Goal: Task Accomplishment & Management: Manage account settings

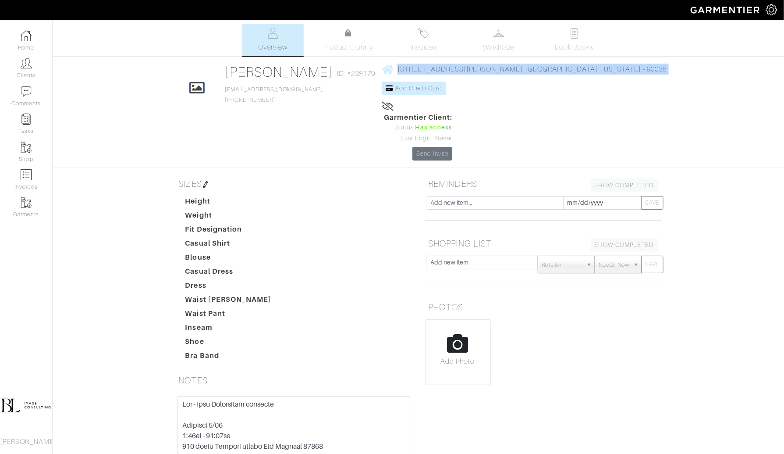
scroll to position [368, 0]
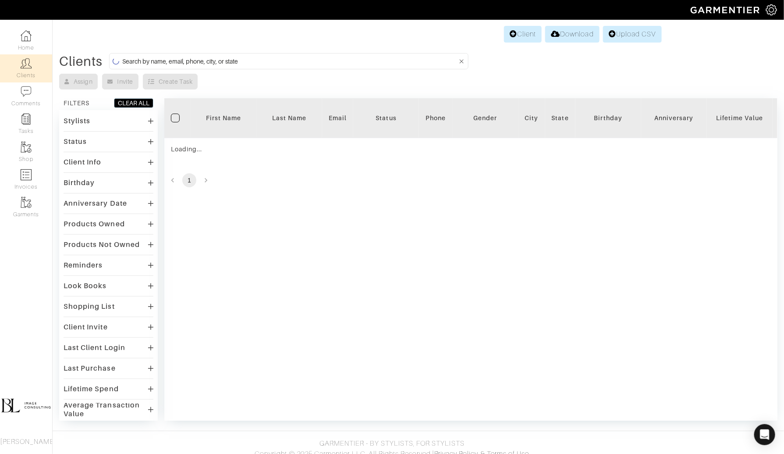
click at [288, 60] on input at bounding box center [289, 61] width 335 height 11
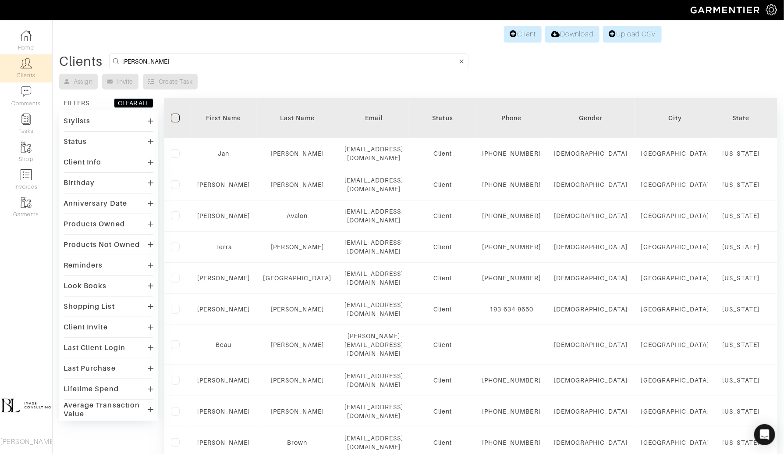
type input "gina"
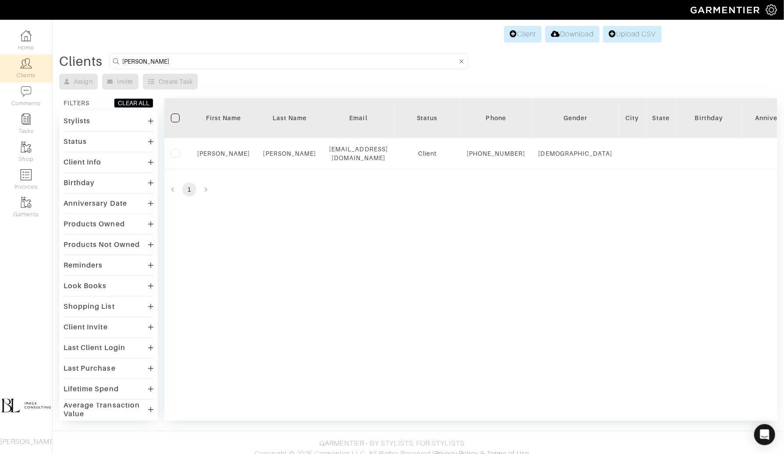
click at [313, 225] on div "Filter First Name Last Name Email Status Phone Gender City State Birthday Anniv…" at bounding box center [470, 259] width 613 height 322
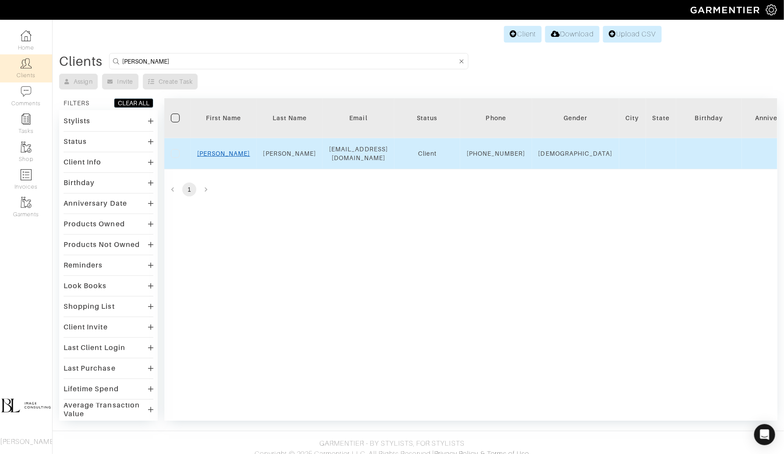
click at [230, 155] on link "Gina" at bounding box center [223, 153] width 53 height 7
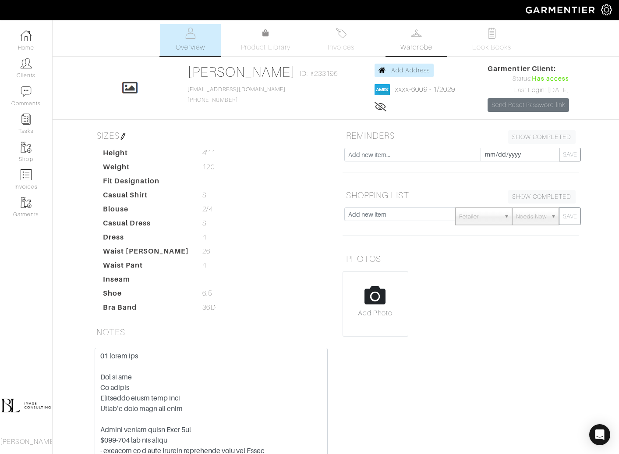
click at [402, 43] on span "Wardrobe" at bounding box center [417, 47] width 32 height 11
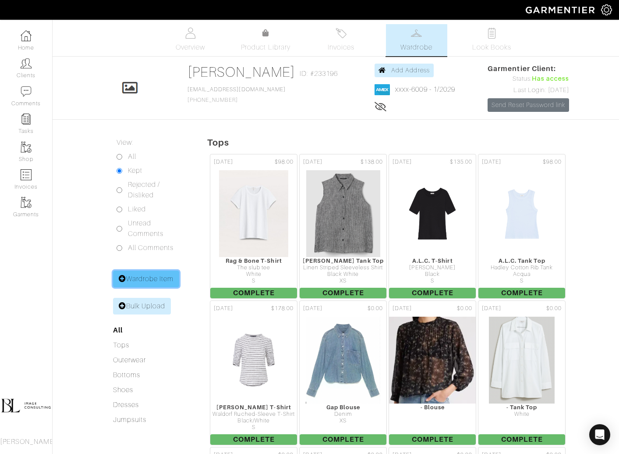
click at [145, 274] on link "Wardrobe Item" at bounding box center [146, 278] width 67 height 17
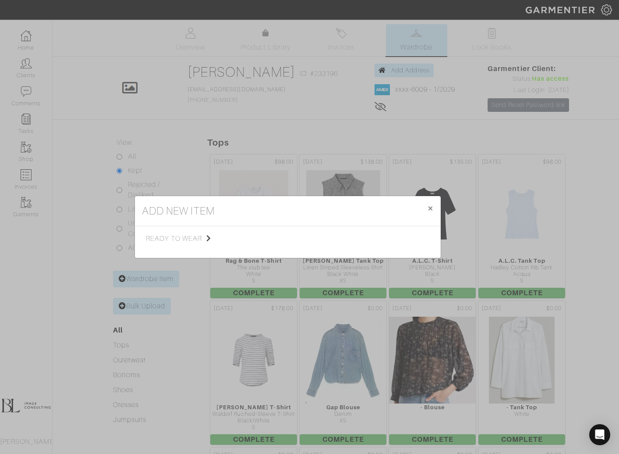
click at [202, 305] on div "add new item × Close ready to wear Tops Bottoms Dresses Jumpsuits Suiting Outer…" at bounding box center [309, 227] width 619 height 454
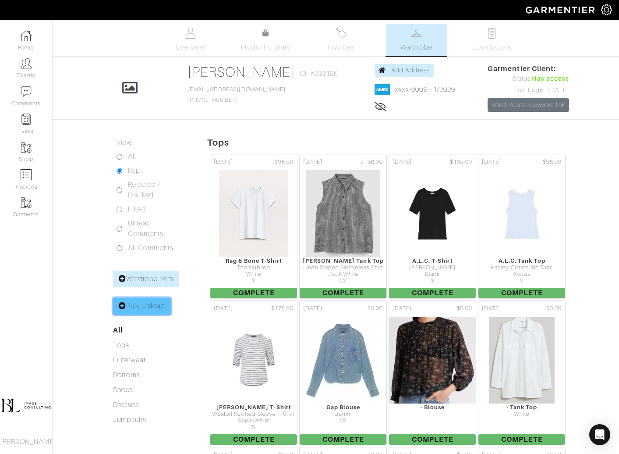
click at [146, 306] on link "Bulk Upload" at bounding box center [142, 306] width 58 height 17
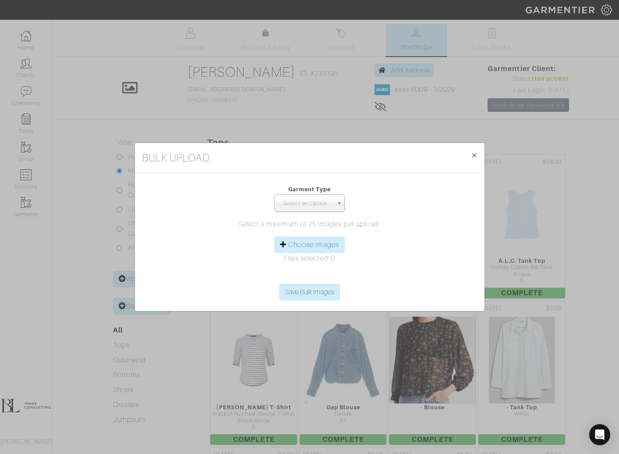
click at [319, 203] on span "Select an Option" at bounding box center [305, 204] width 55 height 18
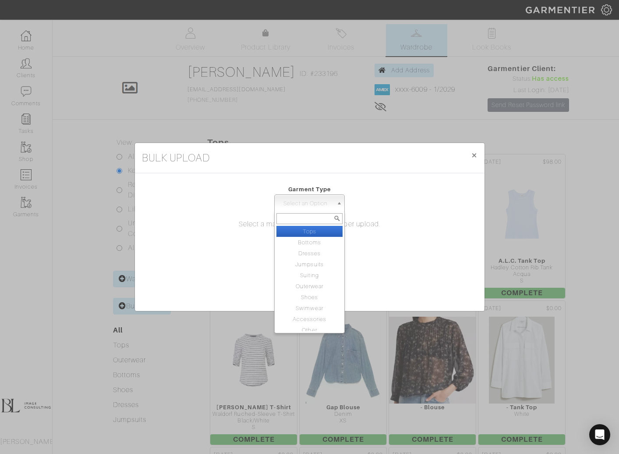
click at [320, 230] on li "Tops" at bounding box center [310, 231] width 67 height 11
select select "1"
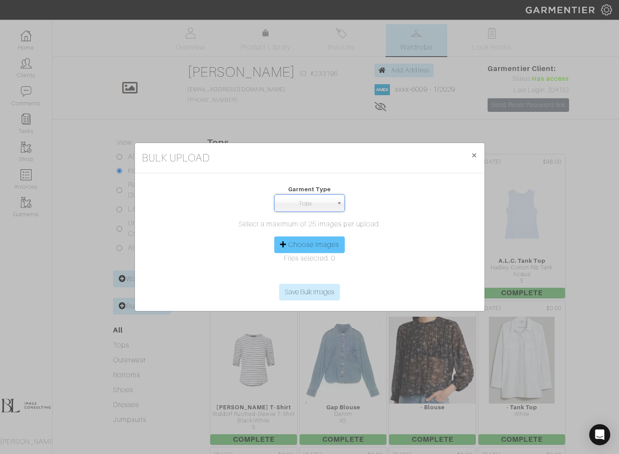
click at [335, 246] on label "Choose Images" at bounding box center [313, 244] width 51 height 11
click at [335, 270] on input "Choose Images" at bounding box center [310, 276] width 134 height 13
type input "C:\fakepath\Screen Shot 2025-09-18 at 5.51.42 PM.png"
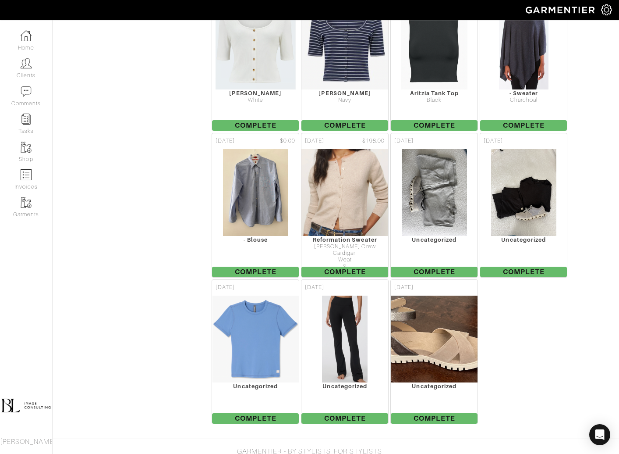
scroll to position [610, 0]
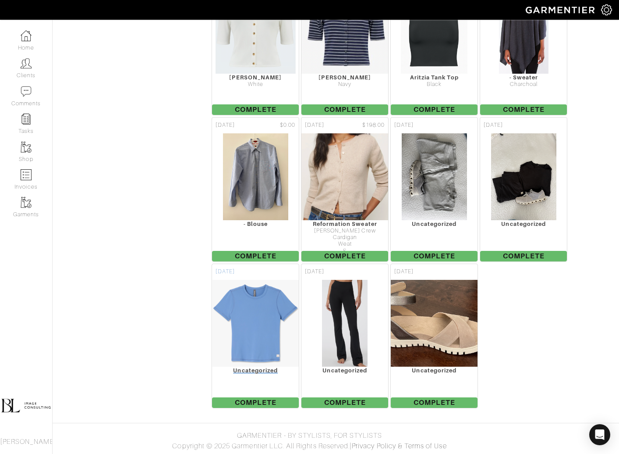
click at [267, 332] on img at bounding box center [255, 323] width 87 height 88
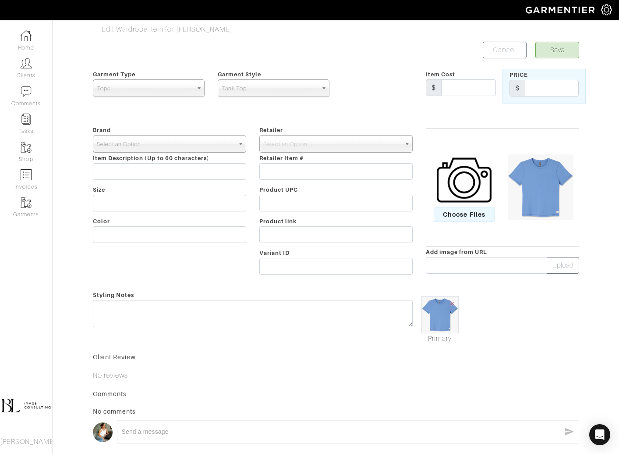
click at [170, 148] on span "Select an Option" at bounding box center [166, 144] width 138 height 18
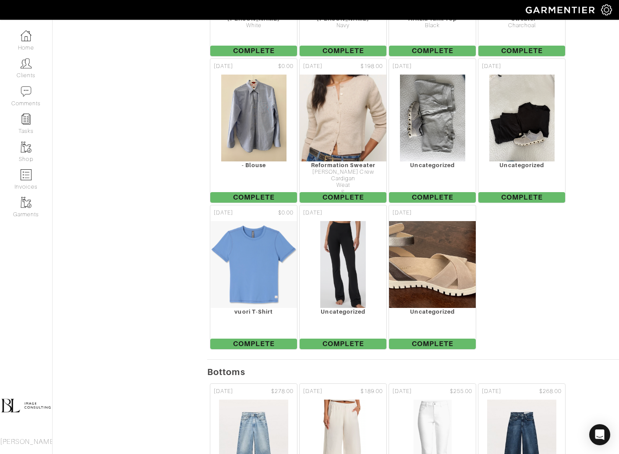
scroll to position [682, 0]
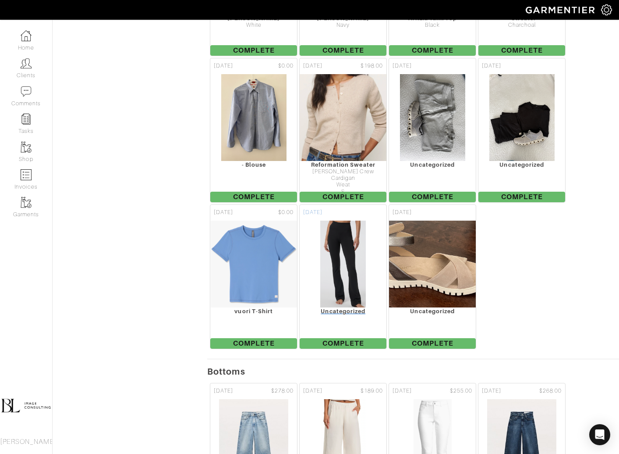
click at [360, 256] on img at bounding box center [343, 264] width 46 height 88
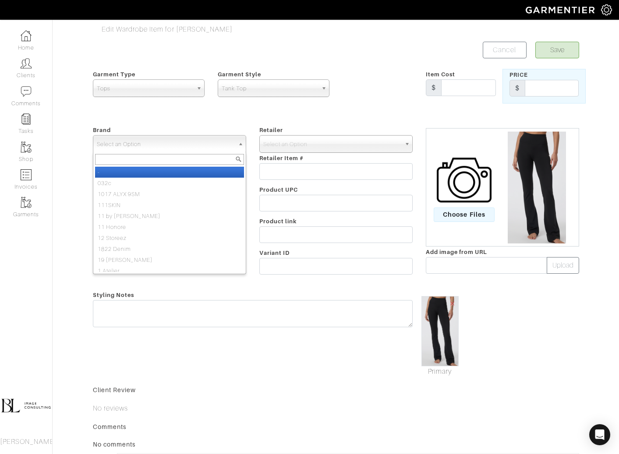
click at [202, 145] on span "Select an Option" at bounding box center [166, 144] width 138 height 18
type input "vuor"
select select "vuori"
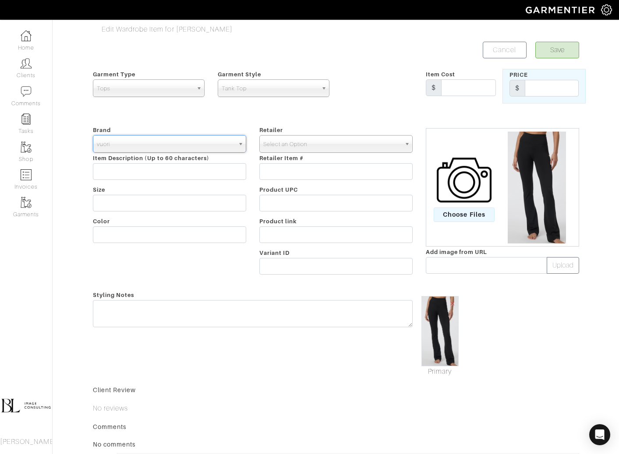
click at [313, 144] on span "Select an Option" at bounding box center [332, 144] width 138 height 18
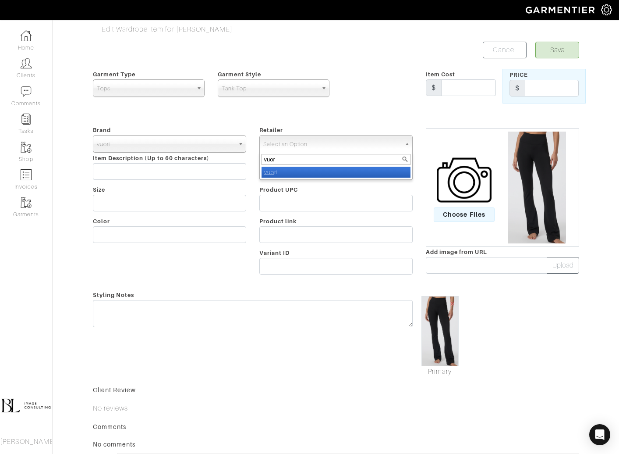
type input "vuori"
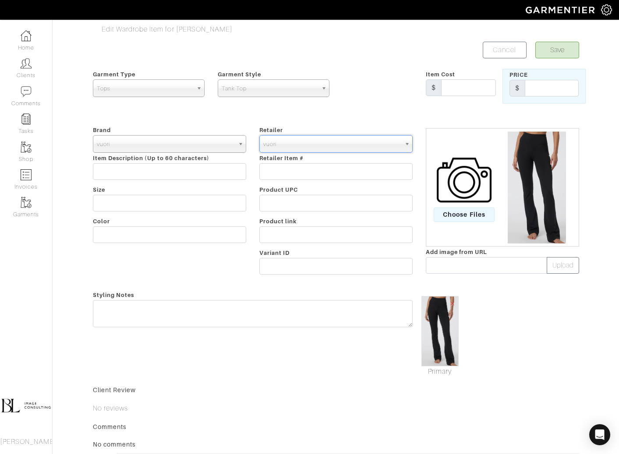
select select "4756"
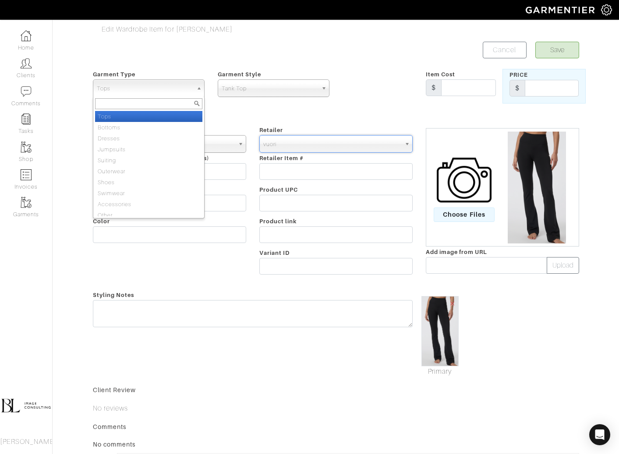
click at [151, 95] on span "Tops" at bounding box center [145, 89] width 96 height 18
click at [155, 128] on li "Bottoms" at bounding box center [148, 127] width 107 height 11
select select "2"
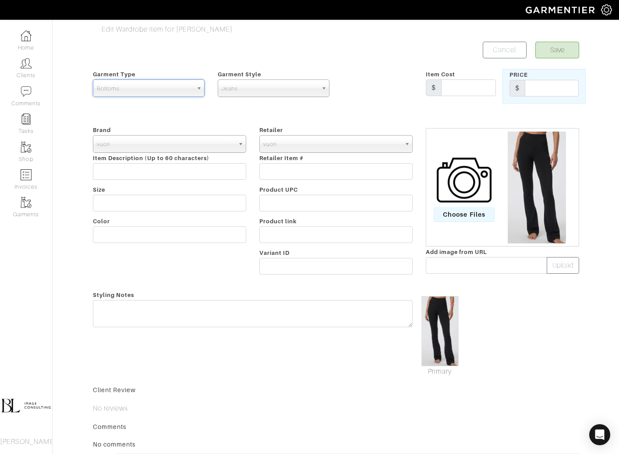
click at [262, 80] on span "Jeans" at bounding box center [270, 89] width 96 height 18
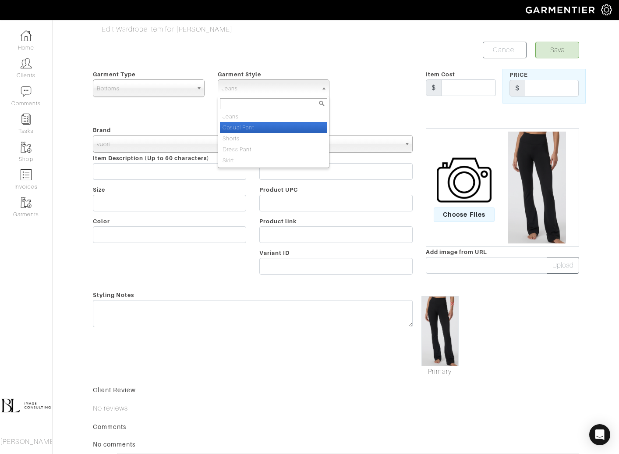
click at [277, 128] on li "Casual Pant" at bounding box center [273, 127] width 107 height 11
select select "9"
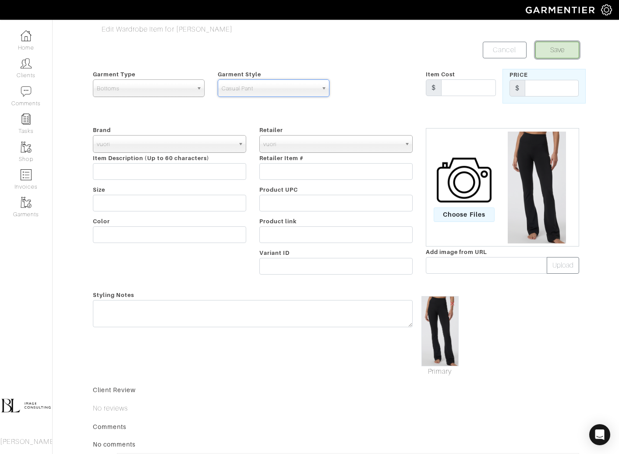
click at [573, 46] on button "Save" at bounding box center [558, 50] width 44 height 17
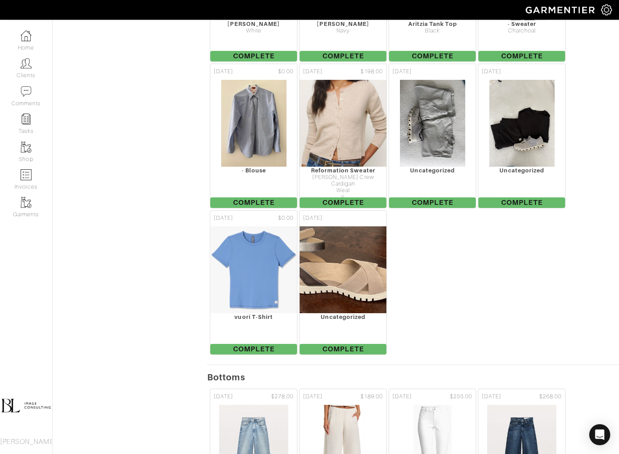
scroll to position [678, 0]
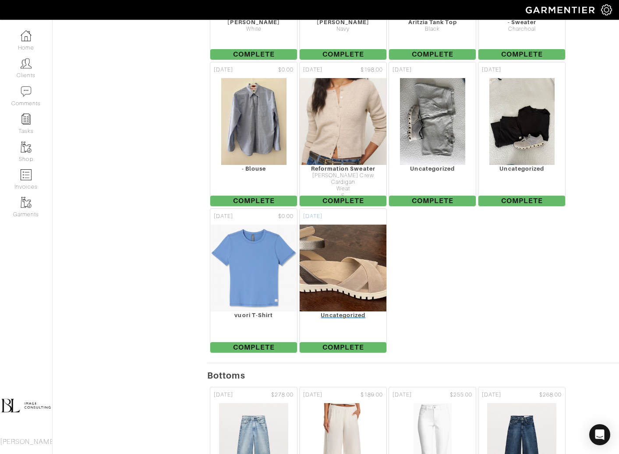
click at [345, 262] on img at bounding box center [344, 268] width 134 height 88
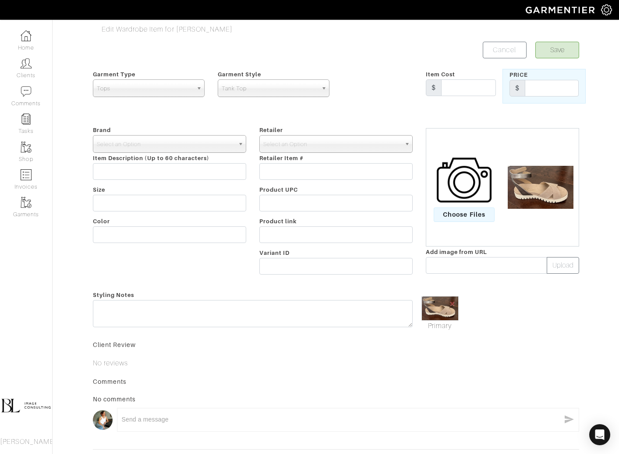
click at [160, 87] on span "Tops" at bounding box center [145, 89] width 96 height 18
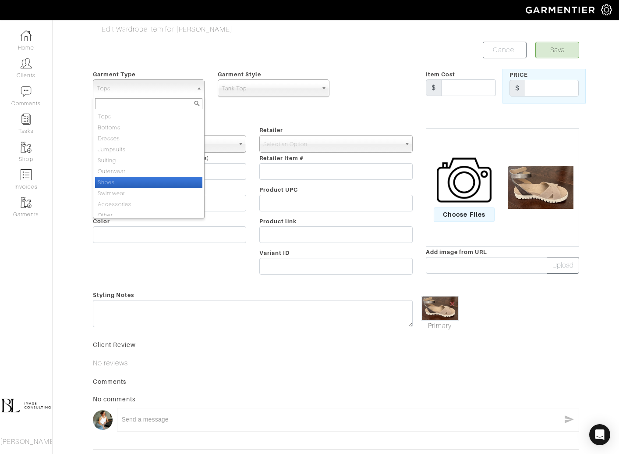
click at [168, 180] on li "Shoes" at bounding box center [148, 182] width 107 height 11
select select "5"
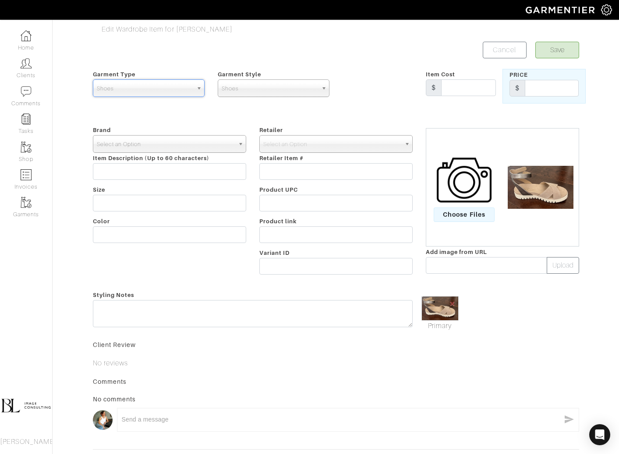
click at [185, 147] on span "Select an Option" at bounding box center [166, 144] width 138 height 18
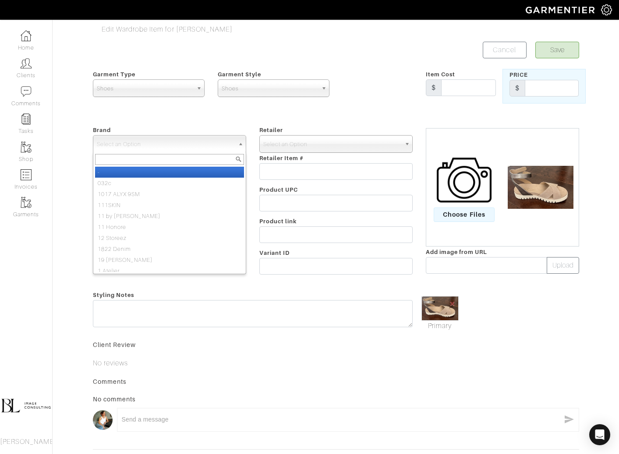
click at [186, 174] on li "-" at bounding box center [169, 172] width 149 height 11
select select "-"
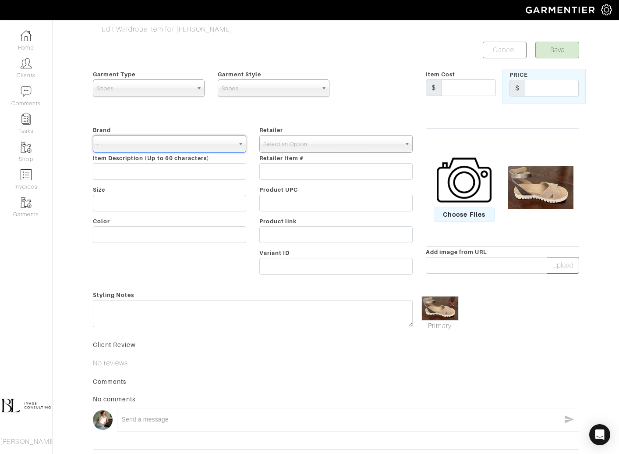
click at [295, 146] on span "Select an Option" at bounding box center [332, 144] width 138 height 18
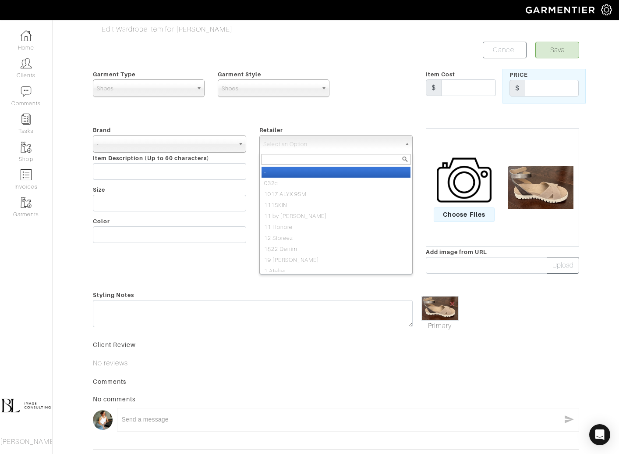
click at [297, 173] on li "-" at bounding box center [336, 172] width 149 height 11
select select "6380"
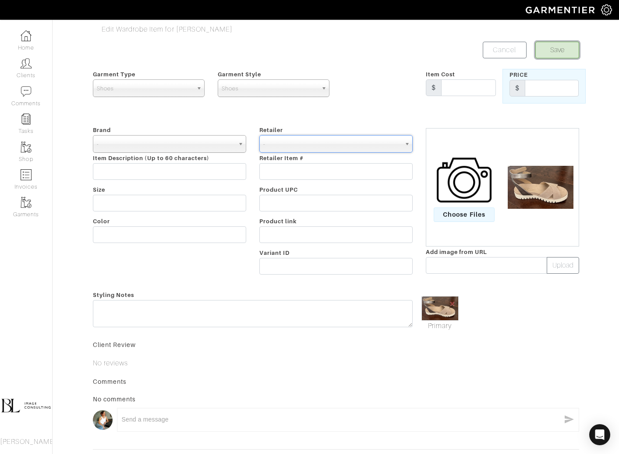
click at [563, 53] on button "Save" at bounding box center [558, 50] width 44 height 17
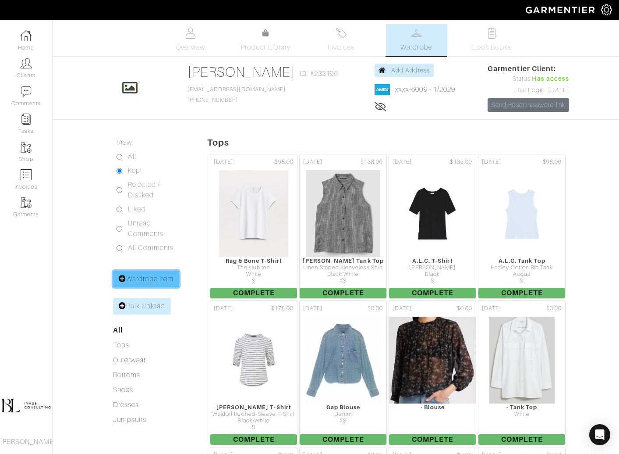
click at [135, 278] on link "Wardrobe Item" at bounding box center [146, 278] width 67 height 17
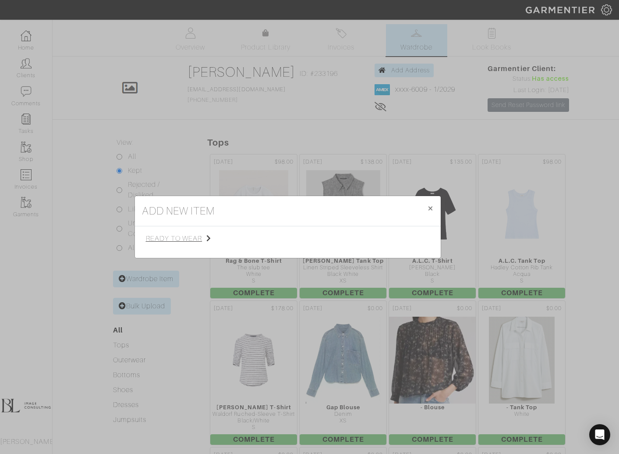
click at [177, 235] on span "ready to wear" at bounding box center [190, 238] width 88 height 11
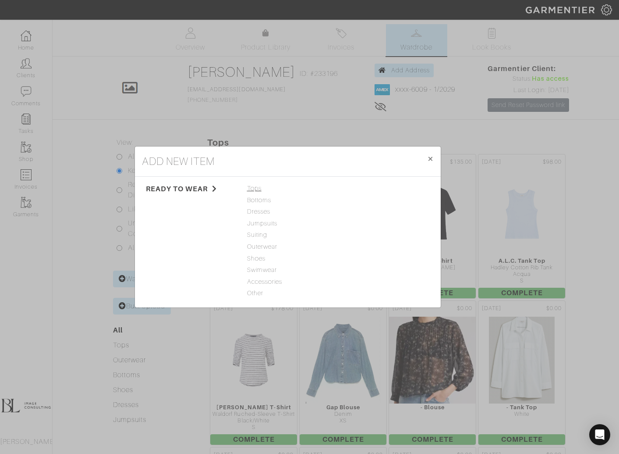
click at [255, 188] on span "Tops" at bounding box center [288, 189] width 82 height 10
click at [358, 209] on link "T-Shirt" at bounding box center [351, 211] width 19 height 7
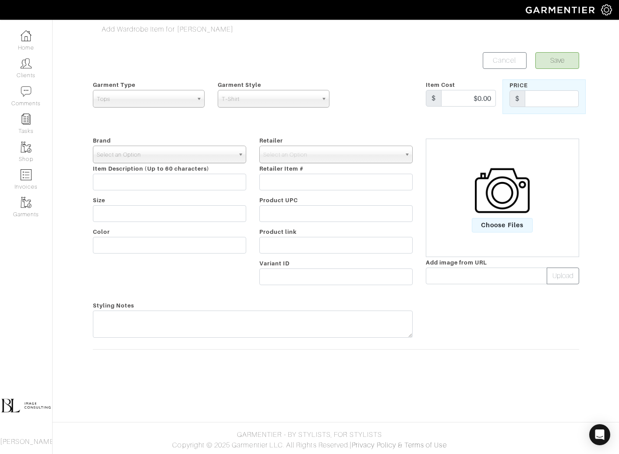
click at [197, 153] on span "Select an Option" at bounding box center [166, 155] width 138 height 18
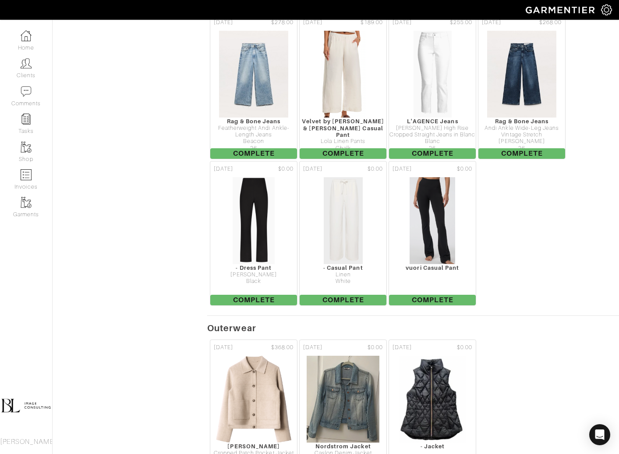
scroll to position [1055, 0]
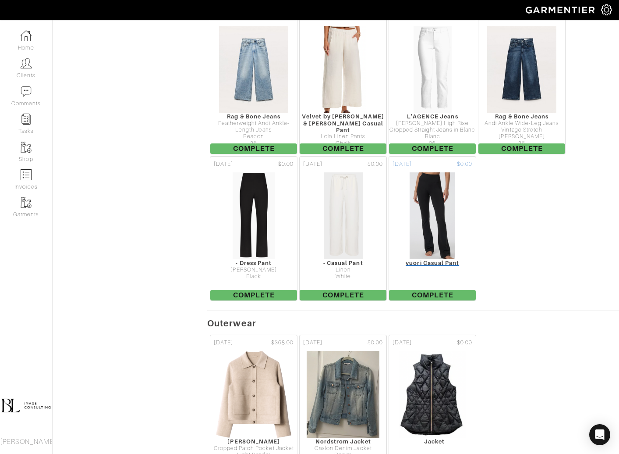
click at [436, 213] on img at bounding box center [432, 216] width 46 height 88
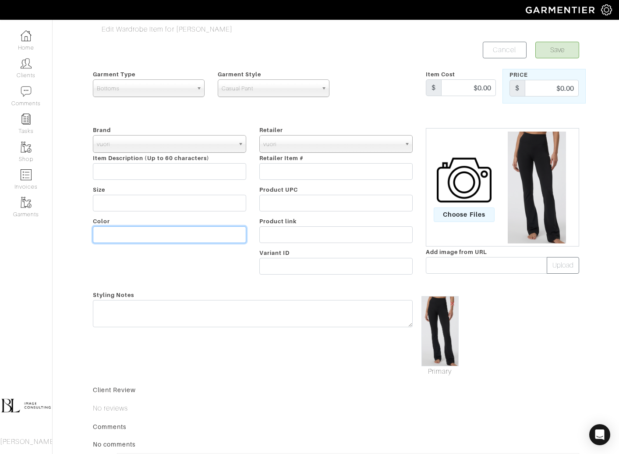
click at [186, 234] on input "text" at bounding box center [169, 234] width 153 height 17
type input "black"
click at [567, 51] on button "Save" at bounding box center [558, 50] width 44 height 17
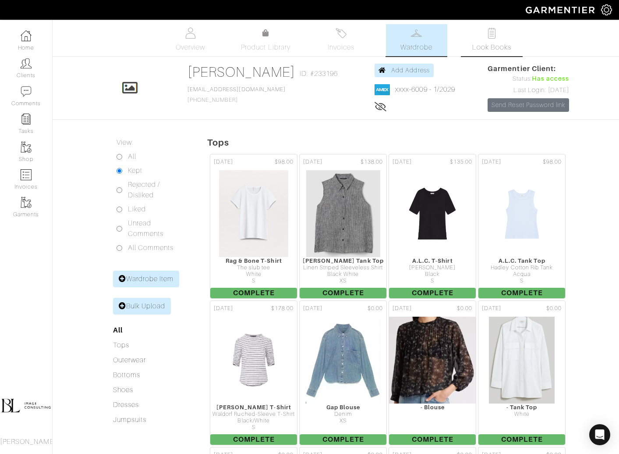
click at [485, 48] on span "Look Books" at bounding box center [492, 47] width 39 height 11
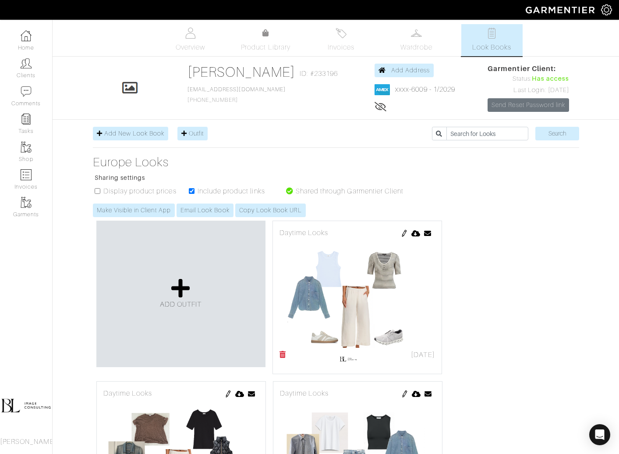
click at [403, 231] on img at bounding box center [404, 233] width 7 height 7
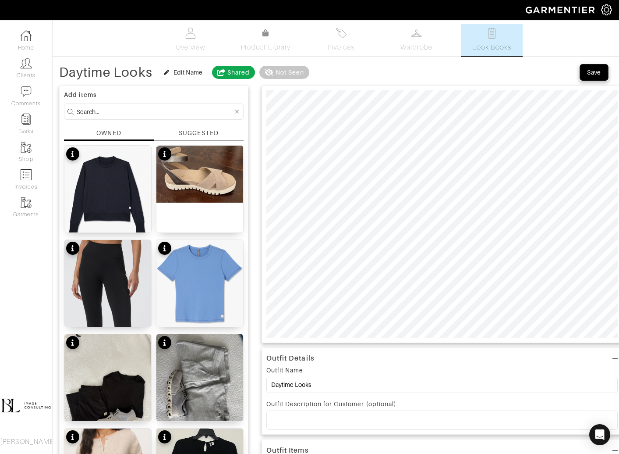
click at [595, 72] on div "Save" at bounding box center [594, 72] width 14 height 9
click at [426, 46] on span "Wardrobe" at bounding box center [417, 47] width 32 height 11
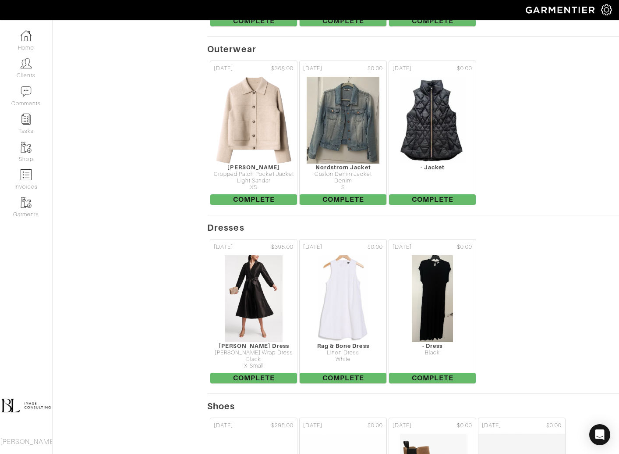
scroll to position [1330, 0]
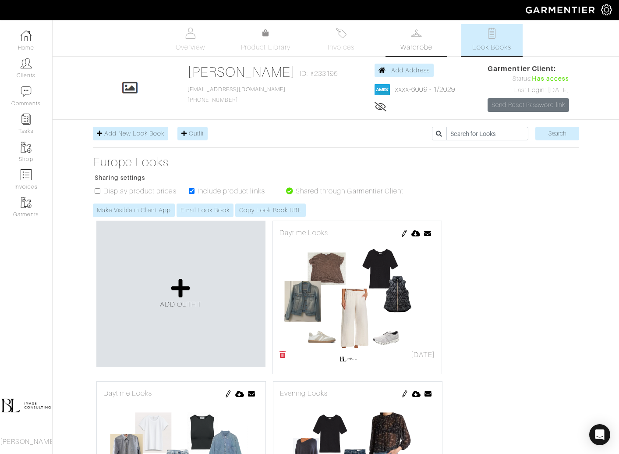
click at [411, 43] on span "Wardrobe" at bounding box center [417, 47] width 32 height 11
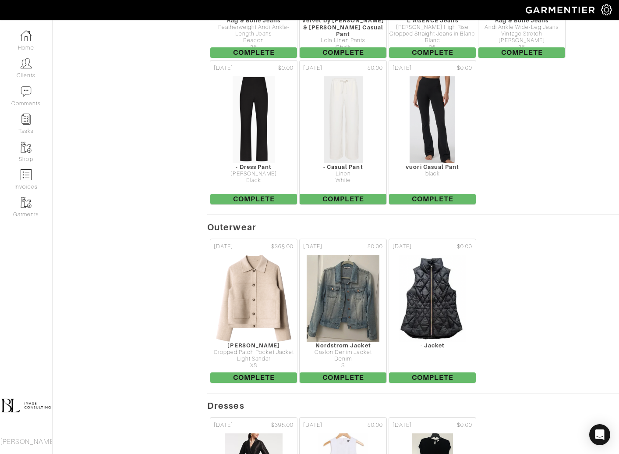
scroll to position [1151, 0]
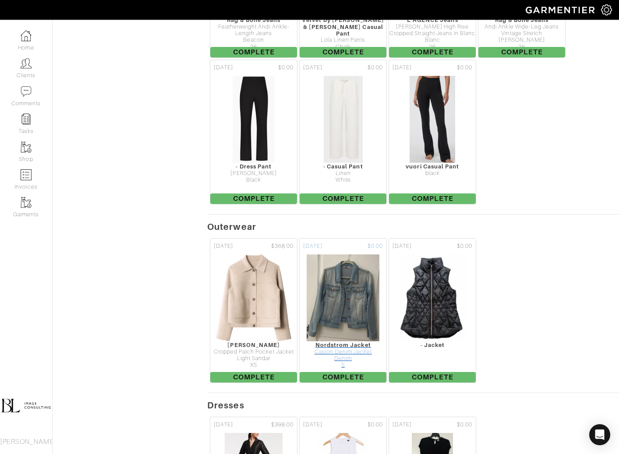
click at [354, 287] on img at bounding box center [343, 298] width 74 height 88
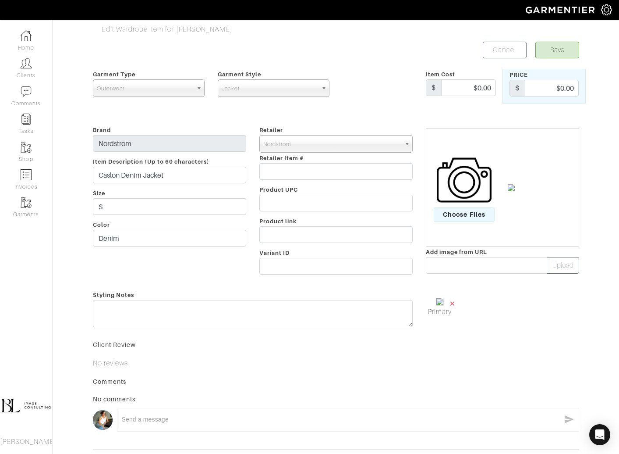
click at [456, 300] on span "×" at bounding box center [452, 303] width 7 height 12
click at [460, 220] on span "Choose Files" at bounding box center [464, 214] width 61 height 14
click at [0, 0] on input "Choose Files" at bounding box center [0, 0] width 0 height 0
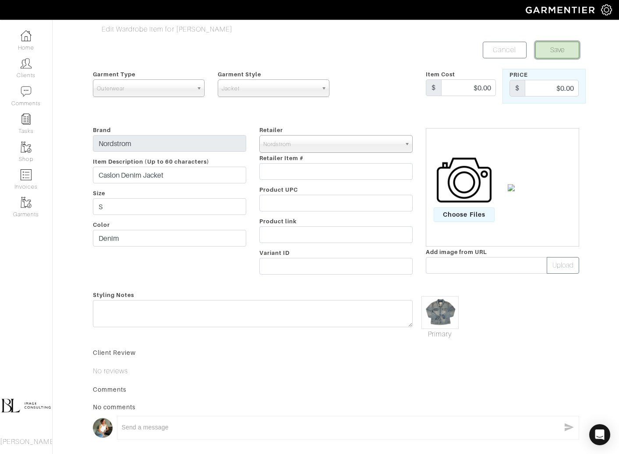
click at [566, 53] on button "Save" at bounding box center [558, 50] width 44 height 17
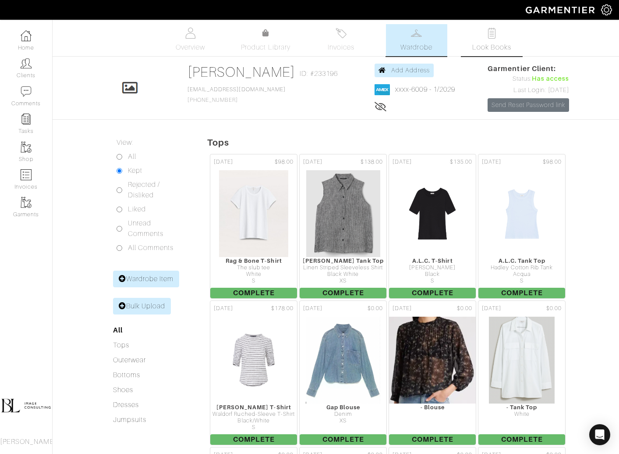
click at [488, 47] on span "Look Books" at bounding box center [492, 47] width 39 height 11
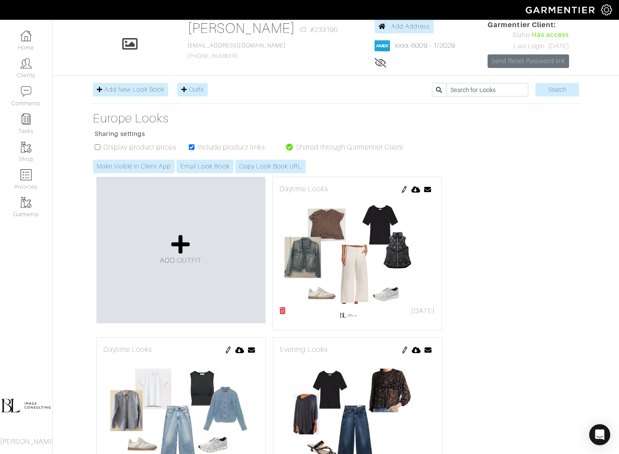
scroll to position [62, 0]
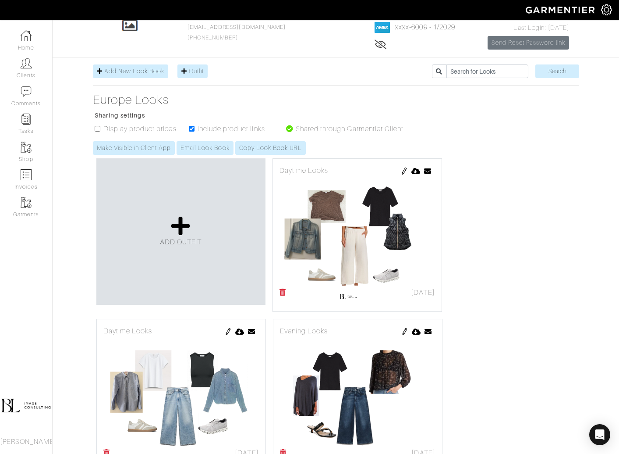
click at [404, 170] on img at bounding box center [404, 170] width 7 height 7
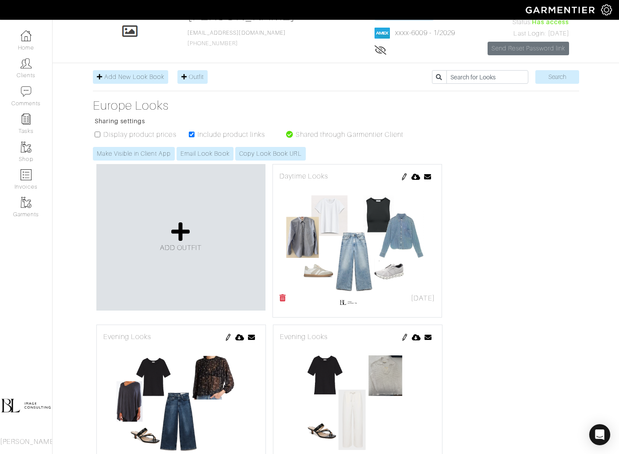
scroll to position [57, 0]
click at [404, 176] on img at bounding box center [404, 176] width 7 height 7
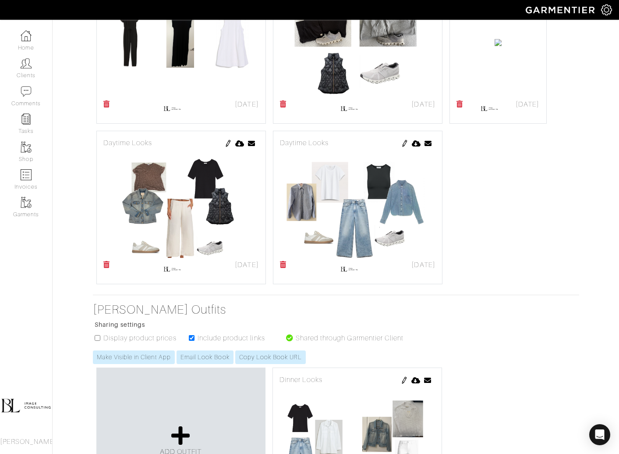
scroll to position [570, 0]
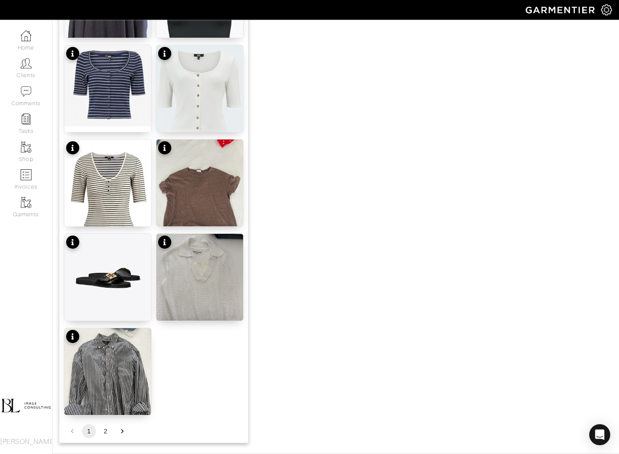
scroll to position [979, 0]
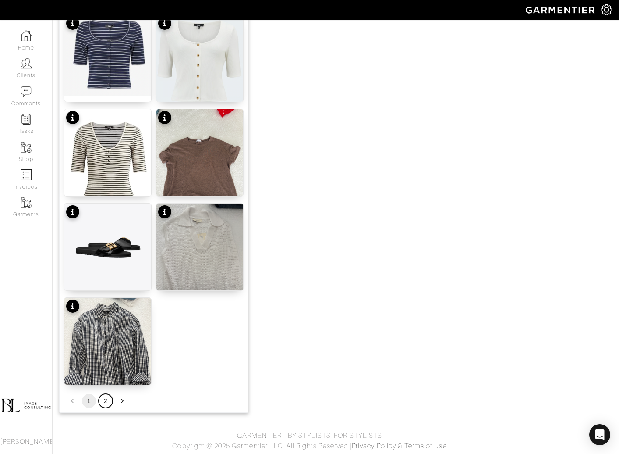
click at [105, 402] on button "2" at bounding box center [106, 401] width 14 height 14
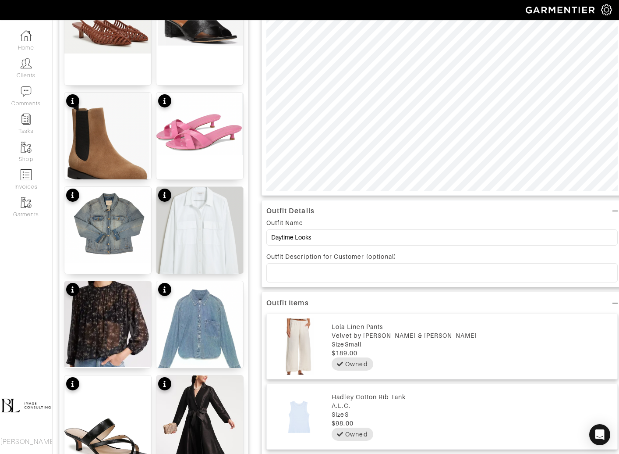
scroll to position [146, 0]
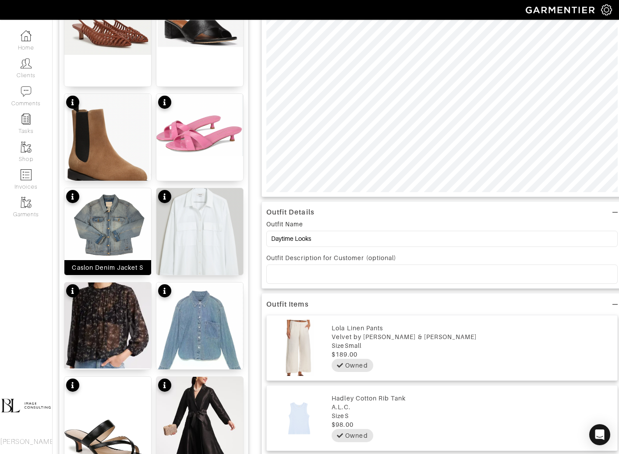
click at [110, 215] on img at bounding box center [107, 226] width 87 height 76
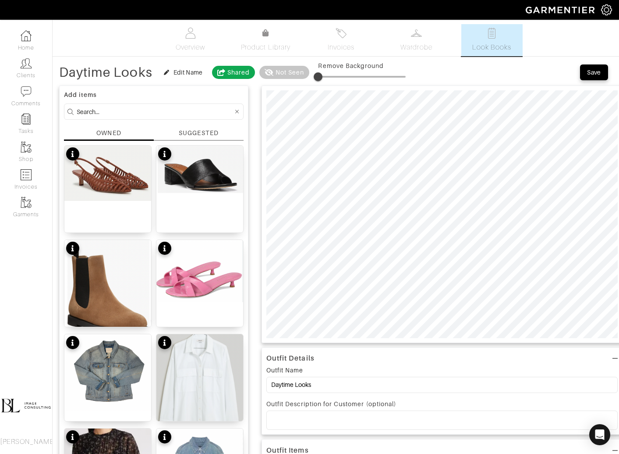
type input "1"
click at [320, 77] on span at bounding box center [319, 76] width 9 height 9
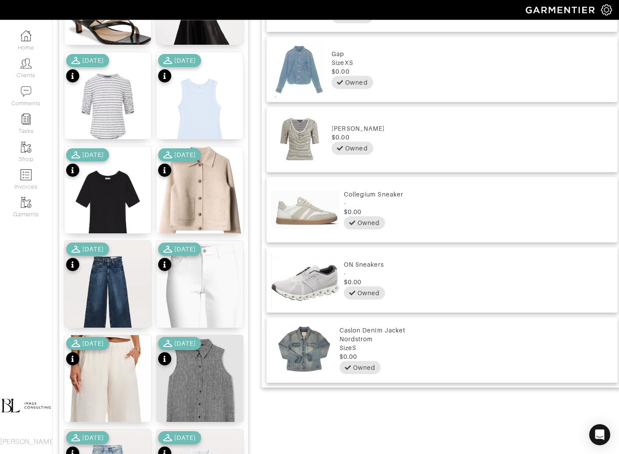
scroll to position [696, 0]
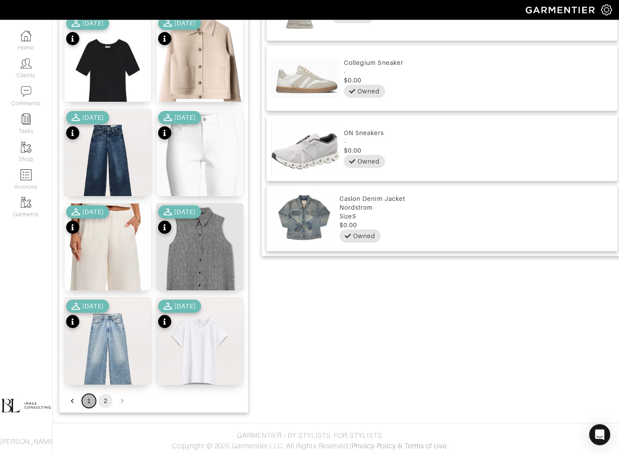
click at [90, 401] on button "1" at bounding box center [89, 401] width 14 height 14
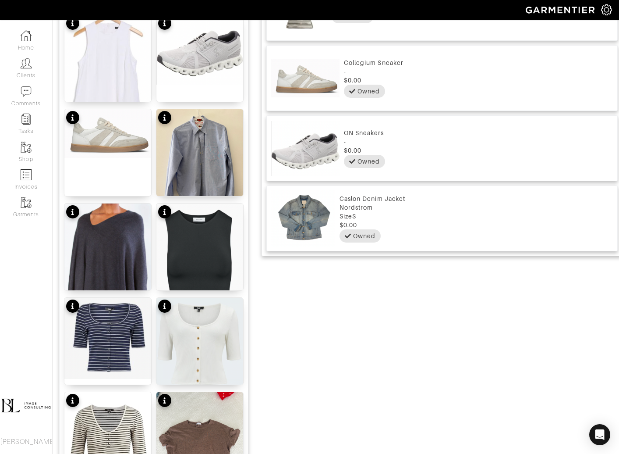
scroll to position [0, 0]
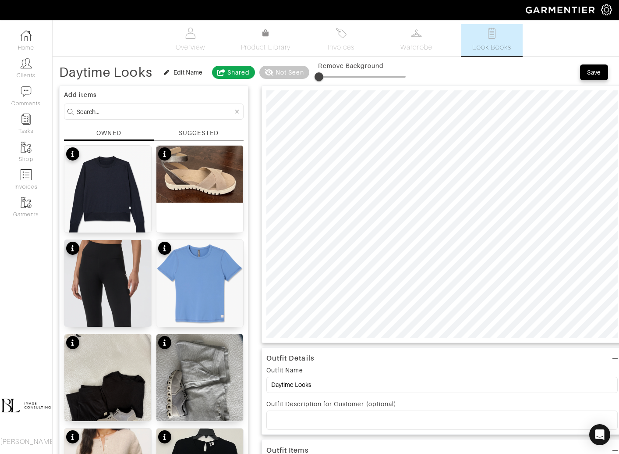
type input "3"
click at [599, 71] on div "Save" at bounding box center [594, 72] width 14 height 9
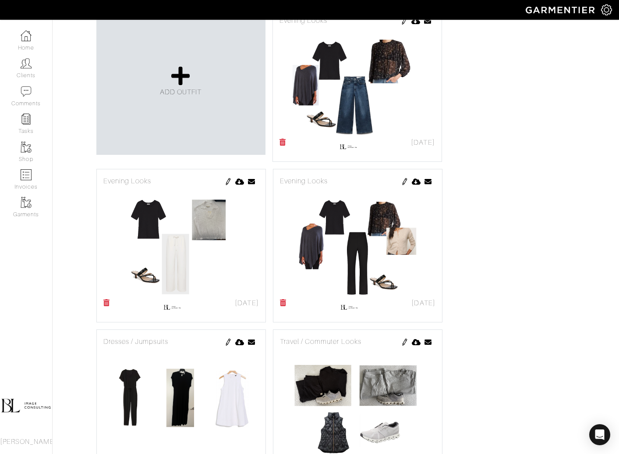
scroll to position [211, 0]
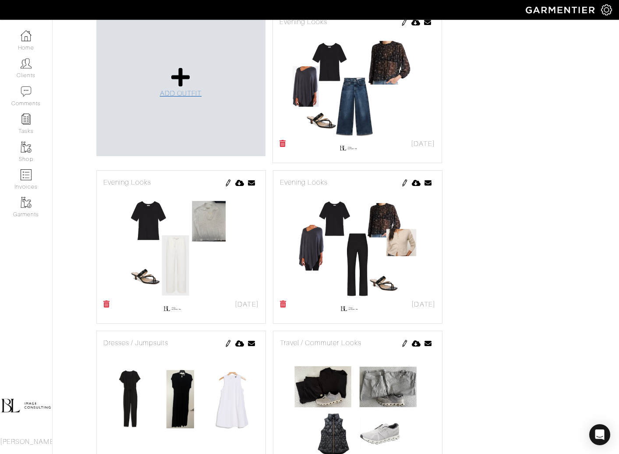
click at [186, 74] on icon at bounding box center [180, 77] width 19 height 21
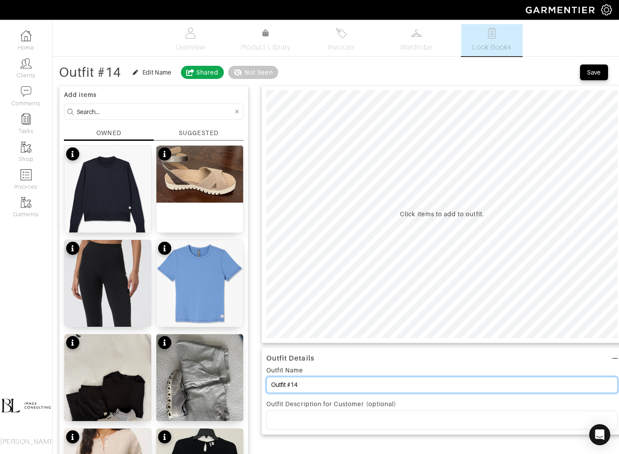
click at [346, 387] on input "Outfit #14" at bounding box center [443, 385] width 352 height 16
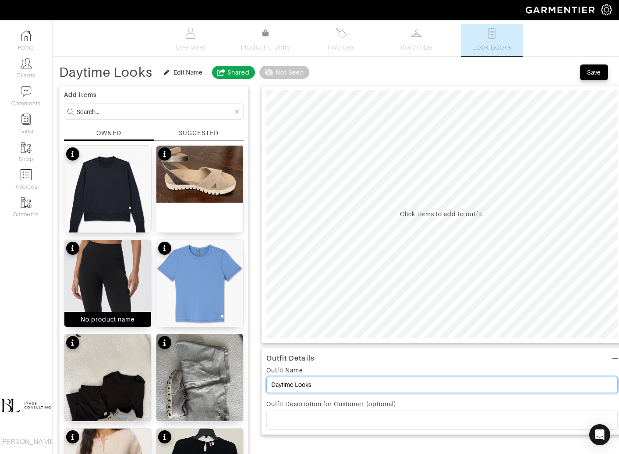
type input "Daytime Looks"
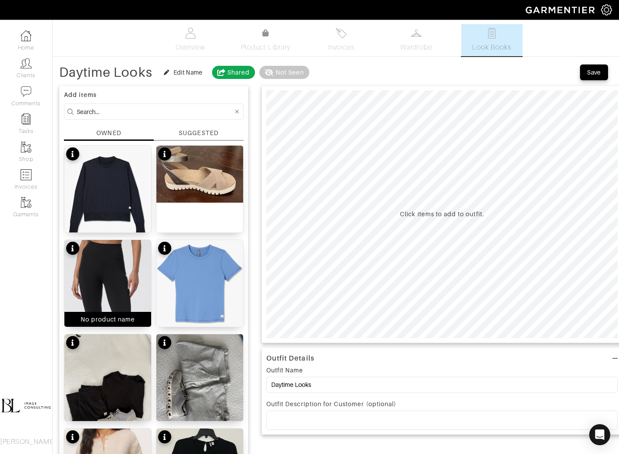
click at [118, 285] on img at bounding box center [107, 322] width 87 height 165
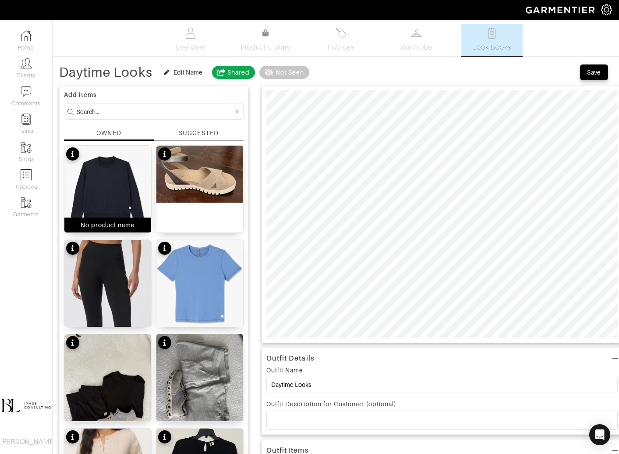
click at [123, 197] on img at bounding box center [107, 194] width 87 height 96
drag, startPoint x: 322, startPoint y: 81, endPoint x: 345, endPoint y: 81, distance: 23.7
click at [345, 81] on span at bounding box center [344, 76] width 9 height 9
type input "26"
click at [342, 76] on span at bounding box center [341, 76] width 9 height 9
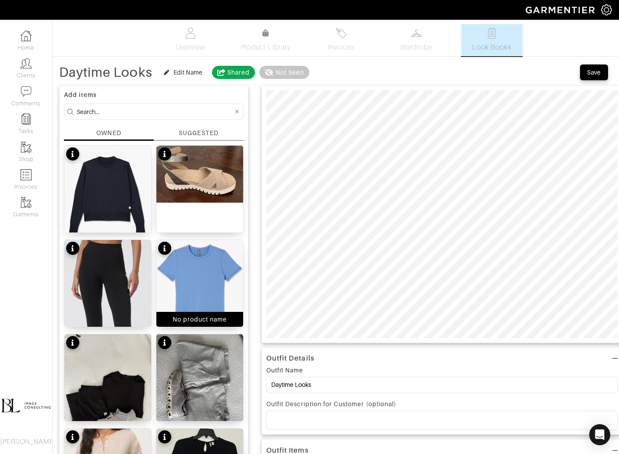
click at [221, 257] on img at bounding box center [200, 283] width 87 height 87
click at [326, 74] on span at bounding box center [325, 76] width 9 height 9
type input "8"
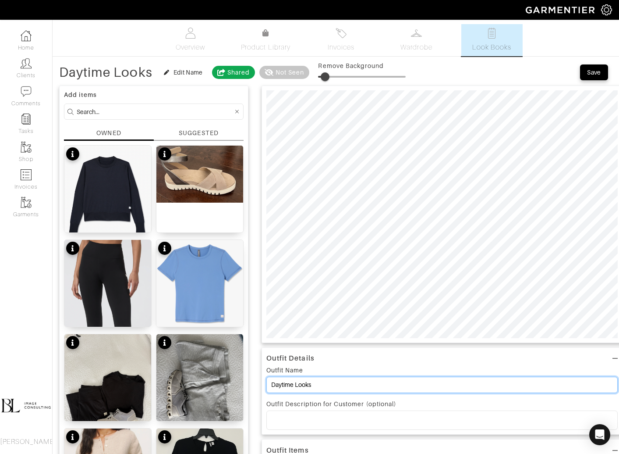
click at [319, 385] on input "Daytime Looks" at bounding box center [443, 385] width 352 height 16
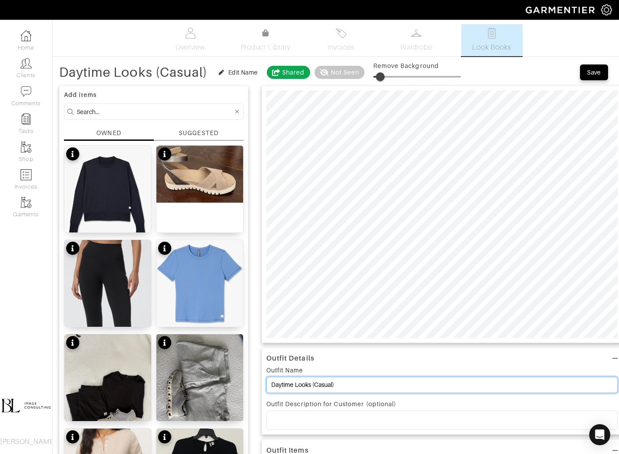
type input "Daytime Looks (Casual)"
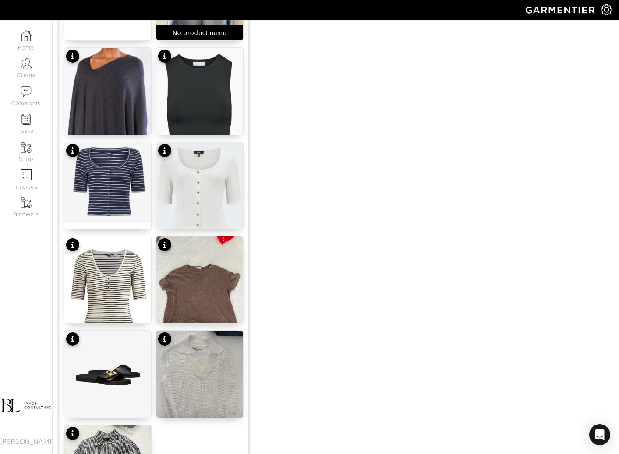
scroll to position [979, 0]
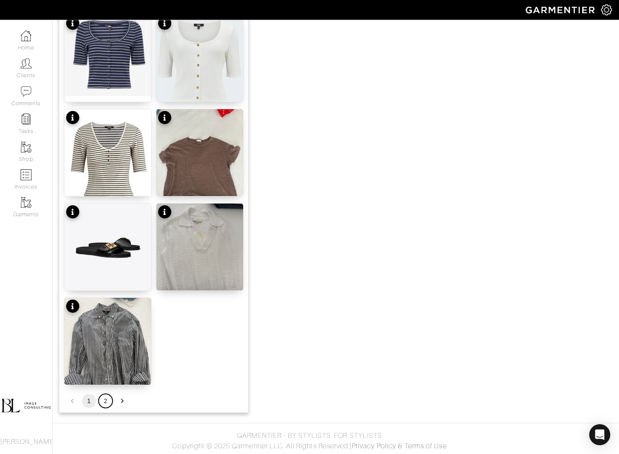
click at [104, 398] on button "2" at bounding box center [106, 401] width 14 height 14
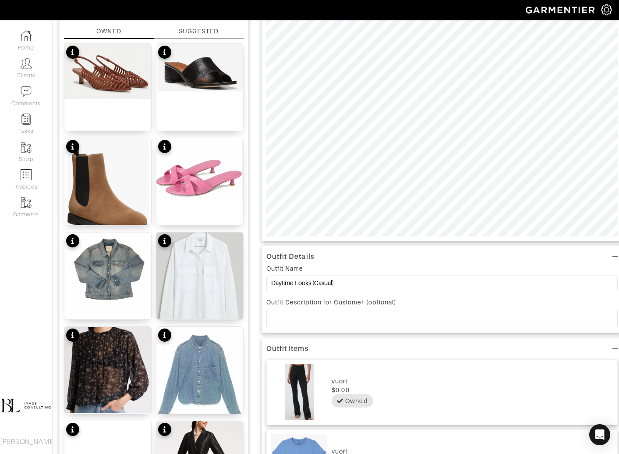
scroll to position [81, 0]
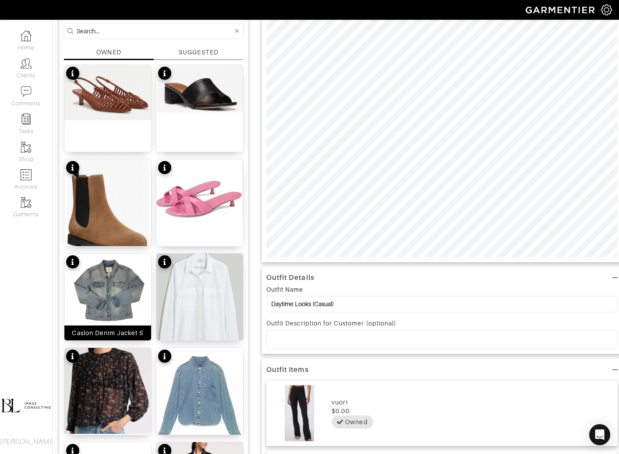
click at [120, 285] on img at bounding box center [107, 291] width 87 height 76
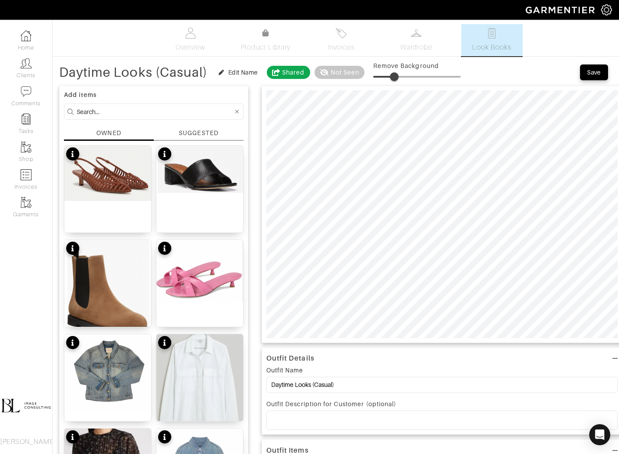
drag, startPoint x: 385, startPoint y: 76, endPoint x: 396, endPoint y: 76, distance: 10.5
click at [396, 76] on span at bounding box center [394, 76] width 9 height 9
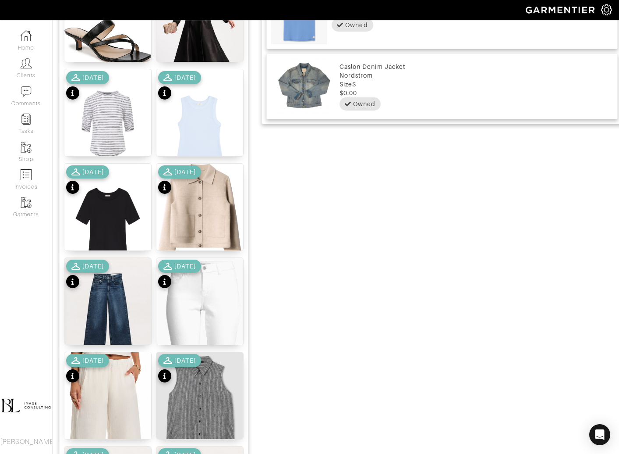
scroll to position [696, 0]
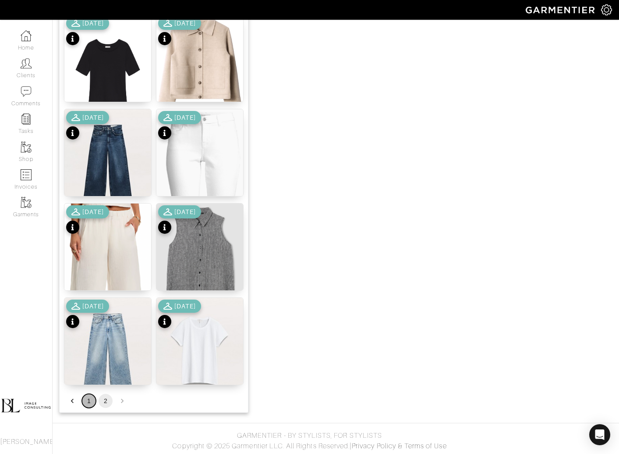
click at [88, 396] on button "1" at bounding box center [89, 401] width 14 height 14
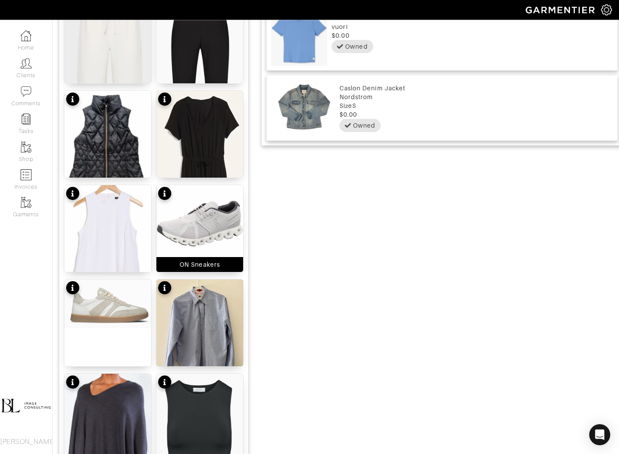
click at [185, 231] on img at bounding box center [200, 220] width 87 height 70
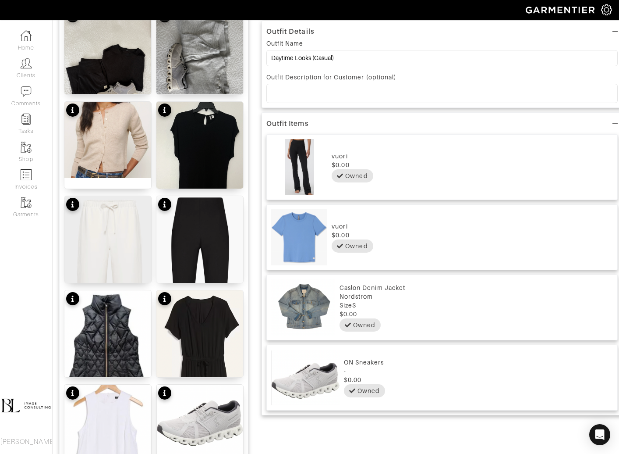
scroll to position [0, 0]
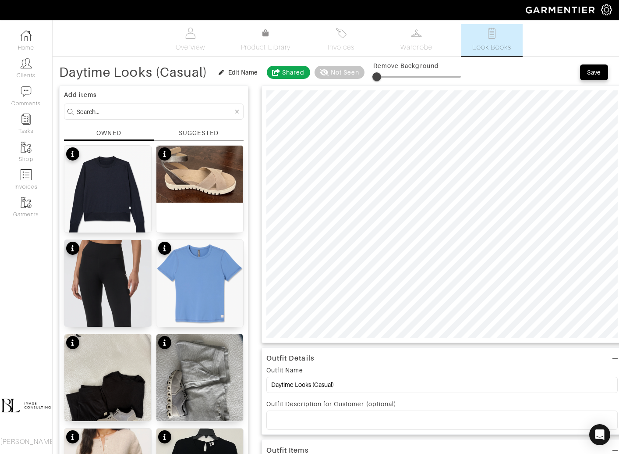
type input "2"
drag, startPoint x: 396, startPoint y: 74, endPoint x: 377, endPoint y: 74, distance: 19.3
click at [377, 74] on span at bounding box center [377, 76] width 9 height 9
click at [164, 108] on input at bounding box center [155, 111] width 157 height 11
type input "bottoms"
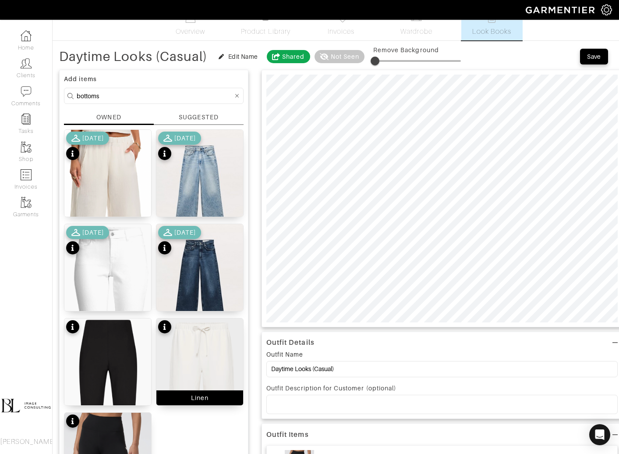
scroll to position [12, 0]
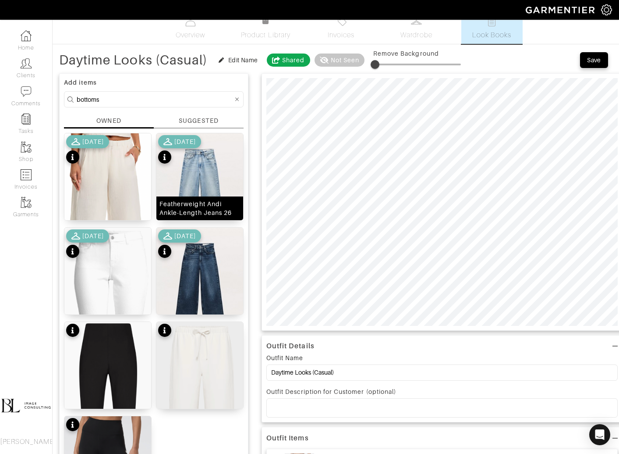
click at [214, 162] on img at bounding box center [200, 187] width 87 height 109
type input "15"
drag, startPoint x: 379, startPoint y: 63, endPoint x: 388, endPoint y: 63, distance: 8.3
click at [388, 63] on span at bounding box center [386, 64] width 9 height 9
click at [159, 98] on input "bottoms" at bounding box center [155, 99] width 157 height 11
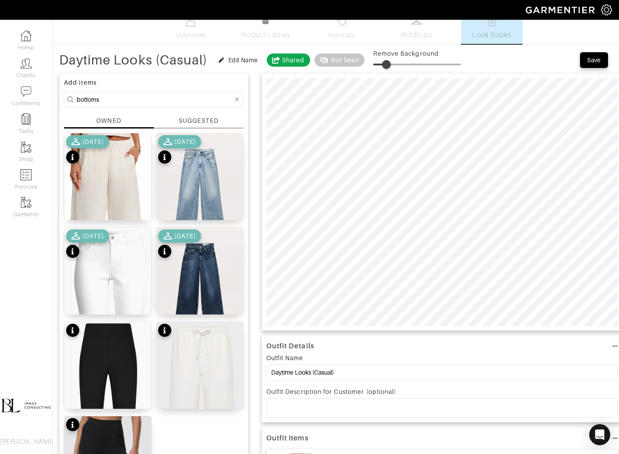
click at [159, 98] on input "bottoms" at bounding box center [155, 99] width 157 height 11
type input "tops"
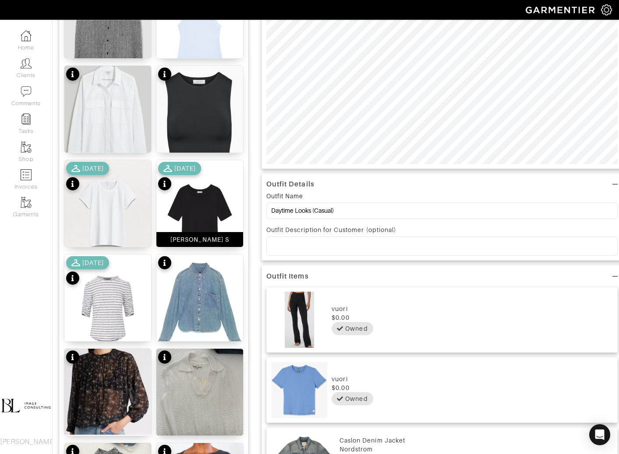
scroll to position [176, 0]
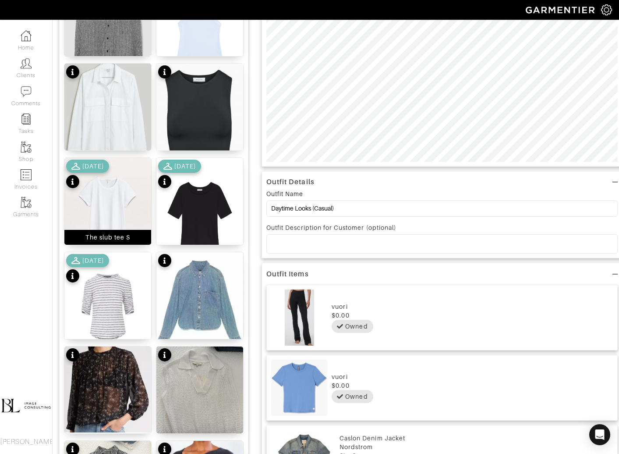
click at [121, 212] on img at bounding box center [107, 212] width 87 height 109
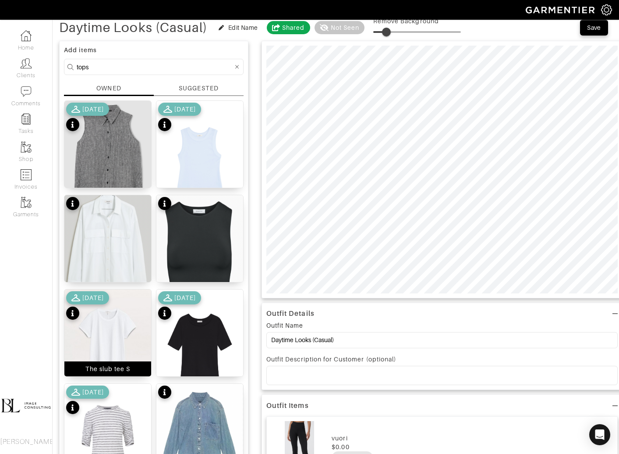
scroll to position [0, 0]
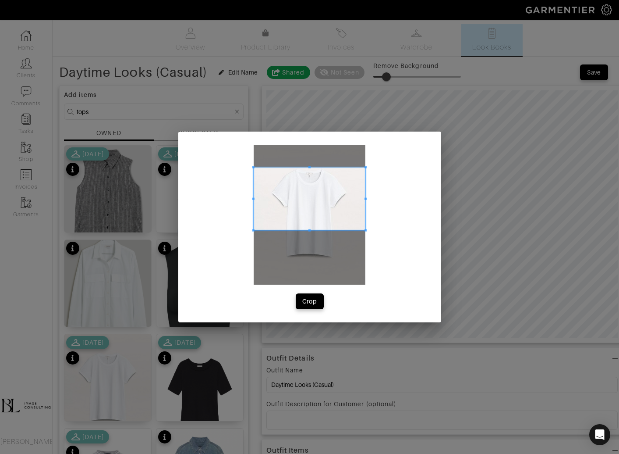
click at [349, 183] on span at bounding box center [310, 198] width 112 height 63
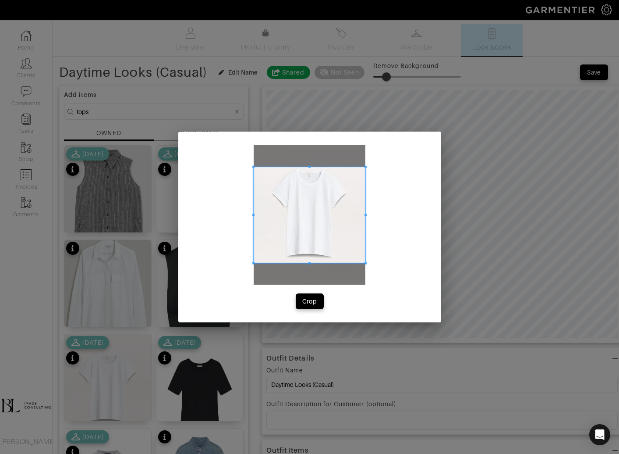
click at [349, 263] on span at bounding box center [310, 263] width 112 height 2
click at [352, 214] on span at bounding box center [353, 214] width 2 height 2
click at [266, 215] on span at bounding box center [265, 214] width 2 height 2
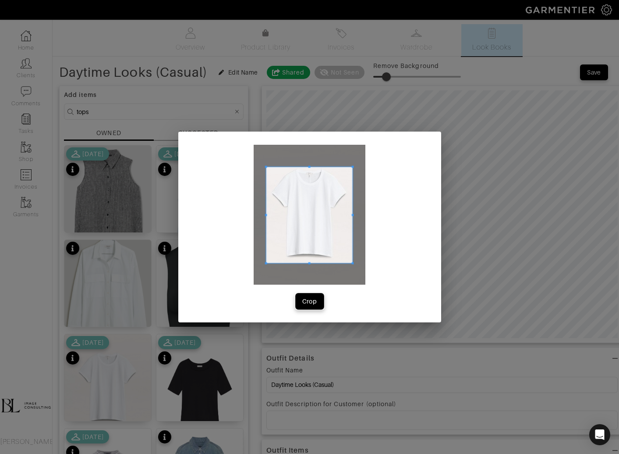
click at [315, 301] on div "Crop" at bounding box center [309, 301] width 15 height 9
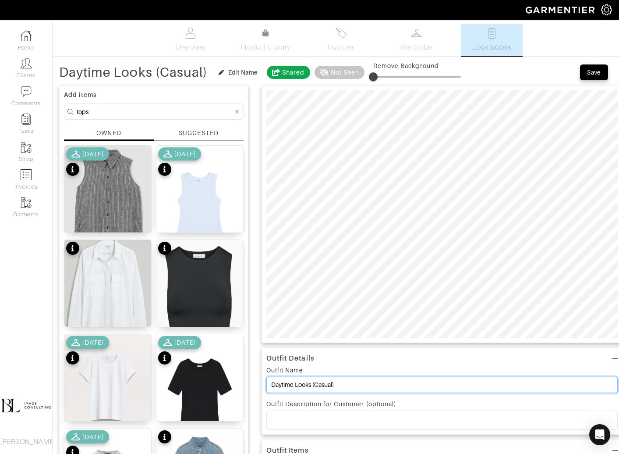
click at [341, 377] on input "Daytime Looks (Casual)" at bounding box center [443, 385] width 352 height 16
click at [342, 383] on input "Daytime Looks (Casual)" at bounding box center [443, 385] width 352 height 16
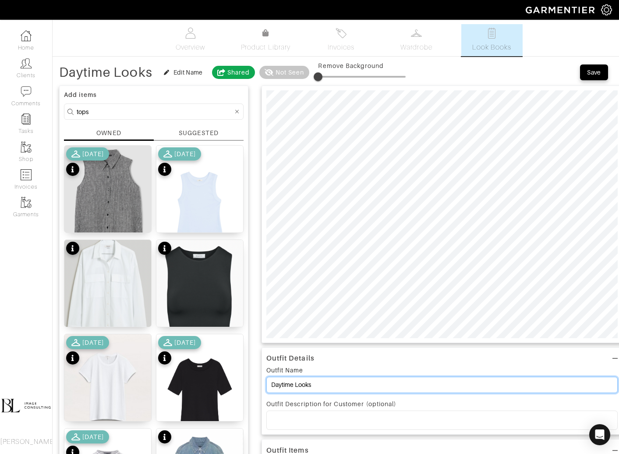
type input "Daytime Looks"
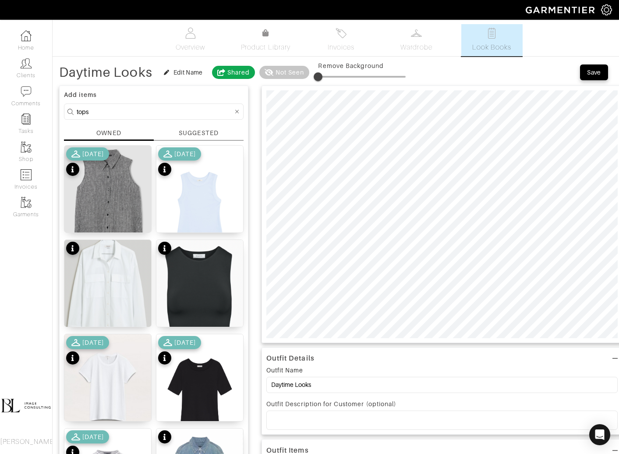
click at [112, 114] on input "tops" at bounding box center [155, 111] width 157 height 11
type input "jacket"
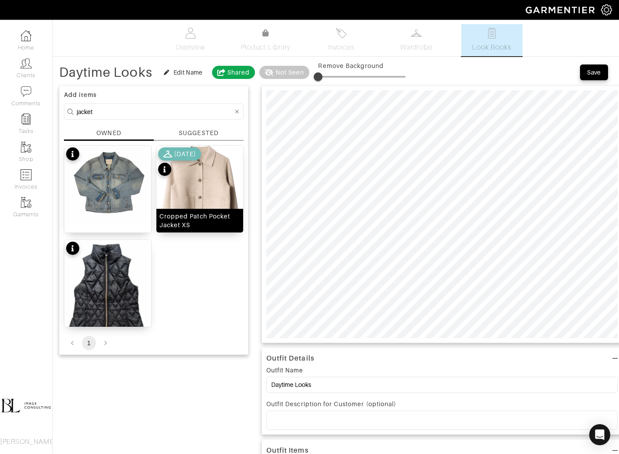
click at [185, 199] on img at bounding box center [200, 196] width 87 height 100
type input "5"
click at [323, 75] on span at bounding box center [322, 76] width 9 height 9
click at [132, 116] on input "jacket" at bounding box center [155, 111] width 157 height 11
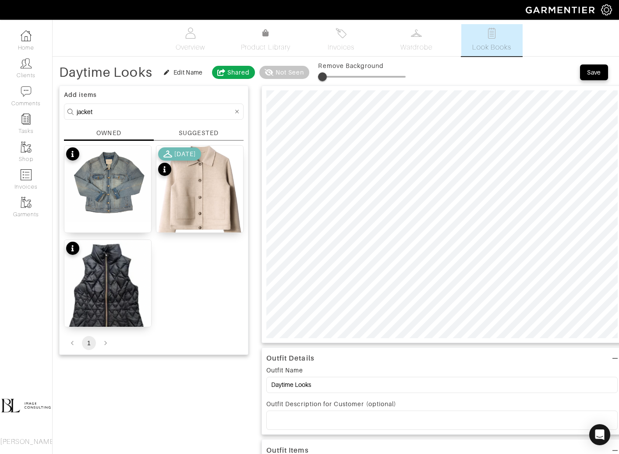
click at [132, 116] on input "jacket" at bounding box center [155, 111] width 157 height 11
type input "shoes"
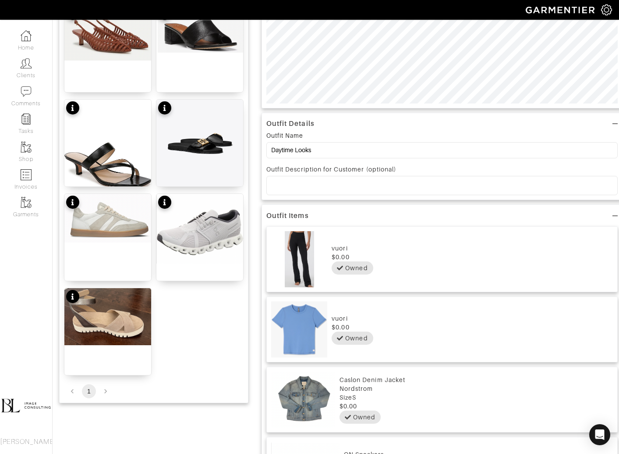
scroll to position [241, 0]
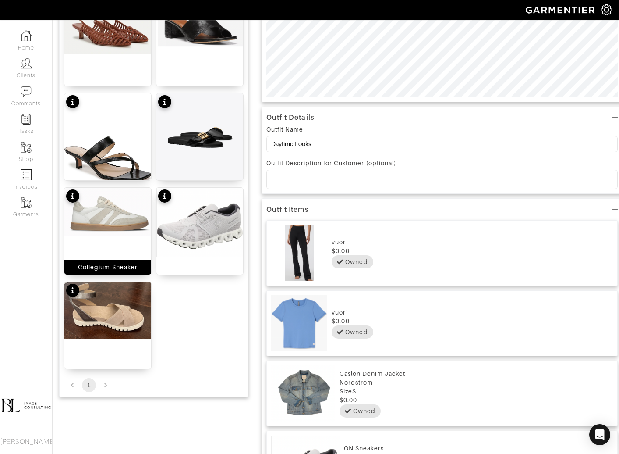
click at [103, 236] on div "Collegium Sneaker" at bounding box center [108, 231] width 88 height 88
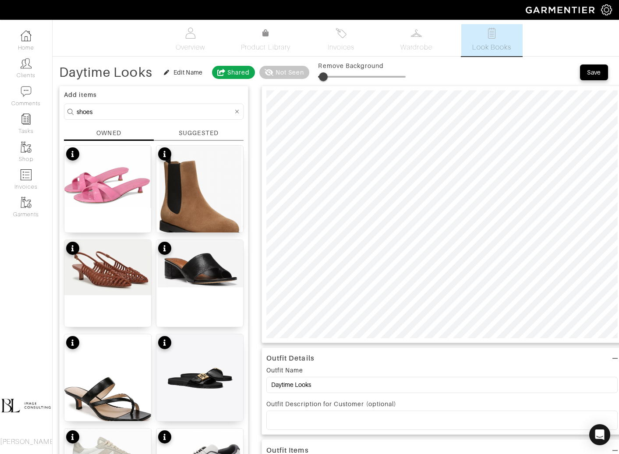
click at [324, 74] on span at bounding box center [323, 76] width 9 height 9
type input "15"
type input "6"
click at [595, 69] on div "Save" at bounding box center [594, 72] width 14 height 9
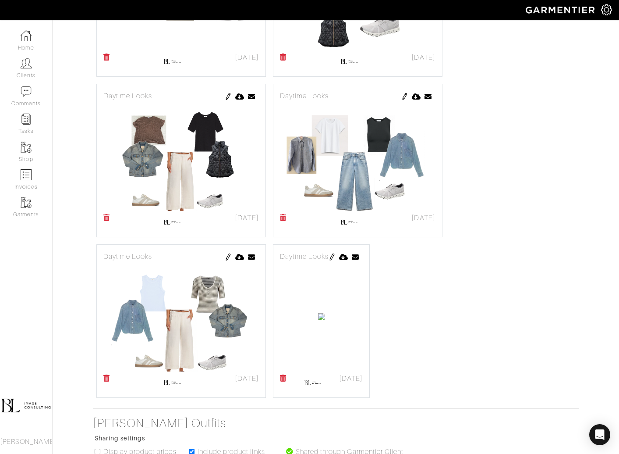
scroll to position [621, 0]
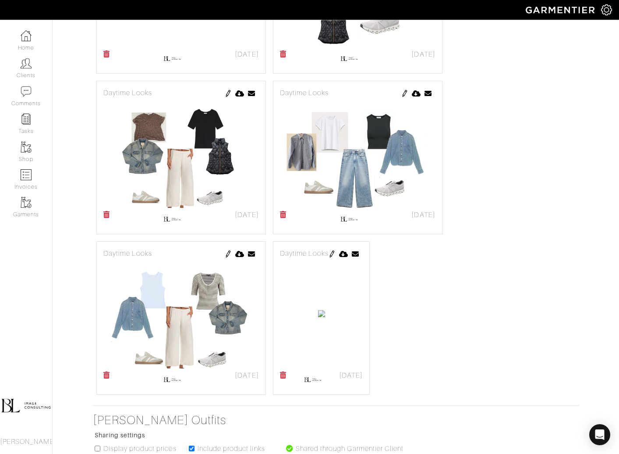
click at [325, 310] on img at bounding box center [321, 313] width 7 height 7
click at [336, 252] on img at bounding box center [332, 253] width 7 height 7
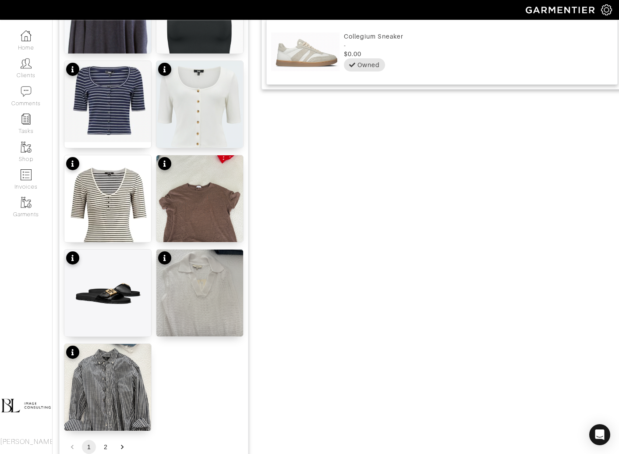
scroll to position [938, 0]
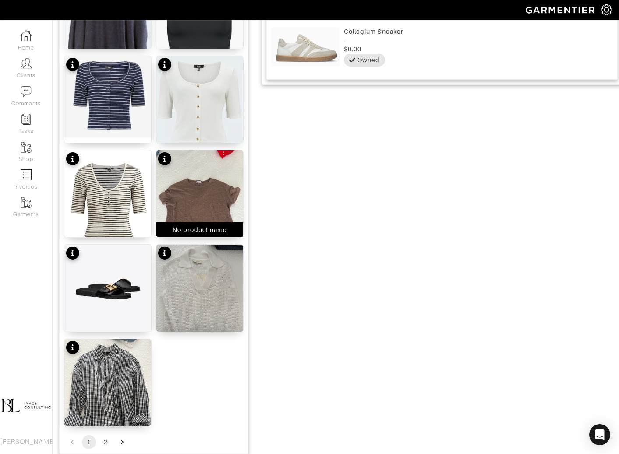
click at [201, 199] on img at bounding box center [200, 208] width 87 height 116
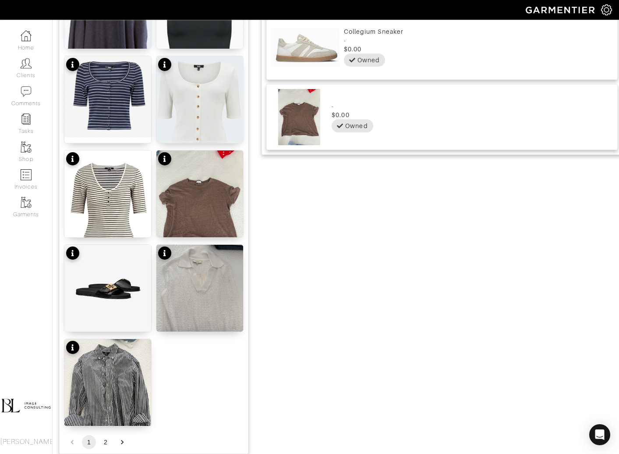
scroll to position [0, 0]
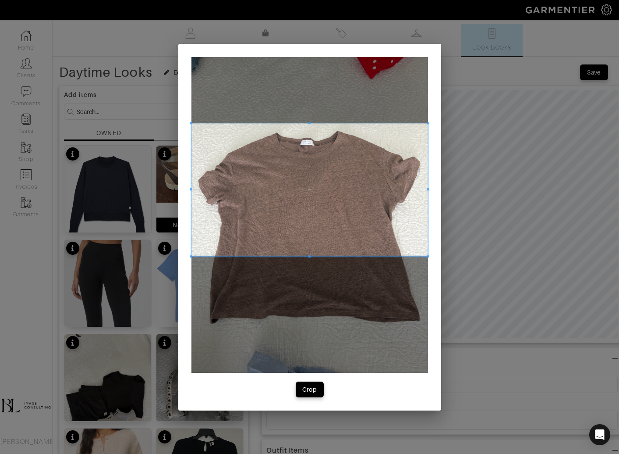
click at [362, 189] on span at bounding box center [310, 189] width 237 height 133
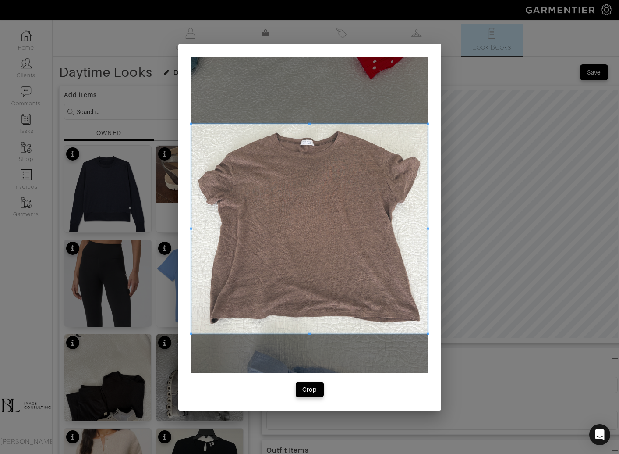
click at [382, 333] on span at bounding box center [310, 334] width 237 height 2
click at [306, 391] on div "Crop" at bounding box center [309, 389] width 15 height 9
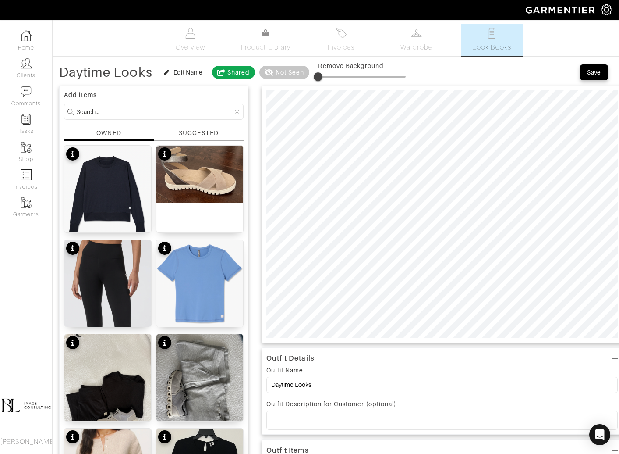
type input "5"
click at [599, 69] on div "Save" at bounding box center [594, 72] width 14 height 9
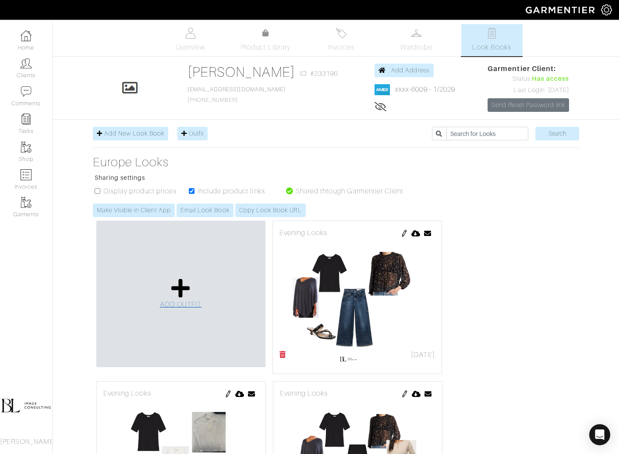
click at [176, 287] on icon at bounding box center [180, 287] width 19 height 21
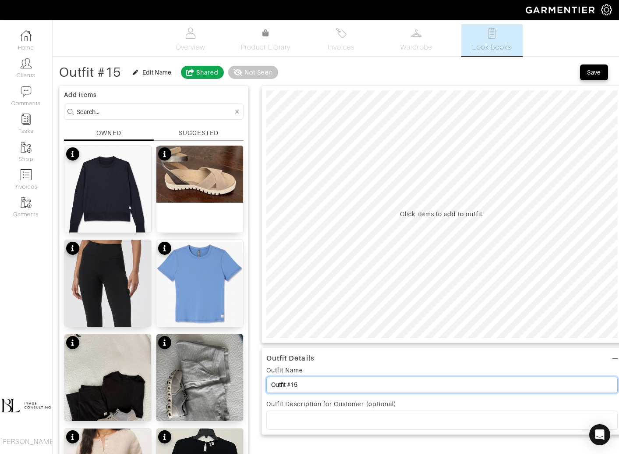
click at [318, 382] on input "Outfit #15" at bounding box center [443, 385] width 352 height 16
click at [319, 383] on input "Outfit #15" at bounding box center [443, 385] width 352 height 16
type input "Evening Looks"
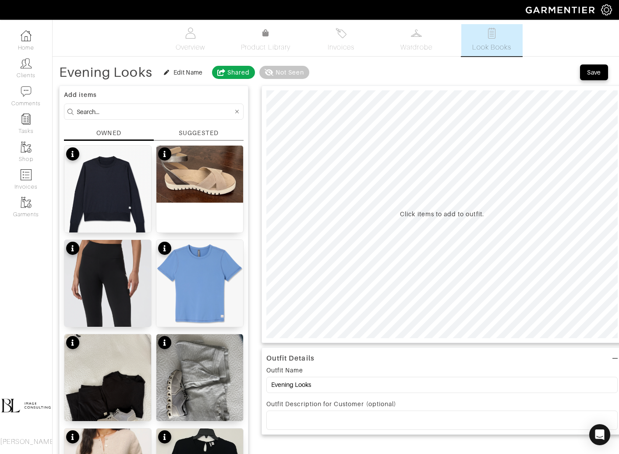
click at [146, 111] on input at bounding box center [155, 111] width 157 height 11
type input "bottoms"
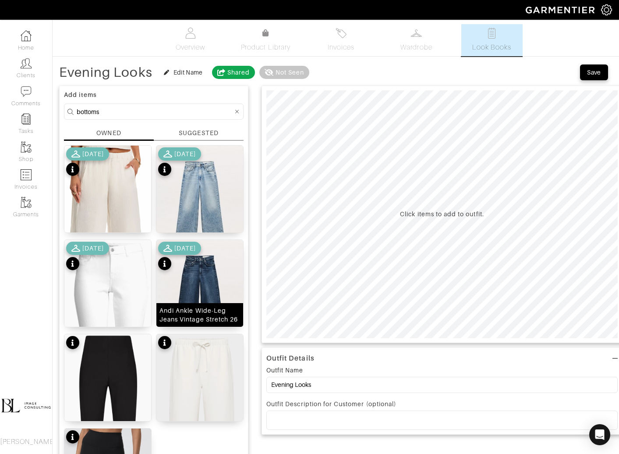
click at [206, 303] on div "Andi Ankle Wide-Leg Jeans Vintage Stretch 26" at bounding box center [200, 315] width 87 height 24
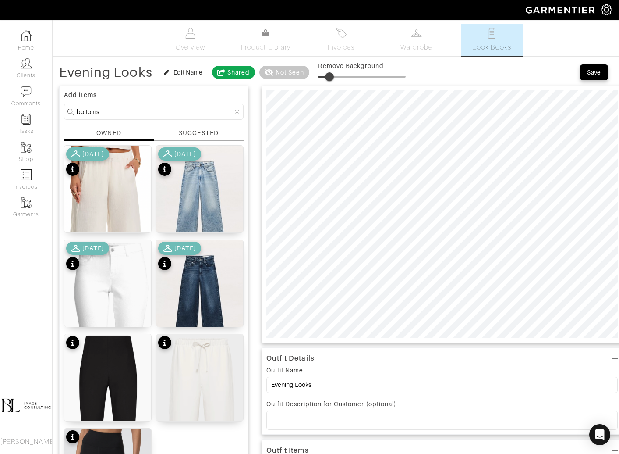
type input "16"
drag, startPoint x: 318, startPoint y: 74, endPoint x: 333, endPoint y: 73, distance: 15.0
click at [332, 73] on span at bounding box center [329, 76] width 9 height 9
click at [170, 116] on input "bottoms" at bounding box center [155, 111] width 157 height 11
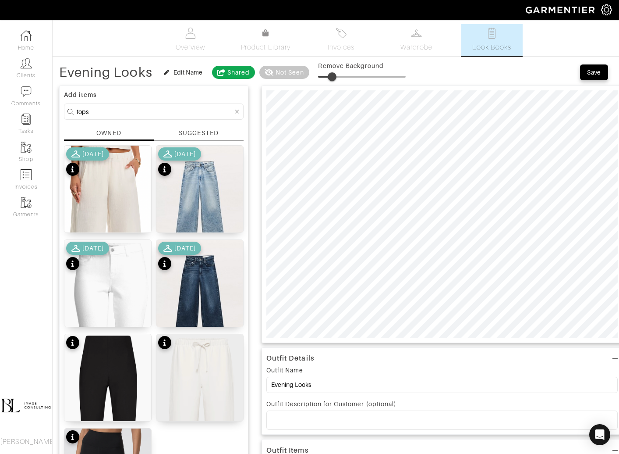
type input "tops"
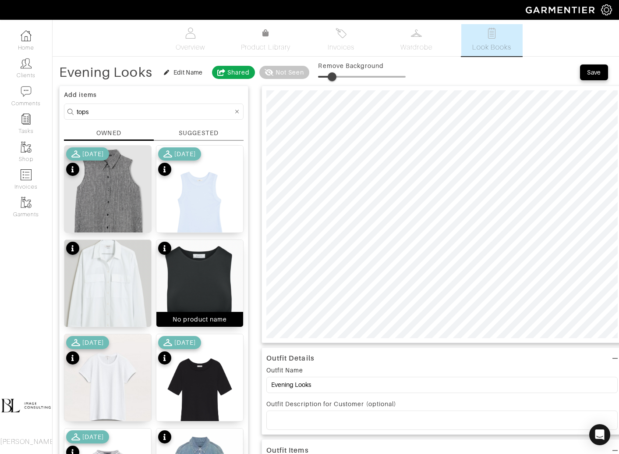
click at [215, 269] on img at bounding box center [200, 296] width 87 height 113
drag, startPoint x: 338, startPoint y: 75, endPoint x: 344, endPoint y: 75, distance: 5.7
click at [344, 75] on span at bounding box center [342, 76] width 9 height 9
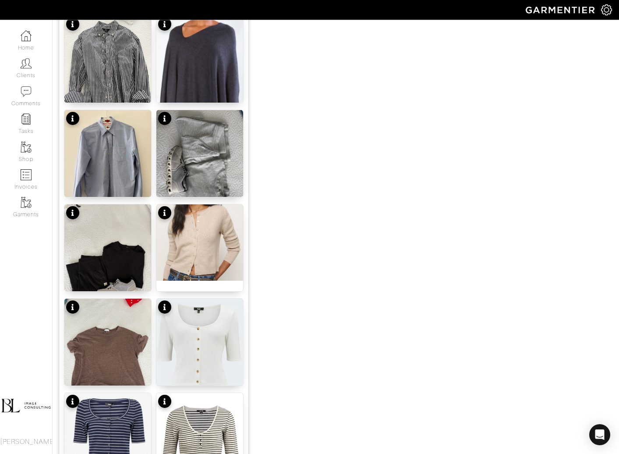
scroll to position [604, 0]
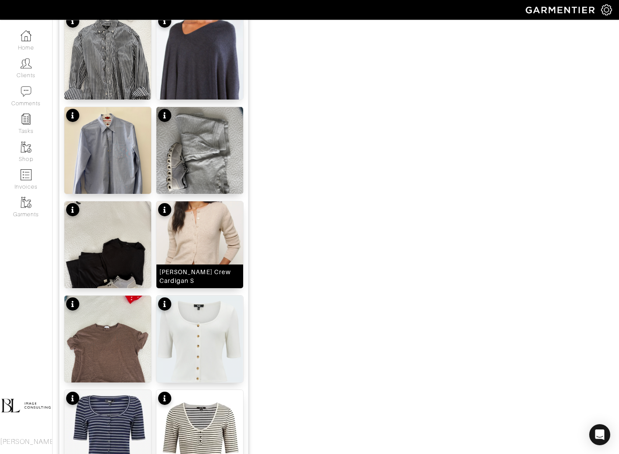
click at [194, 222] on img at bounding box center [200, 239] width 87 height 76
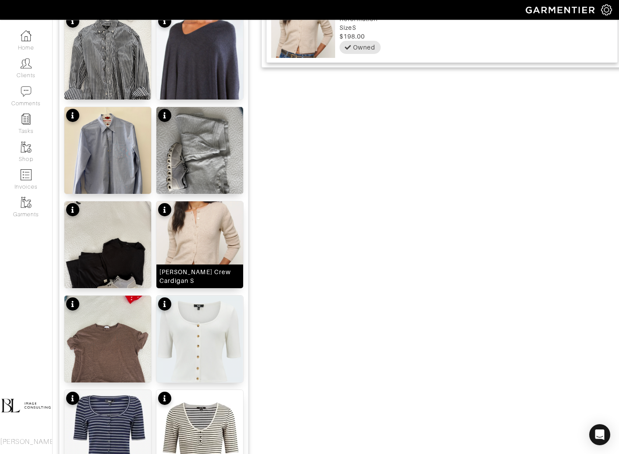
scroll to position [0, 0]
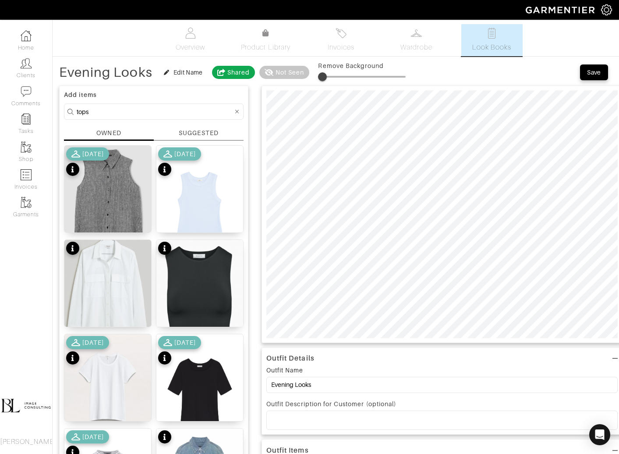
drag, startPoint x: 343, startPoint y: 75, endPoint x: 279, endPoint y: 73, distance: 64.5
click at [277, 73] on div "Evening Looks Edit Name Shared Not Seen Remove Background" at bounding box center [232, 73] width 347 height 18
type input "29"
click at [144, 107] on input "tops" at bounding box center [155, 111] width 157 height 11
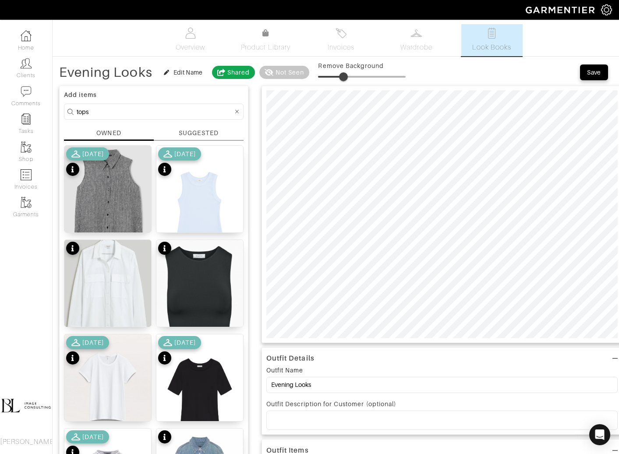
click at [144, 107] on input "tops" at bounding box center [155, 111] width 157 height 11
type input "shoes"
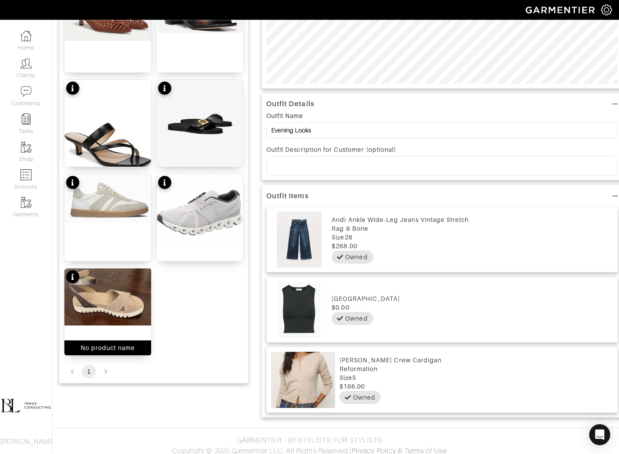
click at [118, 309] on img at bounding box center [107, 296] width 87 height 57
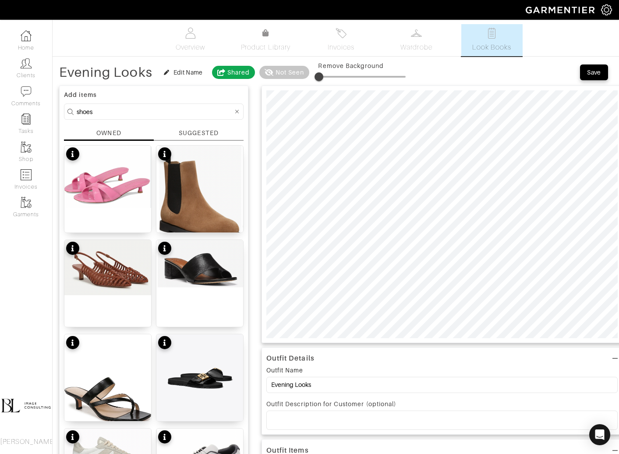
type input "0"
drag, startPoint x: 347, startPoint y: 77, endPoint x: 302, endPoint y: 84, distance: 44.8
click at [301, 82] on div "Evening Looks Edit Name Shared Not Seen Remove Background Save Add items shoes …" at bounding box center [336, 403] width 554 height 678
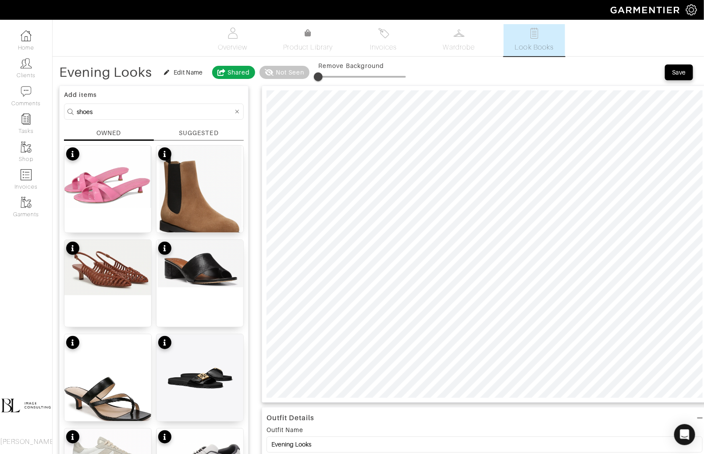
click at [122, 110] on input "shoes" at bounding box center [155, 111] width 157 height 11
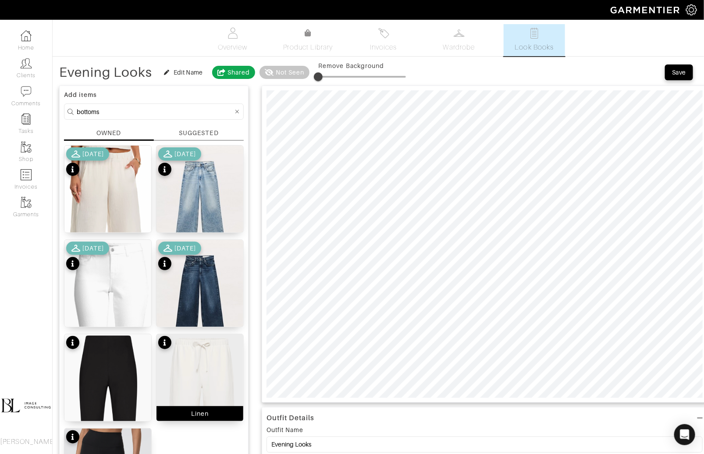
click at [205, 378] on img at bounding box center [200, 430] width 87 height 192
click at [141, 110] on input "bottoms" at bounding box center [155, 111] width 157 height 11
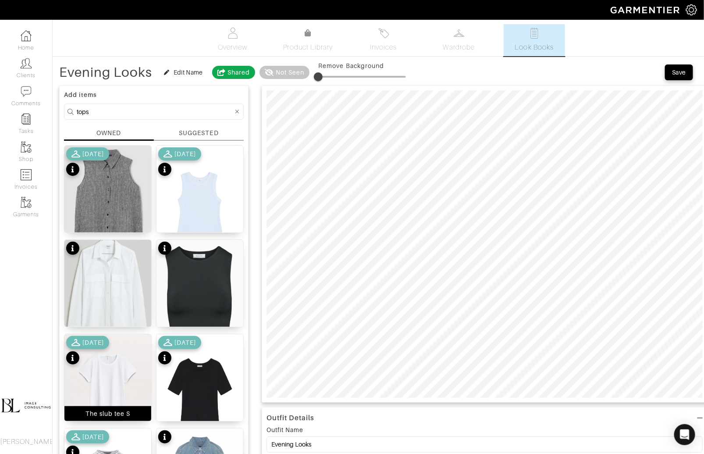
click at [121, 381] on img at bounding box center [107, 388] width 87 height 109
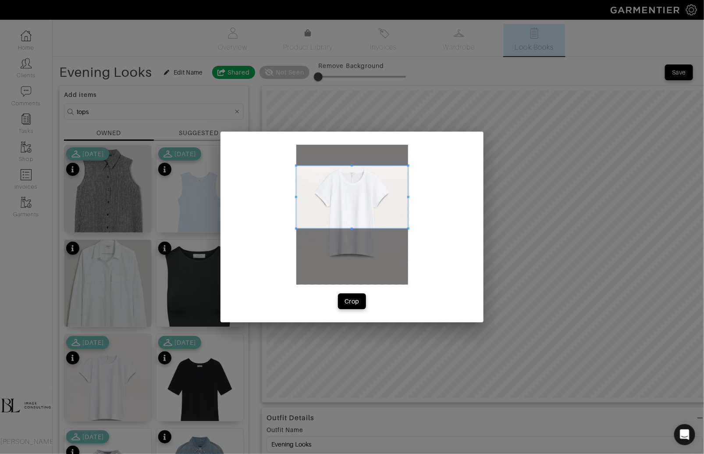
click at [342, 187] on span at bounding box center [352, 197] width 112 height 63
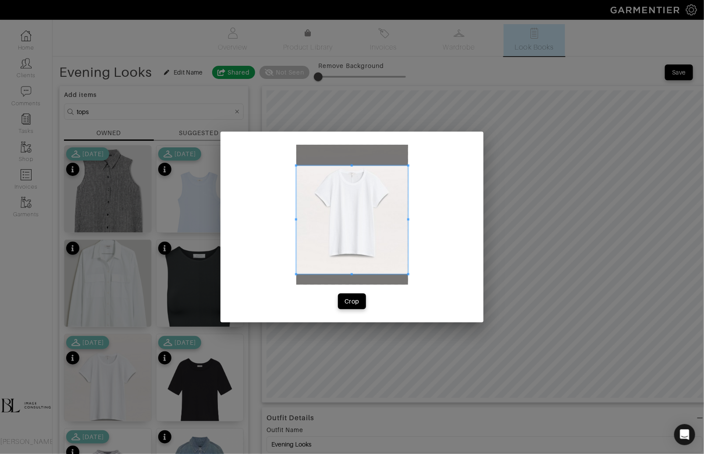
click at [363, 273] on span at bounding box center [352, 274] width 112 height 2
click at [393, 217] on span at bounding box center [393, 220] width 2 height 108
drag, startPoint x: 294, startPoint y: 223, endPoint x: 300, endPoint y: 223, distance: 5.7
click at [300, 223] on div "Crop" at bounding box center [352, 227] width 263 height 191
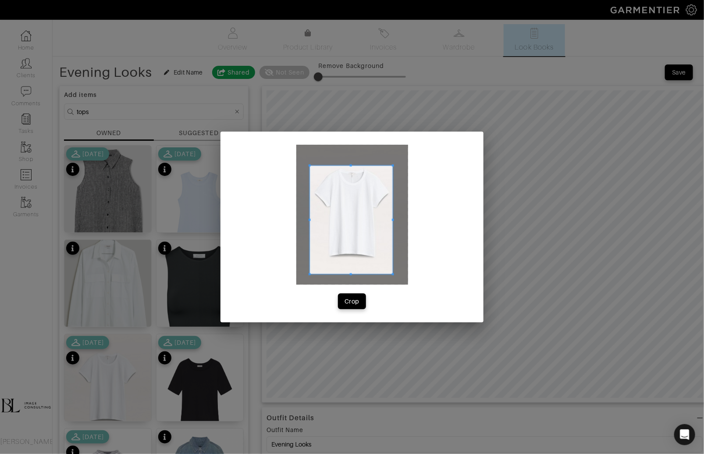
click at [309, 218] on span at bounding box center [309, 219] width 2 height 2
click at [366, 271] on span at bounding box center [350, 220] width 83 height 108
click at [368, 260] on span at bounding box center [350, 261] width 83 height 2
click at [359, 301] on span "Crop" at bounding box center [352, 301] width 18 height 9
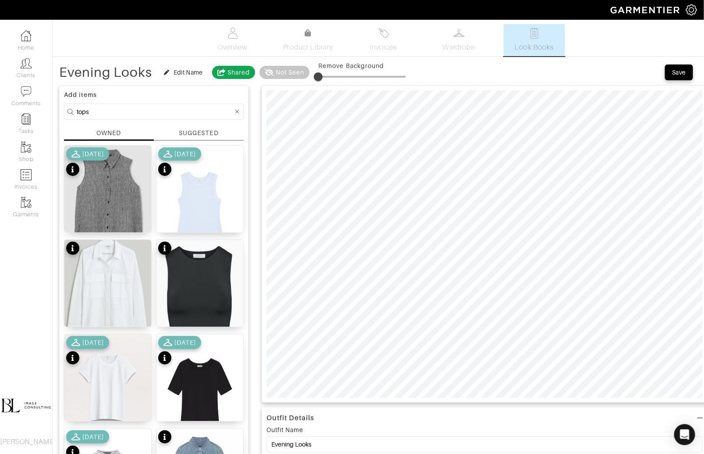
click at [99, 109] on input "tops" at bounding box center [155, 111] width 157 height 11
type input "jacket"
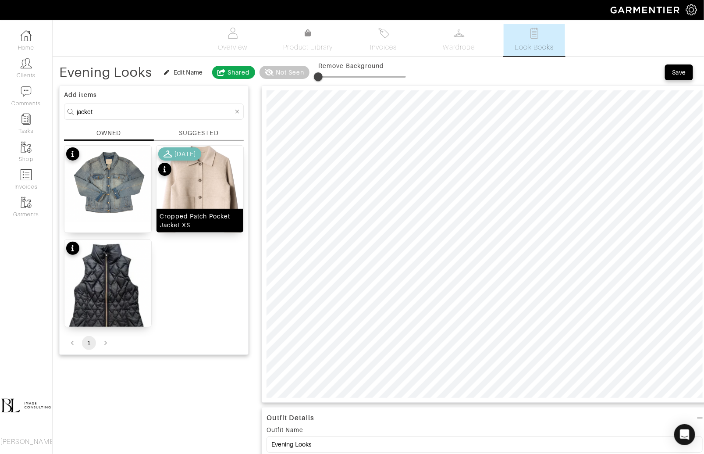
click at [214, 210] on div "Cropped Patch Pocket Jacket XS" at bounding box center [200, 221] width 87 height 24
type input "1"
click at [319, 77] on span at bounding box center [319, 76] width 9 height 9
click at [171, 109] on input "jacket" at bounding box center [155, 111] width 157 height 11
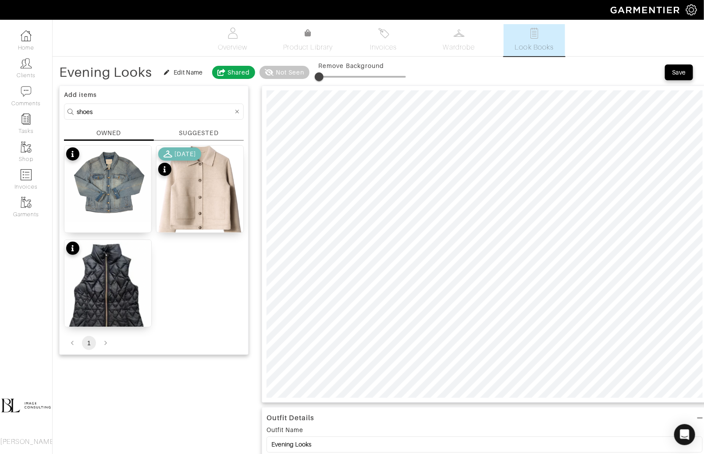
type input "shoes"
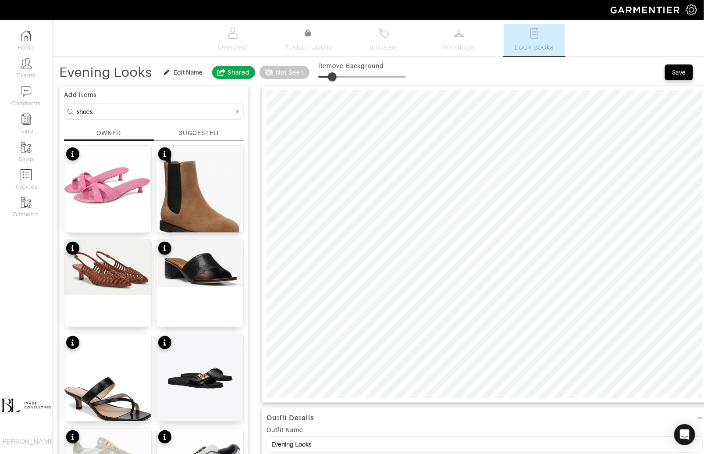
click at [449, 398] on div at bounding box center [485, 243] width 446 height 317
type input "16"
click at [99, 374] on img at bounding box center [107, 400] width 87 height 133
click at [324, 78] on span at bounding box center [323, 76] width 9 height 9
type input "0"
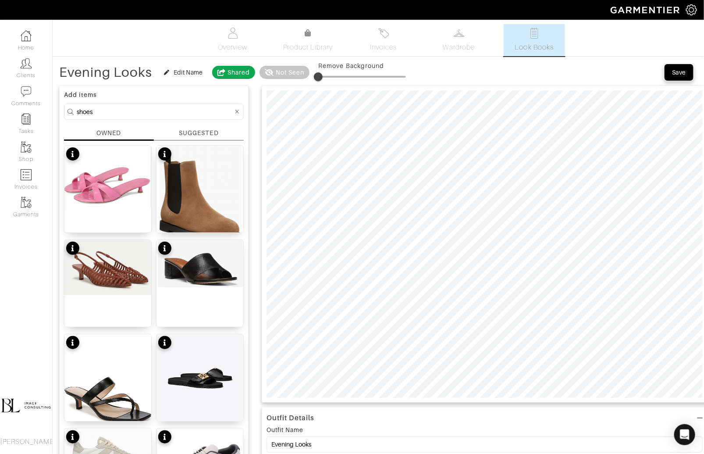
click at [619, 77] on button "Save" at bounding box center [679, 72] width 28 height 16
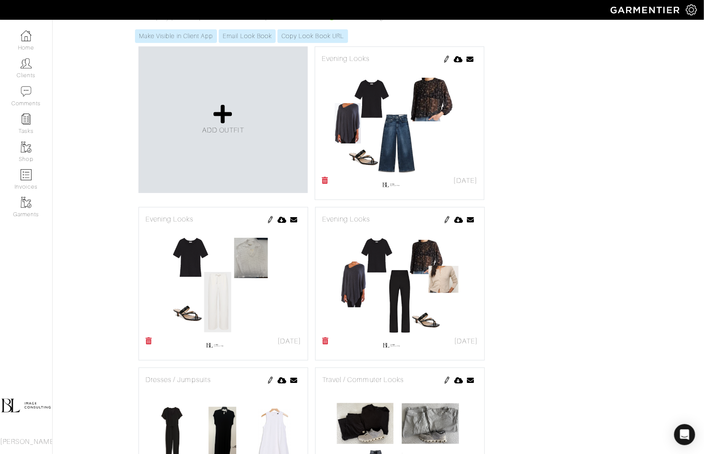
scroll to position [129, 0]
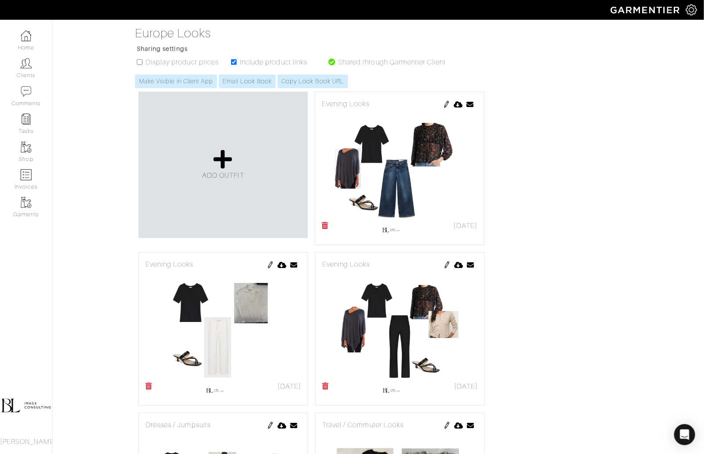
click at [447, 101] on img at bounding box center [446, 104] width 7 height 7
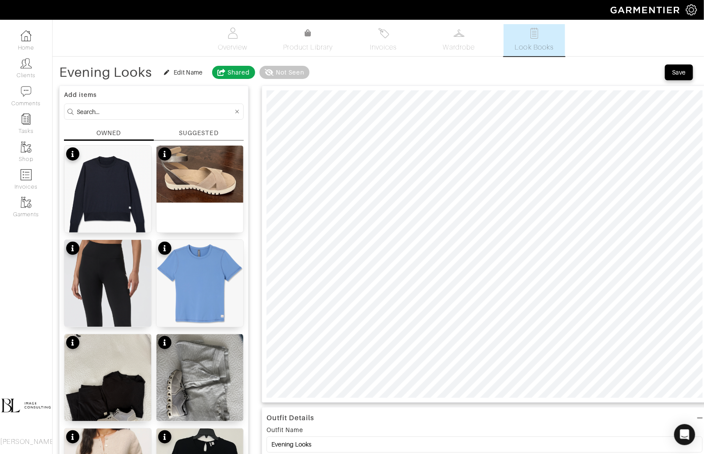
click at [113, 110] on input at bounding box center [155, 111] width 157 height 11
type input "j"
type input "8"
click at [136, 112] on input at bounding box center [155, 111] width 157 height 11
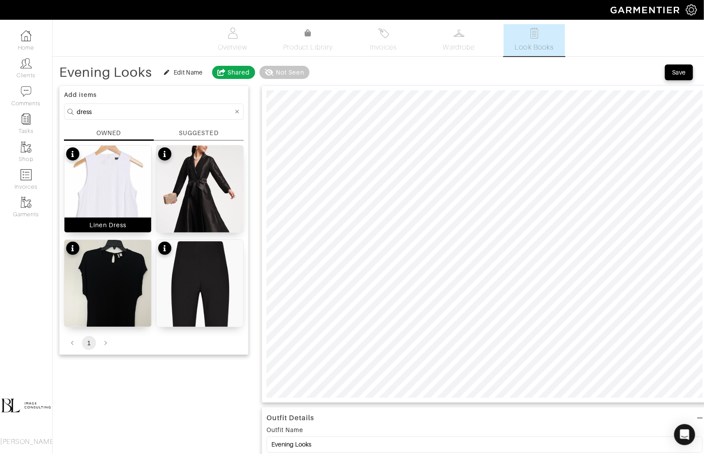
click at [104, 205] on img at bounding box center [107, 220] width 87 height 149
click at [127, 114] on input "dress" at bounding box center [155, 111] width 157 height 11
type input "tops"
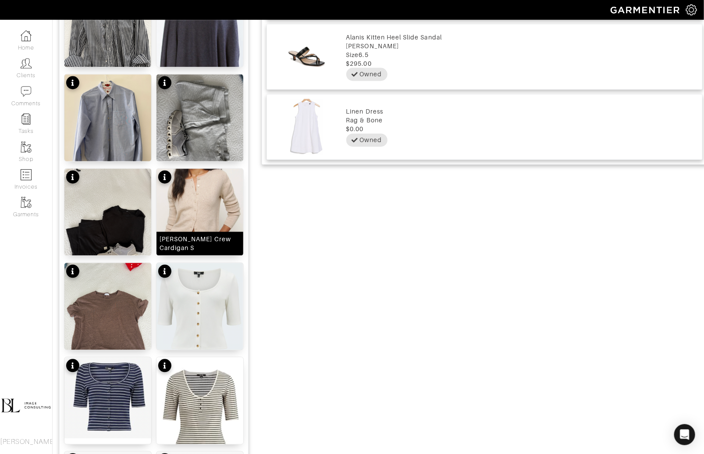
click at [185, 224] on img at bounding box center [200, 207] width 87 height 76
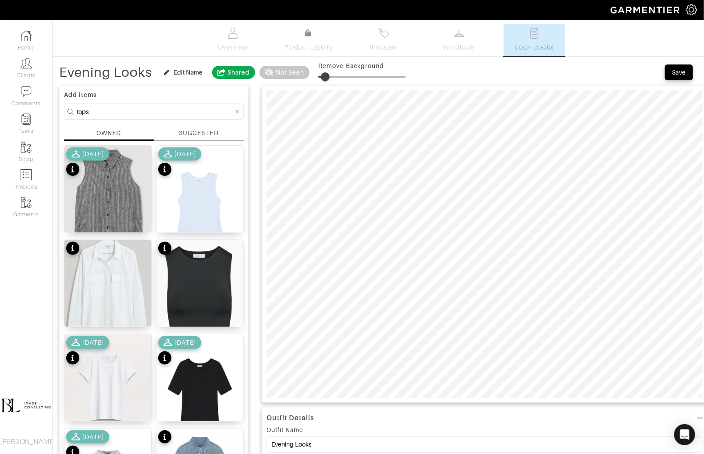
type input "5"
drag, startPoint x: 316, startPoint y: 76, endPoint x: 323, endPoint y: 75, distance: 7.1
click at [323, 75] on span at bounding box center [322, 76] width 9 height 9
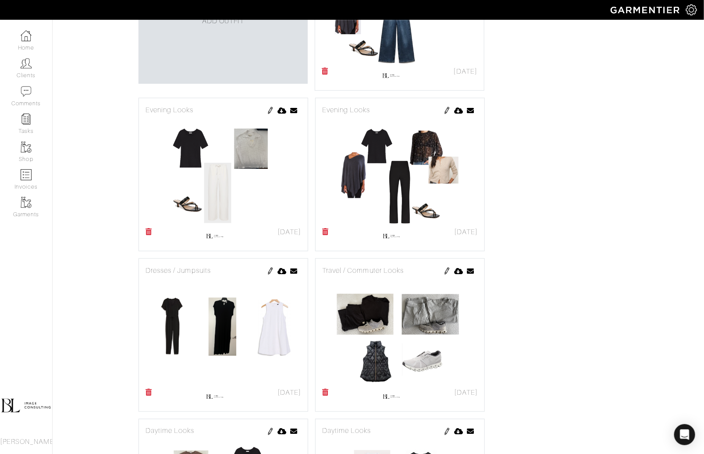
scroll to position [187, 0]
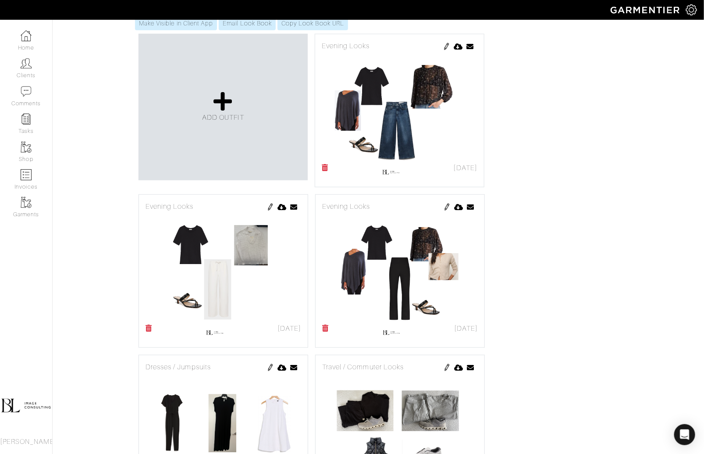
click at [444, 46] on img at bounding box center [446, 46] width 7 height 7
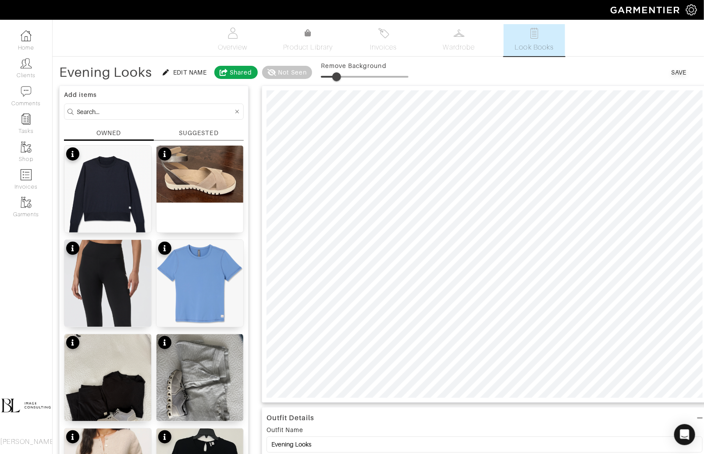
type input "8"
click at [121, 113] on input at bounding box center [155, 111] width 157 height 11
type input "bottoms"
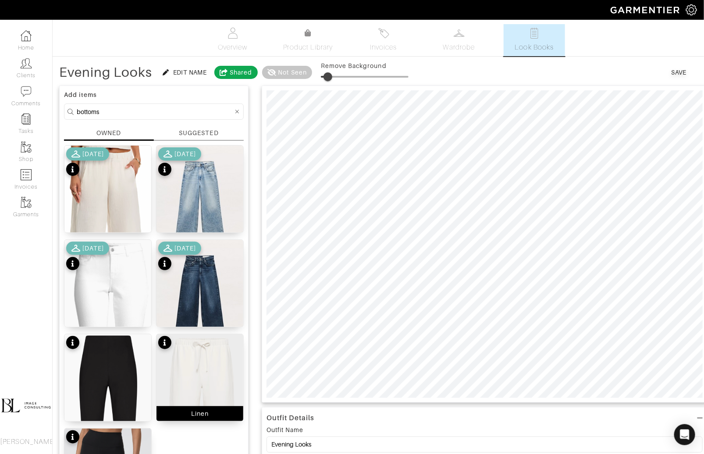
click at [204, 365] on img at bounding box center [200, 430] width 87 height 192
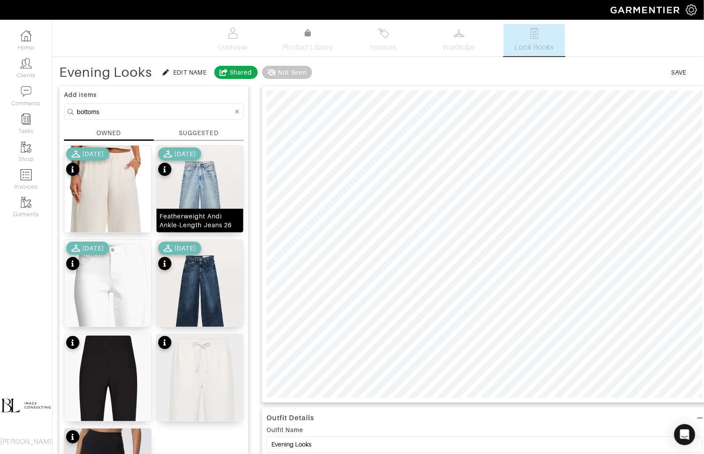
click at [221, 187] on img at bounding box center [200, 200] width 87 height 109
drag, startPoint x: 324, startPoint y: 78, endPoint x: 337, endPoint y: 78, distance: 12.3
click at [337, 78] on span at bounding box center [336, 76] width 9 height 9
type input "16"
click at [128, 116] on input "bottoms" at bounding box center [155, 111] width 157 height 11
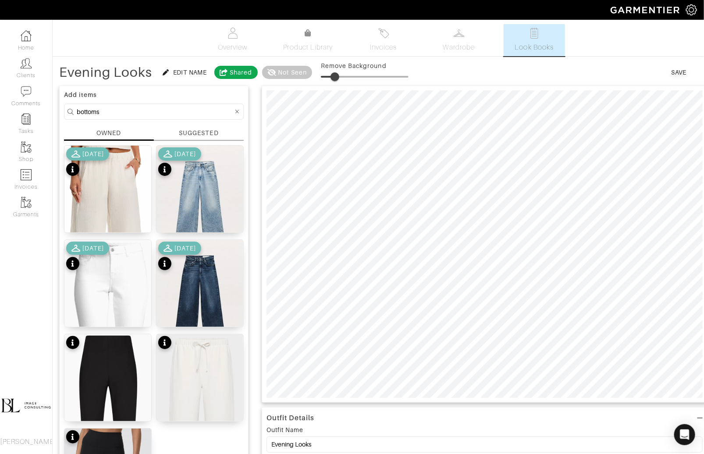
click at [128, 116] on input "bottoms" at bounding box center [155, 111] width 157 height 11
type input "tops"
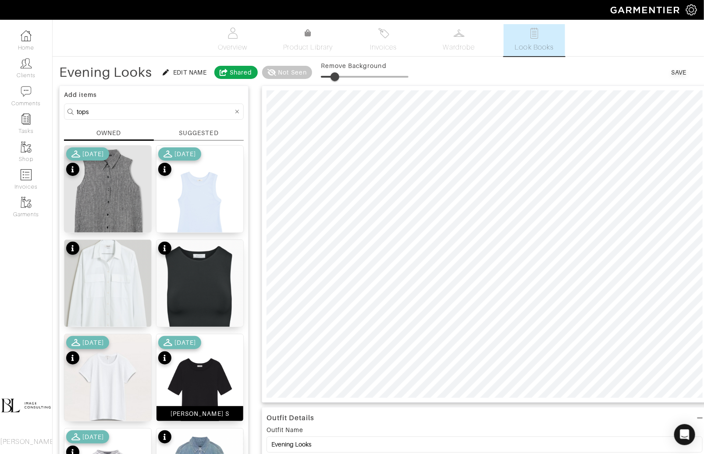
click at [201, 384] on img at bounding box center [200, 393] width 87 height 119
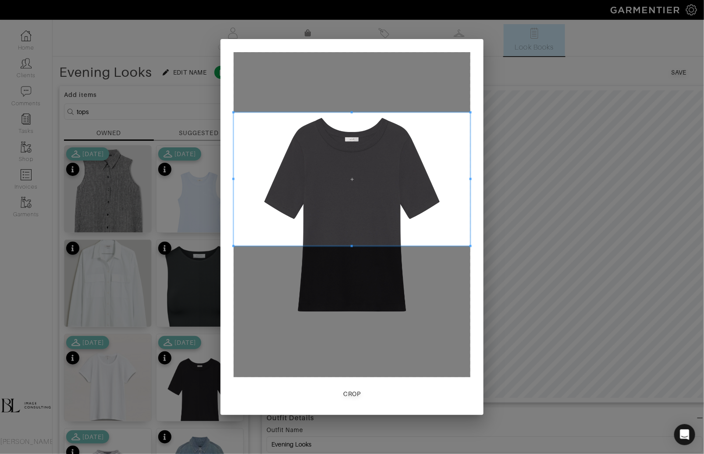
click at [419, 221] on span at bounding box center [352, 179] width 237 height 133
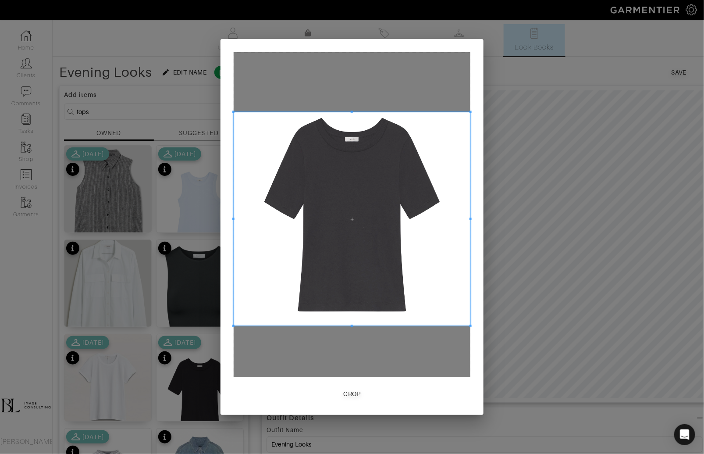
click at [423, 325] on span at bounding box center [352, 326] width 237 height 2
click at [350, 392] on div "Crop" at bounding box center [352, 393] width 17 height 9
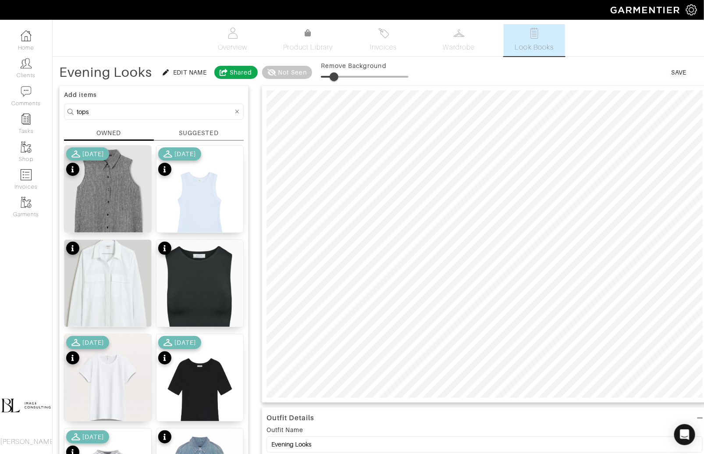
drag, startPoint x: 327, startPoint y: 75, endPoint x: 334, endPoint y: 75, distance: 7.5
click at [334, 75] on span at bounding box center [334, 76] width 9 height 9
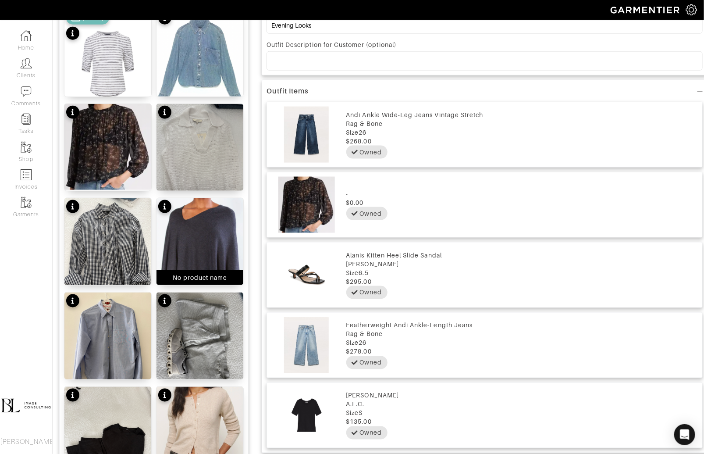
click at [207, 246] on img at bounding box center [200, 274] width 87 height 153
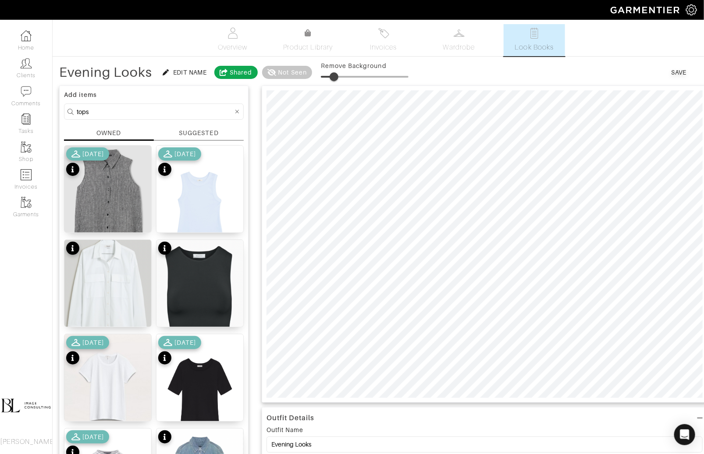
click at [334, 75] on span at bounding box center [334, 76] width 9 height 9
click at [335, 75] on span at bounding box center [335, 76] width 9 height 9
type input "17"
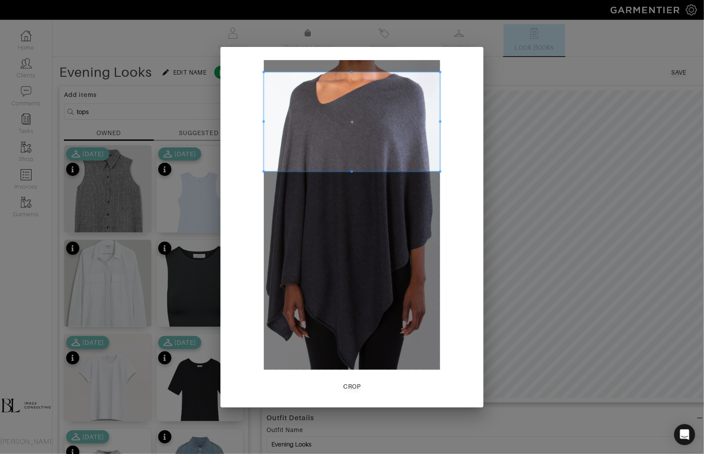
click at [314, 90] on span at bounding box center [352, 121] width 176 height 99
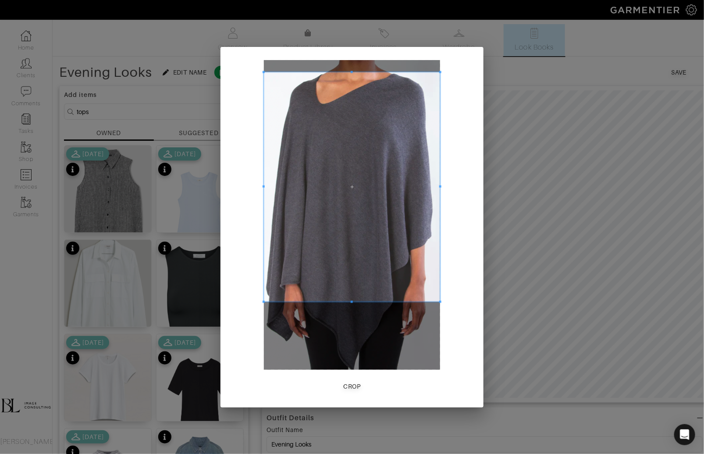
click at [396, 302] on span at bounding box center [352, 302] width 176 height 2
click at [359, 388] on div "Crop" at bounding box center [352, 386] width 17 height 9
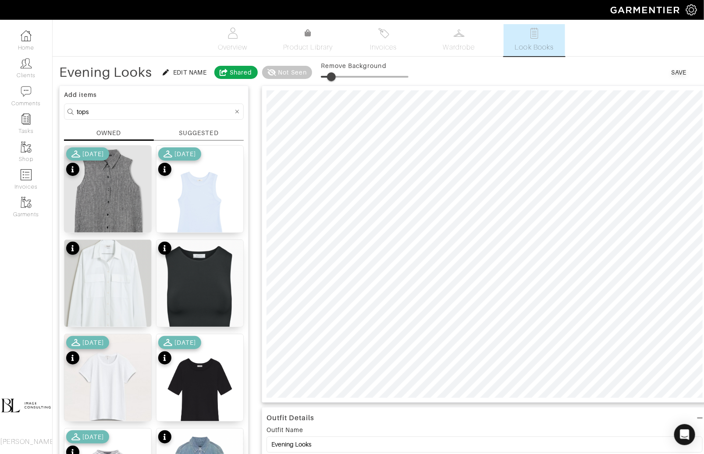
drag, startPoint x: 317, startPoint y: 76, endPoint x: 334, endPoint y: 75, distance: 17.1
click at [334, 75] on span at bounding box center [331, 76] width 9 height 9
type input "18"
click at [678, 70] on div "Save" at bounding box center [679, 72] width 15 height 9
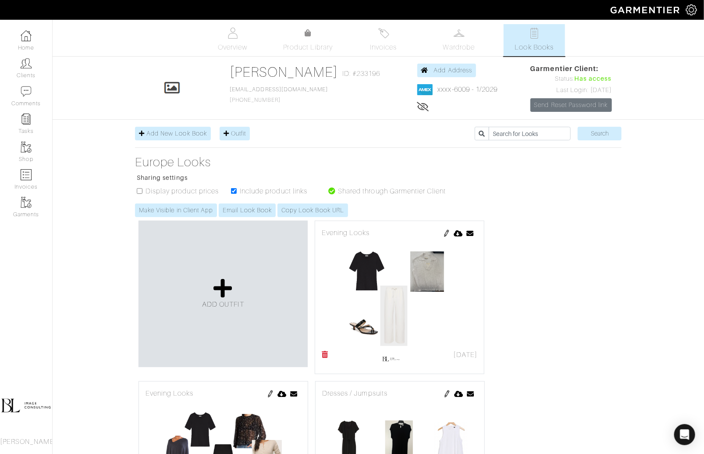
click at [447, 232] on img at bounding box center [446, 233] width 7 height 7
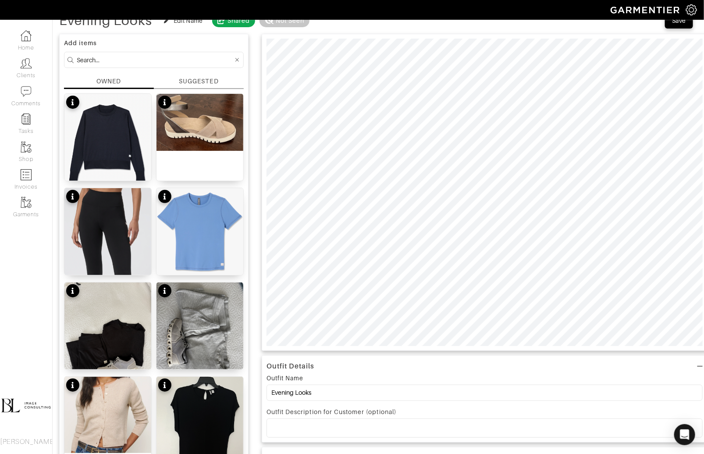
scroll to position [53, 0]
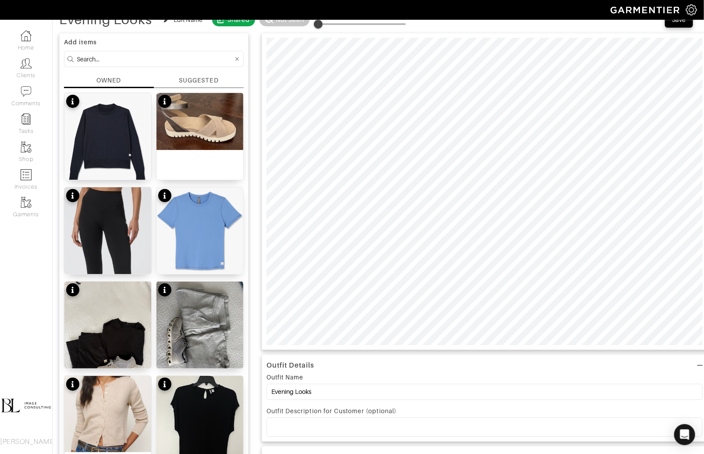
type input "16"
click at [184, 105] on img at bounding box center [200, 121] width 87 height 57
click at [105, 60] on input at bounding box center [155, 58] width 157 height 11
type input "bottoms"
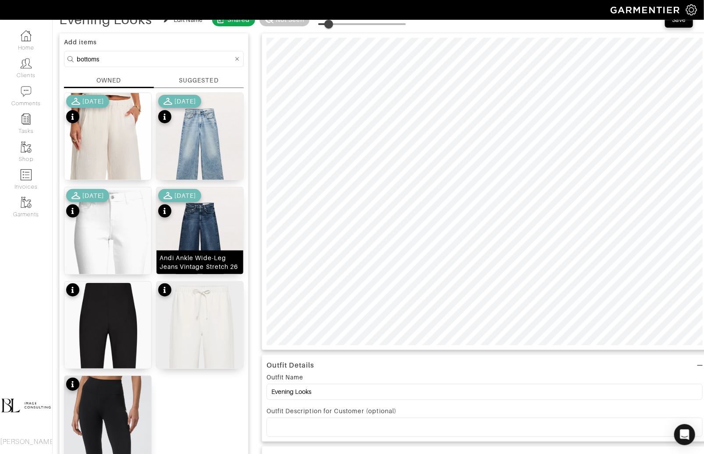
click at [191, 247] on img at bounding box center [200, 241] width 87 height 109
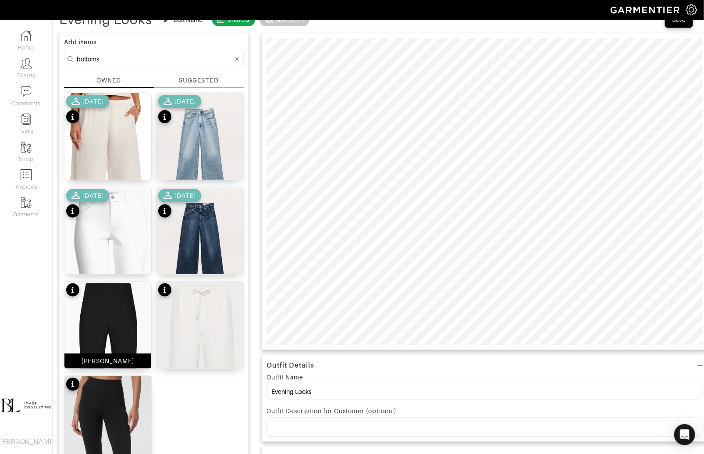
click at [102, 322] on img at bounding box center [107, 370] width 87 height 178
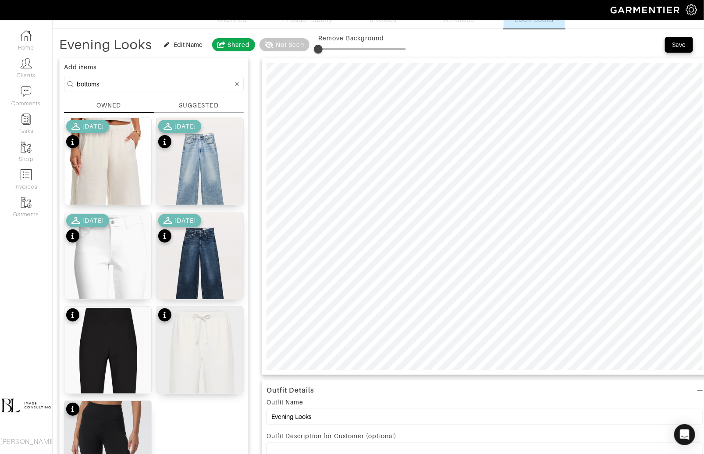
scroll to position [20, 0]
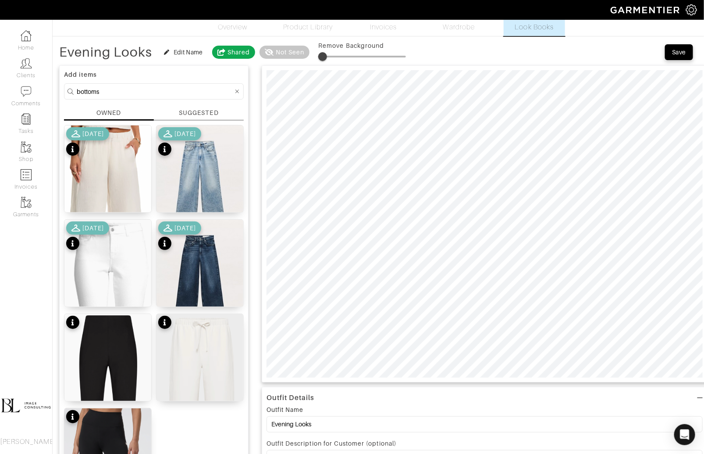
drag, startPoint x: 320, startPoint y: 56, endPoint x: 327, endPoint y: 56, distance: 6.1
click at [327, 56] on span at bounding box center [322, 56] width 9 height 9
type input "12"
click at [125, 92] on input "bottoms" at bounding box center [155, 91] width 157 height 11
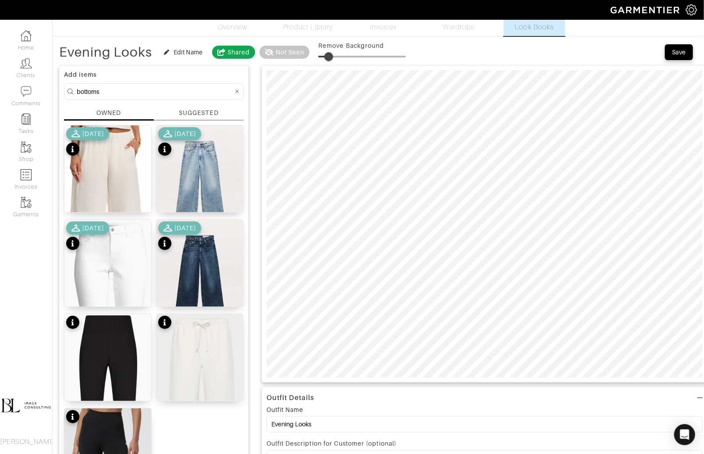
click at [125, 92] on input "bottoms" at bounding box center [155, 91] width 157 height 11
type input "tops"
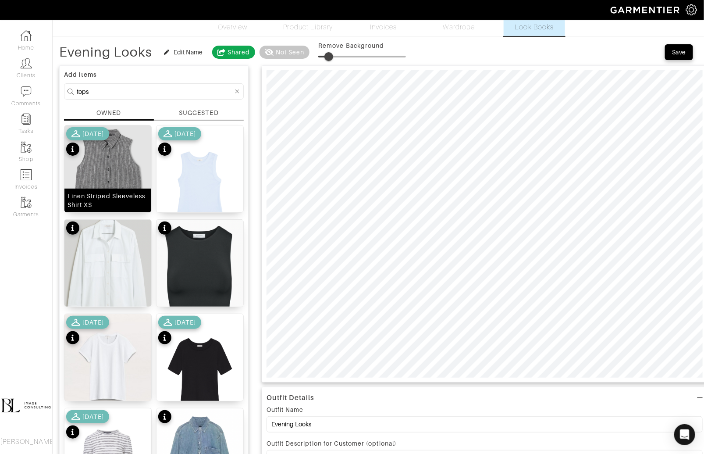
click at [103, 172] on img at bounding box center [107, 176] width 87 height 102
click at [331, 57] on span at bounding box center [331, 56] width 9 height 9
type input "24"
drag, startPoint x: 334, startPoint y: 56, endPoint x: 339, endPoint y: 58, distance: 4.7
click at [339, 59] on span at bounding box center [339, 56] width 9 height 9
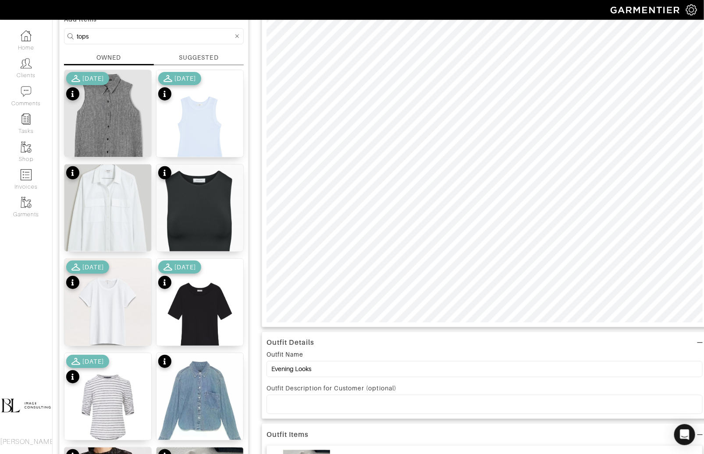
scroll to position [76, 0]
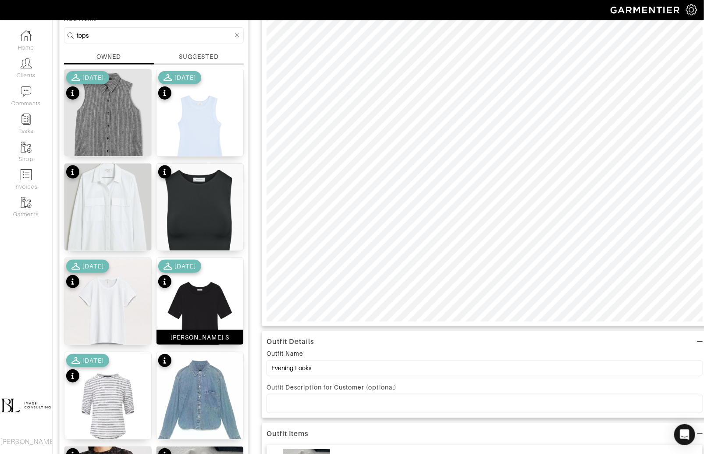
click at [193, 331] on div "Rory Rib Tee S" at bounding box center [200, 337] width 87 height 15
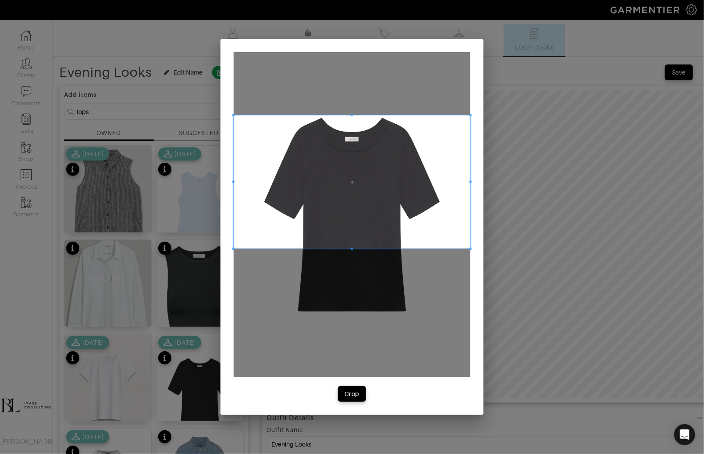
click at [344, 159] on span at bounding box center [352, 181] width 237 height 133
click at [358, 250] on div at bounding box center [352, 214] width 237 height 325
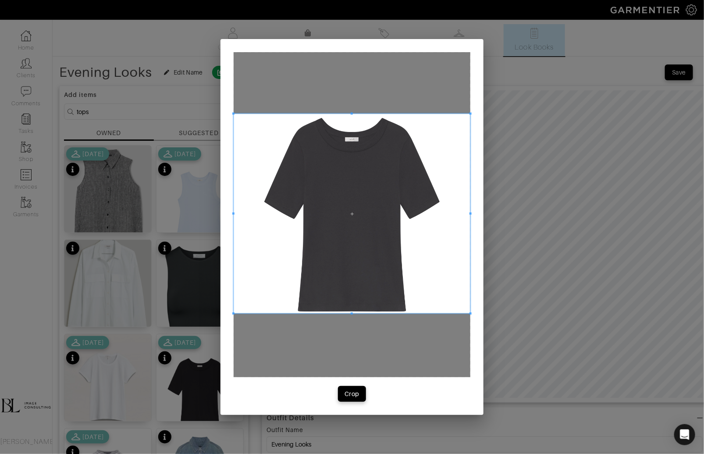
click at [357, 313] on span at bounding box center [352, 314] width 237 height 2
click at [354, 391] on div "Crop" at bounding box center [352, 393] width 15 height 9
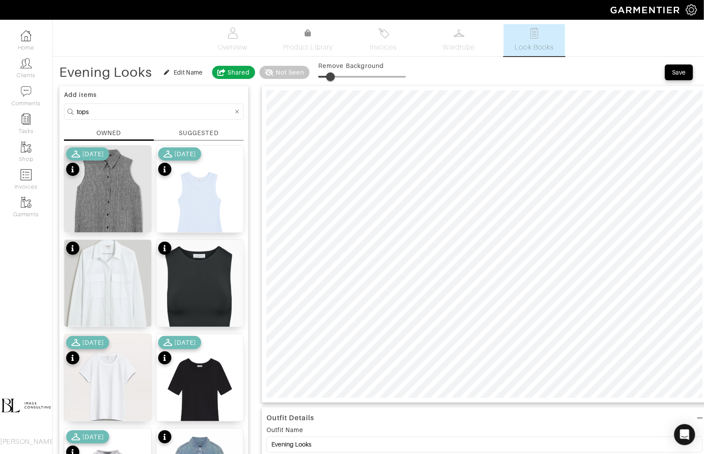
type input "15"
drag, startPoint x: 323, startPoint y: 75, endPoint x: 332, endPoint y: 75, distance: 9.2
click at [332, 75] on span at bounding box center [330, 76] width 9 height 9
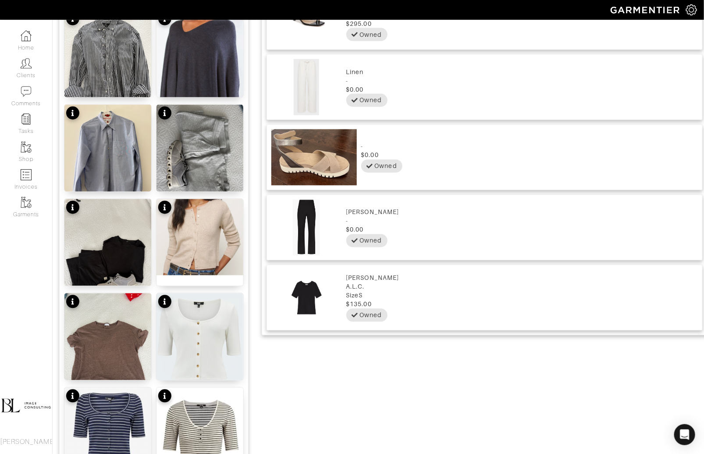
scroll to position [607, 0]
click at [205, 54] on img at bounding box center [200, 86] width 87 height 153
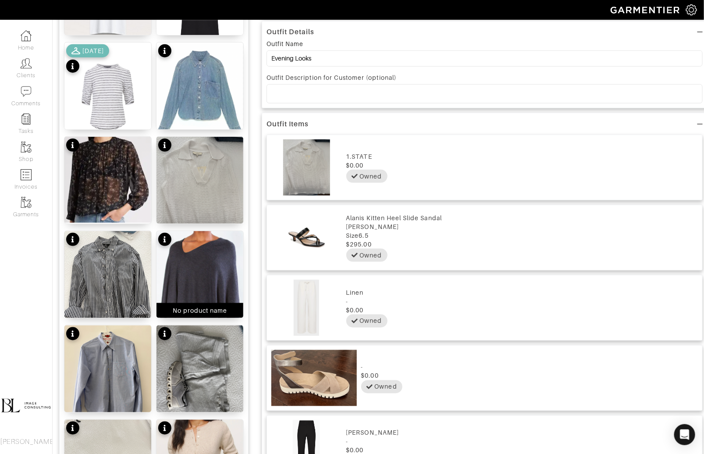
scroll to position [0, 0]
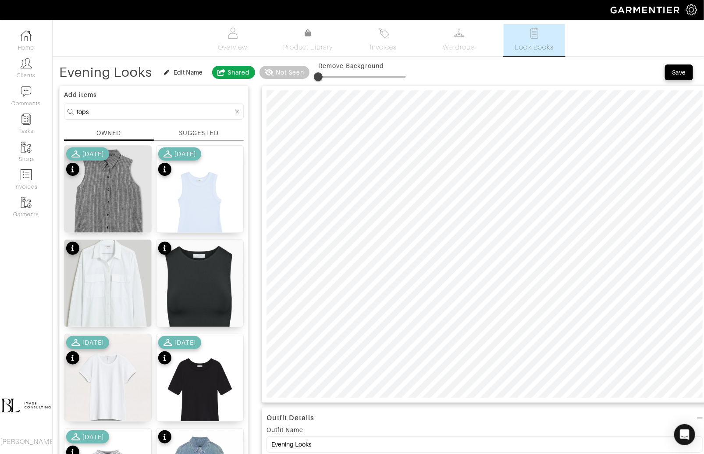
type input "15"
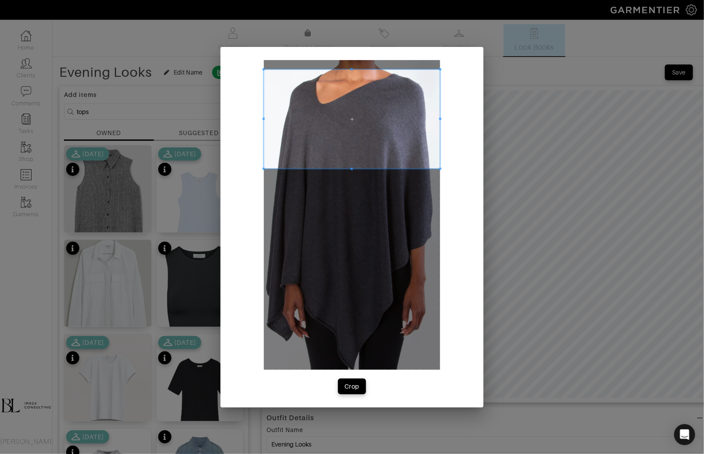
click at [342, 129] on span at bounding box center [352, 118] width 176 height 99
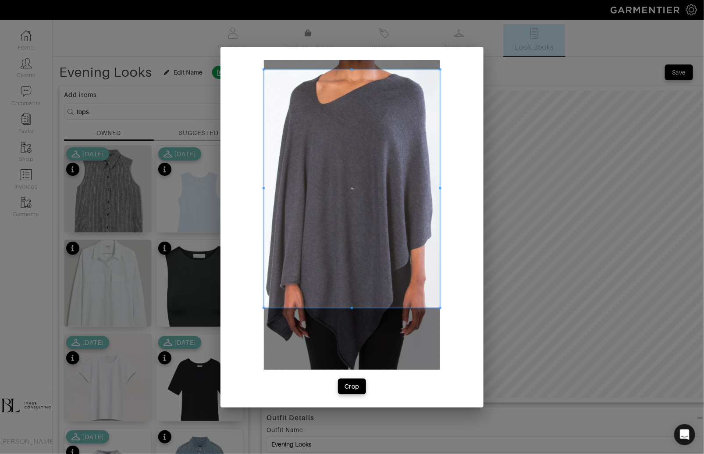
click at [361, 308] on span at bounding box center [352, 308] width 176 height 2
click at [355, 391] on button "Crop" at bounding box center [352, 386] width 28 height 16
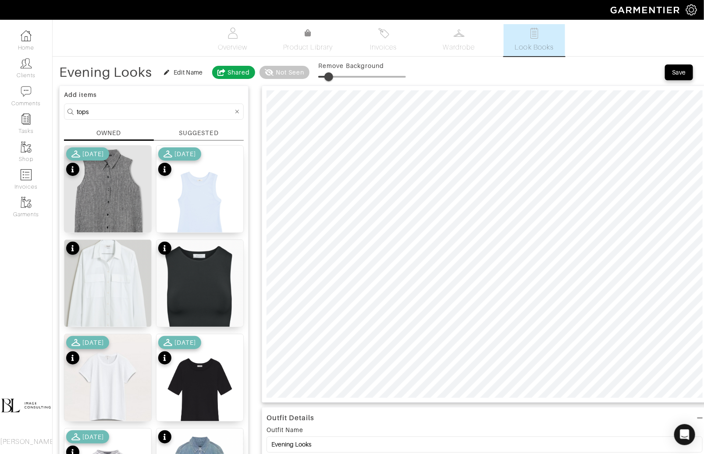
drag, startPoint x: 320, startPoint y: 80, endPoint x: 330, endPoint y: 78, distance: 9.8
click at [330, 78] on span at bounding box center [328, 76] width 9 height 9
type input "9"
click at [670, 76] on span "Save" at bounding box center [679, 72] width 18 height 9
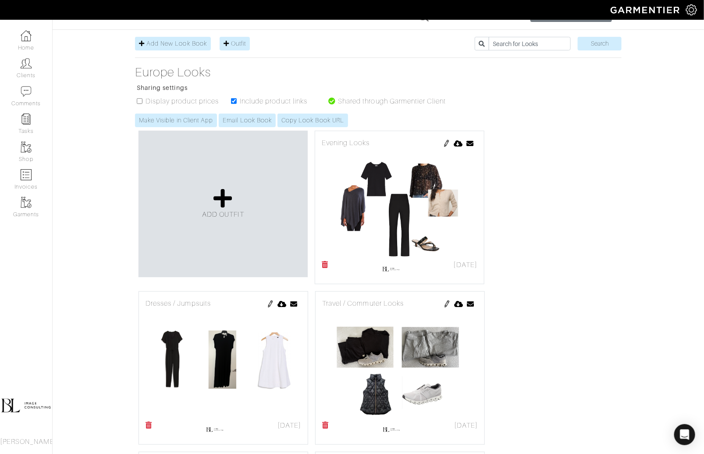
scroll to position [47, 0]
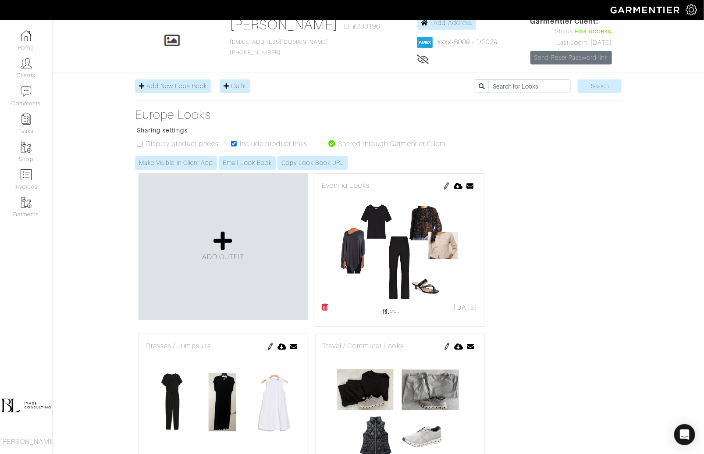
click at [445, 185] on img at bounding box center [446, 185] width 7 height 7
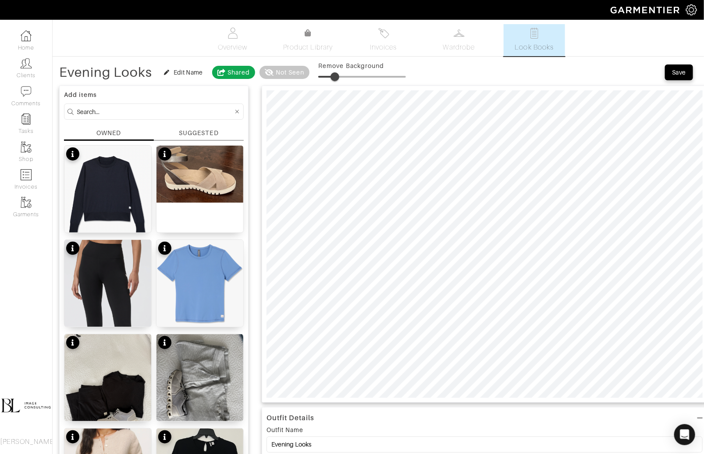
type input "12"
click at [153, 110] on input at bounding box center [155, 111] width 157 height 11
type input "bottoms"
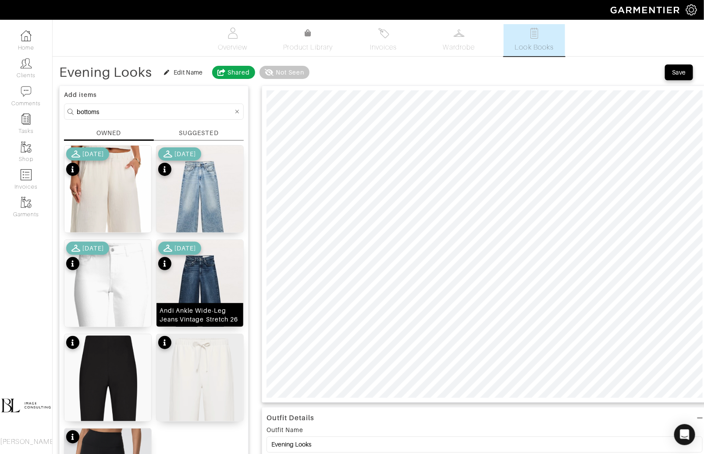
click at [220, 294] on img at bounding box center [200, 294] width 87 height 109
type input "15"
drag, startPoint x: 325, startPoint y: 71, endPoint x: 332, endPoint y: 71, distance: 7.0
click at [332, 72] on span at bounding box center [331, 76] width 9 height 9
click at [112, 112] on input "bottoms" at bounding box center [155, 111] width 157 height 11
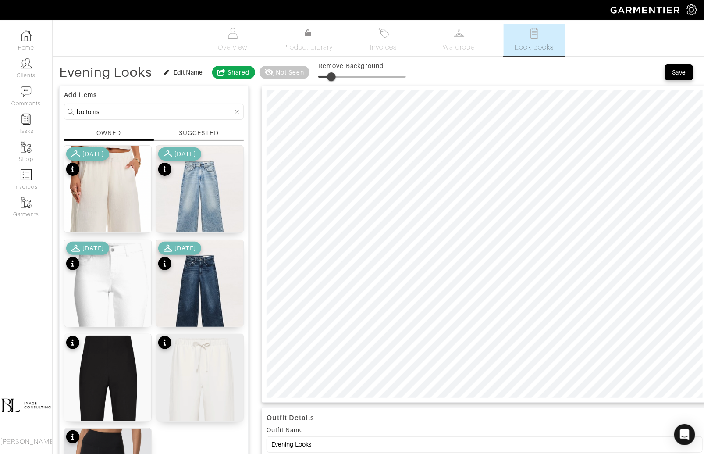
click at [112, 112] on input "bottoms" at bounding box center [155, 111] width 157 height 11
type input "jacket"
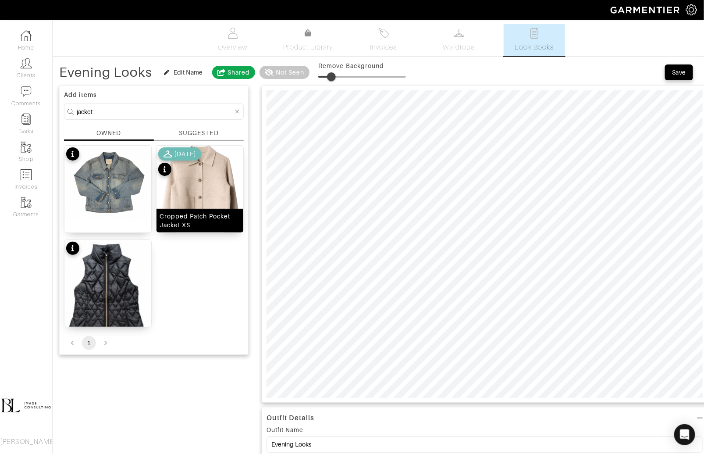
click at [213, 188] on img at bounding box center [200, 196] width 87 height 100
drag, startPoint x: 334, startPoint y: 75, endPoint x: 326, endPoint y: 76, distance: 7.6
click at [326, 76] on span at bounding box center [326, 76] width 9 height 9
type input "15"
click at [152, 113] on input "jacket" at bounding box center [155, 111] width 157 height 11
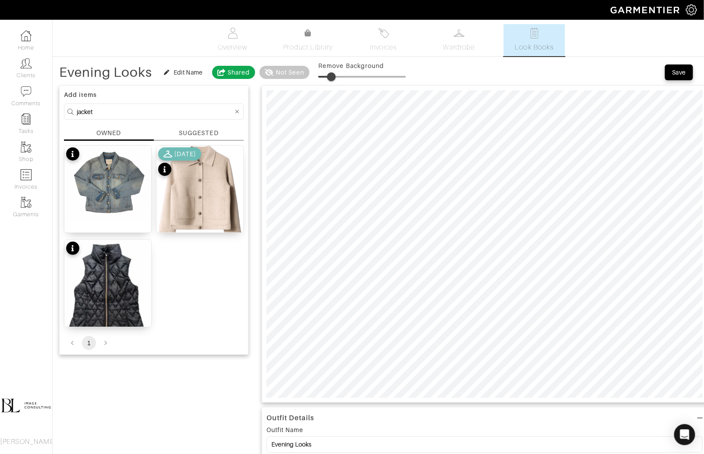
click at [152, 113] on input "jacket" at bounding box center [155, 111] width 157 height 11
type input "tops"
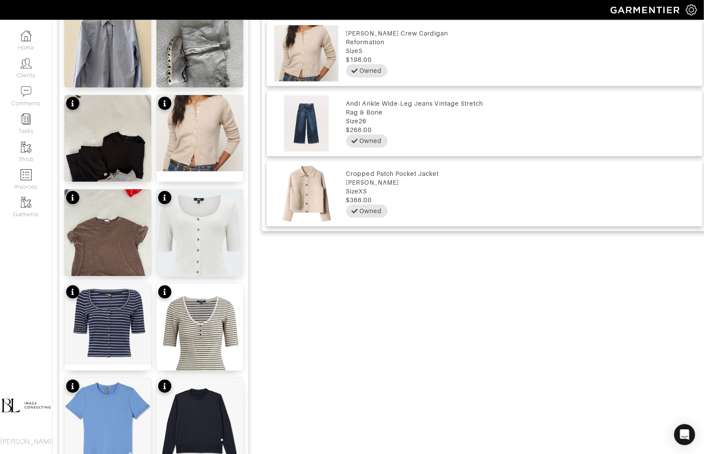
scroll to position [790, 0]
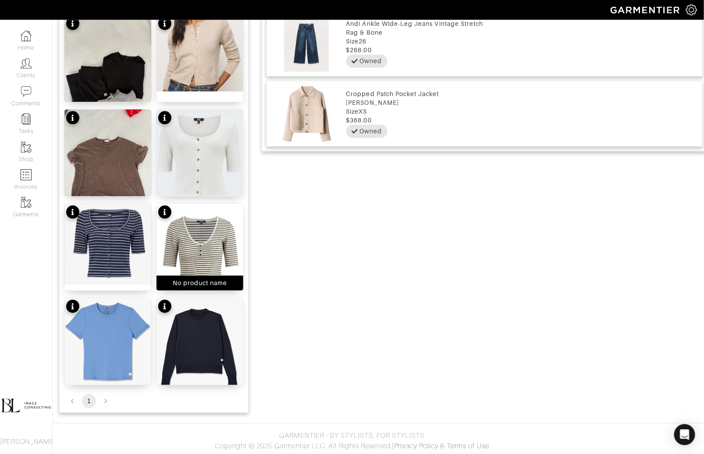
click at [206, 218] on img at bounding box center [200, 257] width 87 height 109
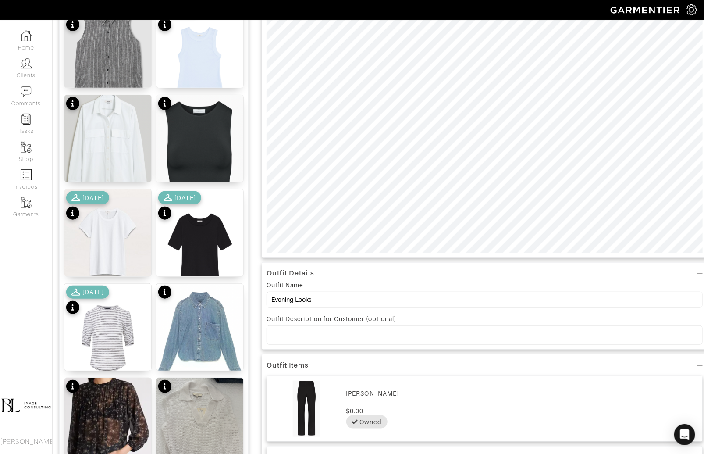
scroll to position [0, 0]
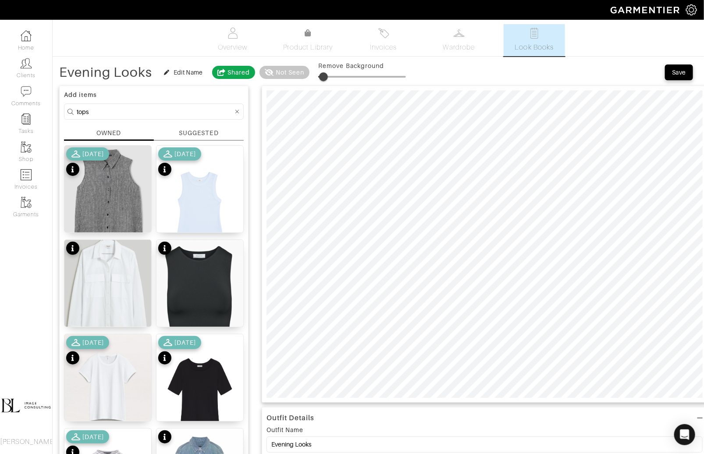
type input "5"
drag, startPoint x: 334, startPoint y: 75, endPoint x: 323, endPoint y: 76, distance: 11.9
click at [323, 76] on span at bounding box center [322, 76] width 9 height 9
click at [184, 285] on img at bounding box center [200, 296] width 87 height 113
drag, startPoint x: 319, startPoint y: 75, endPoint x: 325, endPoint y: 75, distance: 5.7
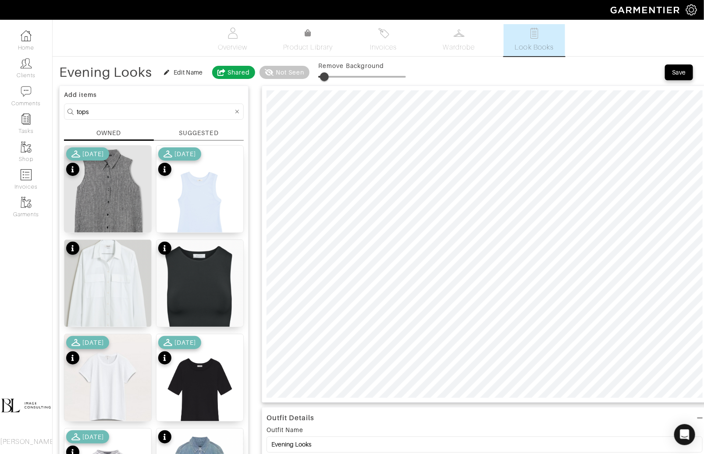
click at [325, 75] on span at bounding box center [324, 76] width 9 height 9
type input "15"
click at [186, 112] on input "tops" at bounding box center [155, 111] width 157 height 11
type input "t"
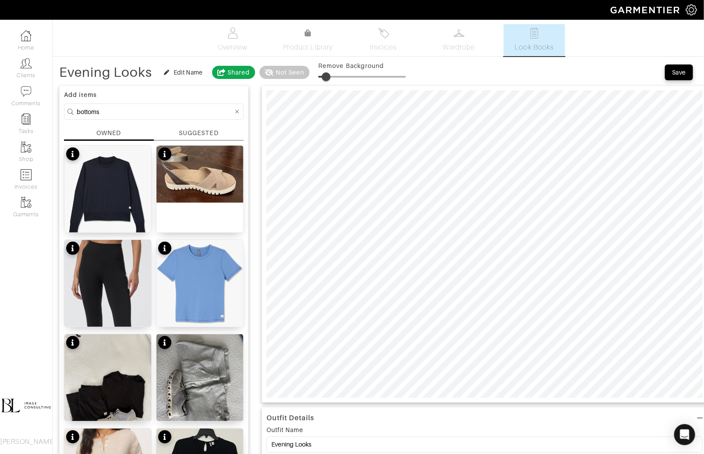
type input "bottoms"
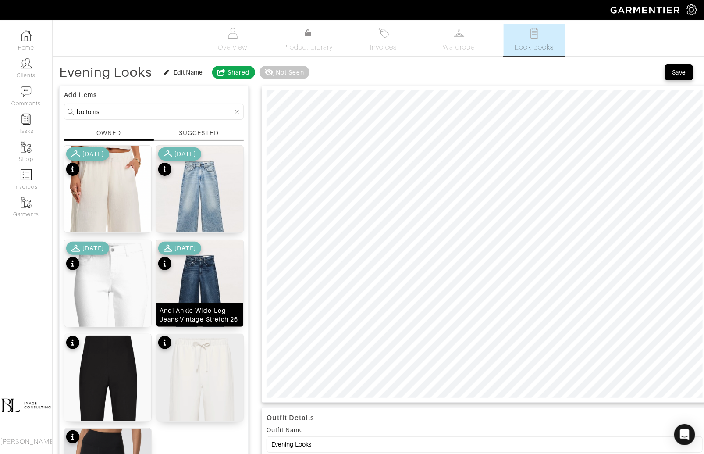
click at [218, 289] on img at bounding box center [200, 294] width 87 height 109
click at [321, 73] on span at bounding box center [321, 76] width 9 height 9
drag, startPoint x: 321, startPoint y: 73, endPoint x: 332, endPoint y: 73, distance: 10.5
click at [332, 73] on span at bounding box center [331, 76] width 9 height 9
type input "17"
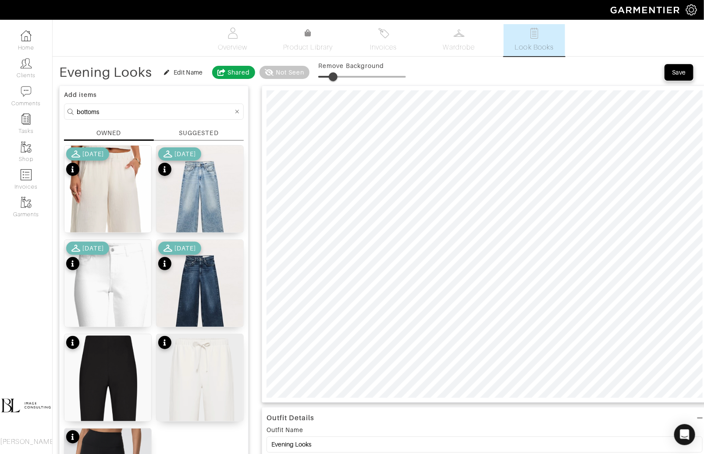
click at [690, 74] on button "Save" at bounding box center [679, 72] width 28 height 16
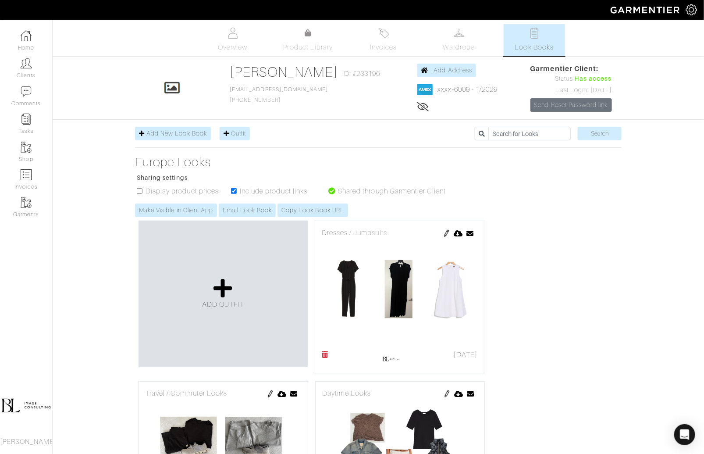
click at [445, 230] on img at bounding box center [446, 233] width 7 height 7
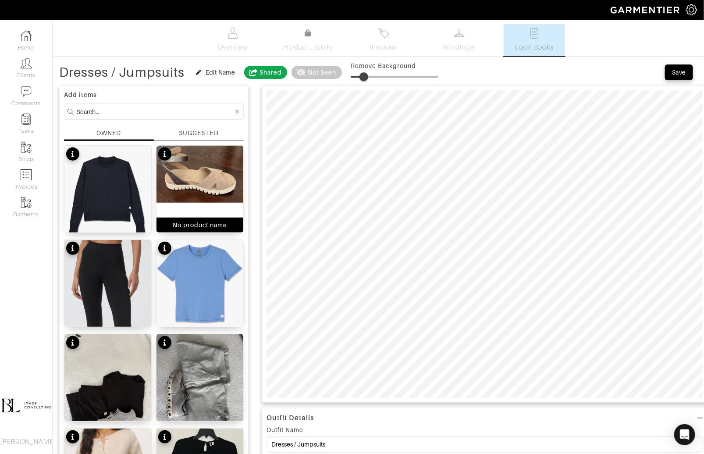
click at [215, 192] on img at bounding box center [200, 174] width 87 height 57
click at [125, 109] on input at bounding box center [155, 111] width 157 height 11
type input "shoes"
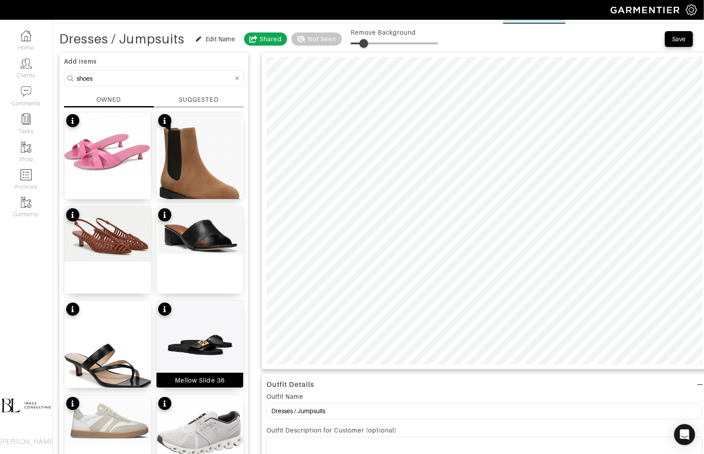
scroll to position [34, 0]
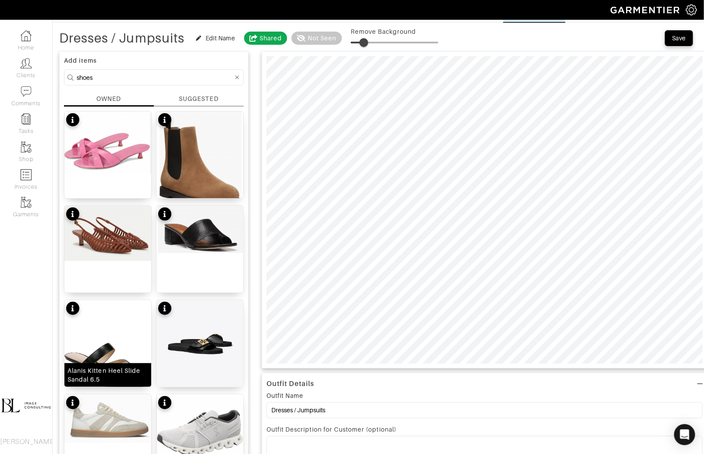
click at [116, 355] on img at bounding box center [107, 366] width 87 height 133
click at [367, 38] on span at bounding box center [366, 42] width 9 height 9
type input "15"
type input "18"
click at [174, 77] on input "shoes" at bounding box center [155, 77] width 157 height 11
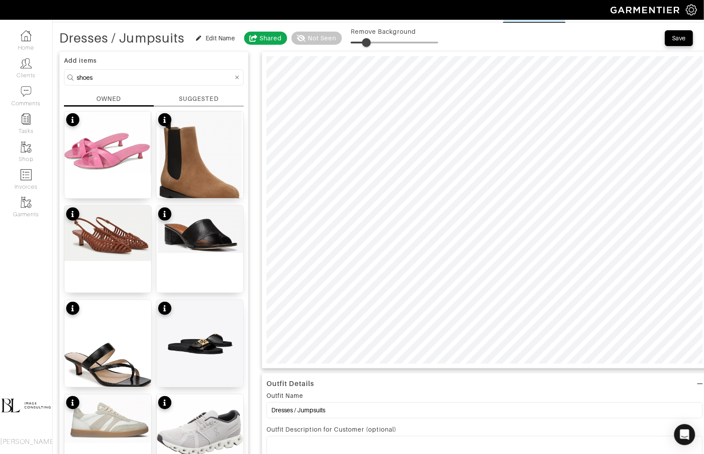
click at [174, 77] on input "shoes" at bounding box center [155, 77] width 157 height 11
type input "tops"
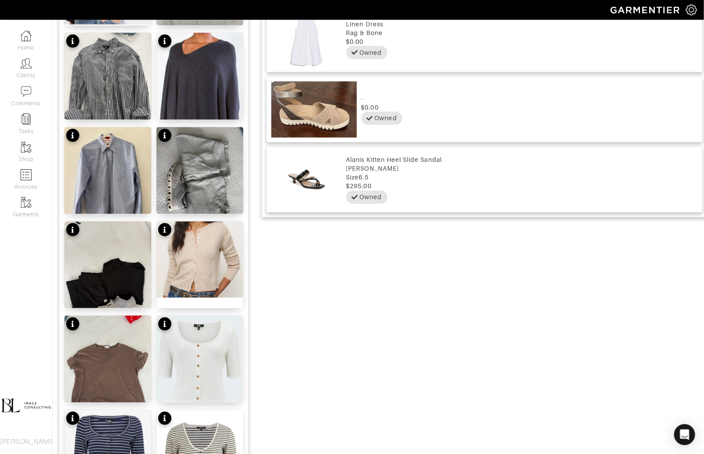
scroll to position [536, 0]
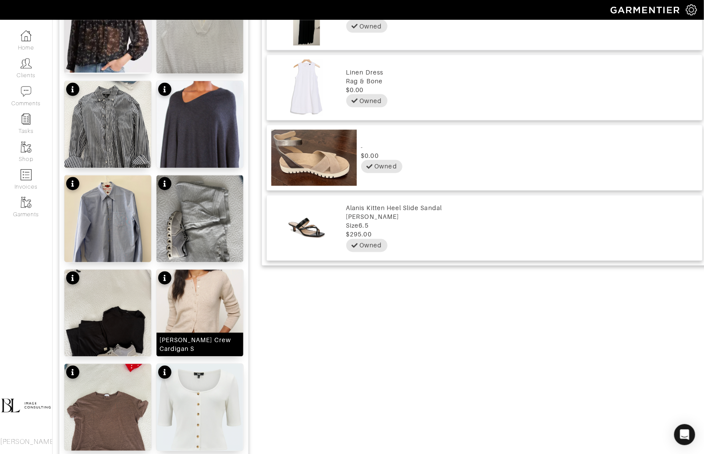
click at [189, 314] on img at bounding box center [200, 308] width 87 height 76
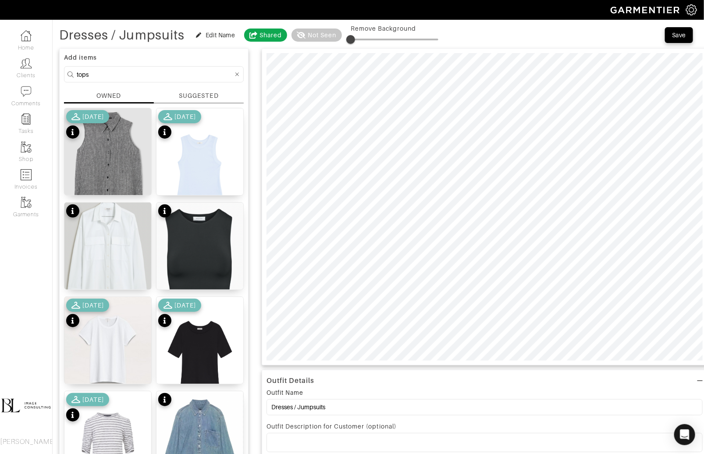
scroll to position [49, 0]
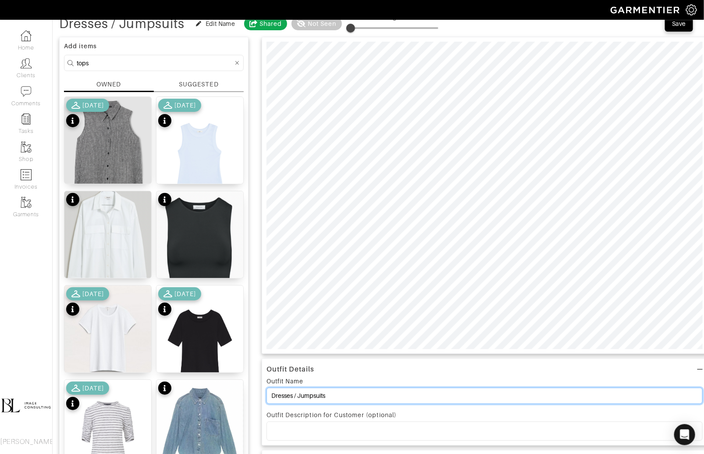
click at [336, 393] on input "Dresses / Jumpsuits" at bounding box center [485, 396] width 436 height 16
click at [337, 394] on input "Dresses / Jumpsuits" at bounding box center [485, 396] width 436 height 16
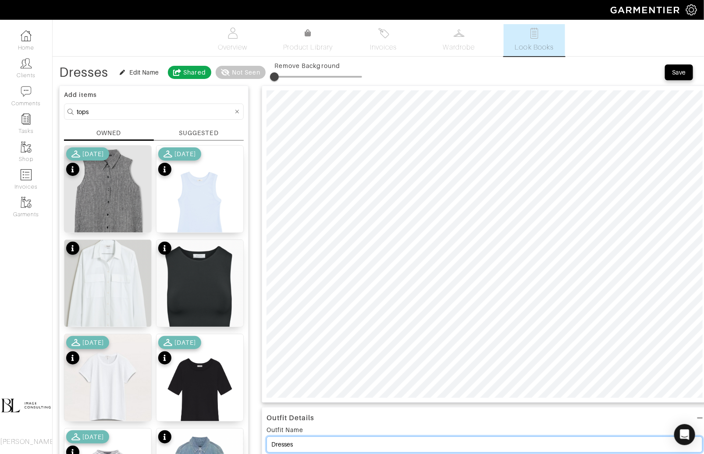
type input "Dresses"
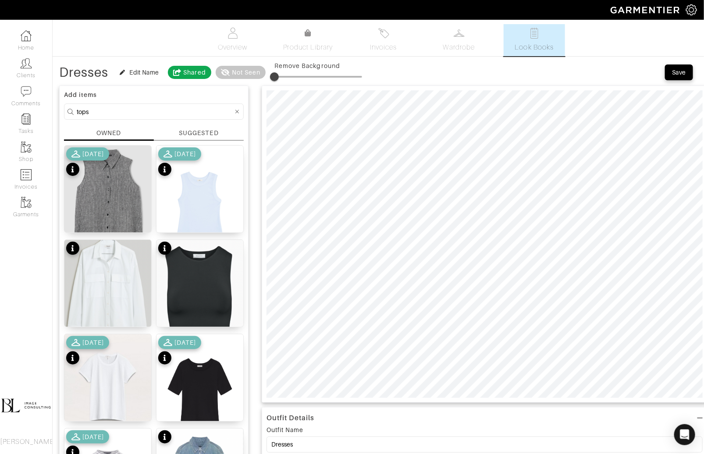
click at [680, 80] on div "Save" at bounding box center [681, 73] width 32 height 18
click at [681, 75] on div "Save" at bounding box center [679, 72] width 14 height 9
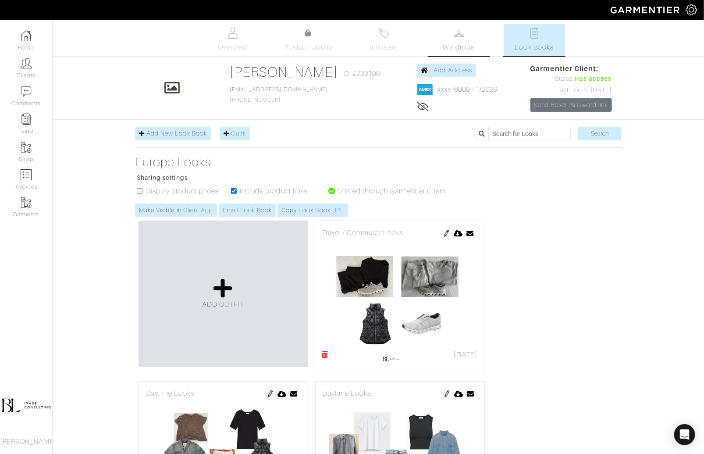
click at [466, 47] on span "Wardrobe" at bounding box center [459, 47] width 32 height 11
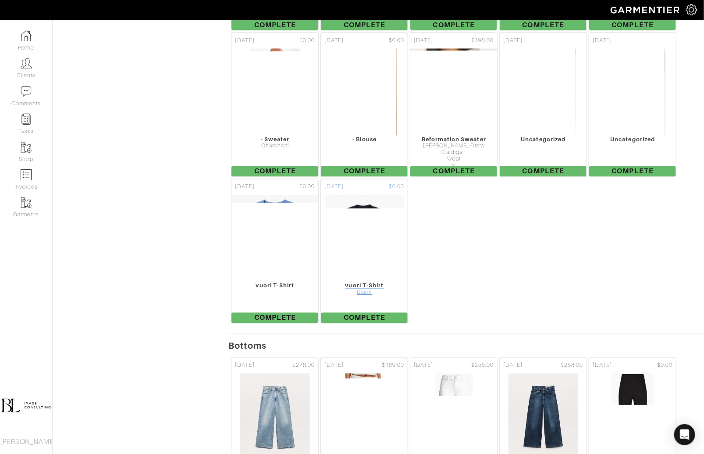
scroll to position [566, 0]
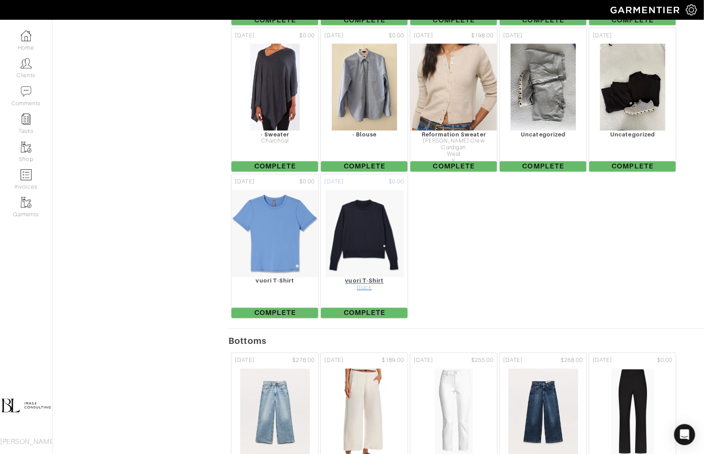
click at [366, 255] on img at bounding box center [364, 234] width 79 height 88
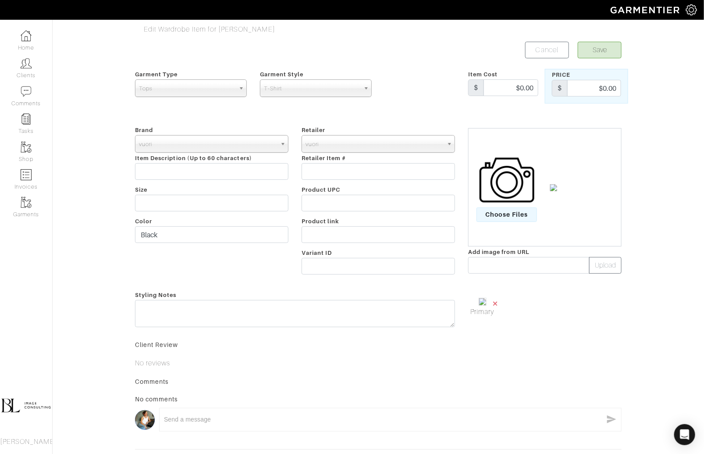
click at [494, 302] on span "×" at bounding box center [495, 303] width 7 height 12
click at [511, 218] on span "Choose Files" at bounding box center [507, 214] width 61 height 14
click at [0, 0] on input "Choose Files" at bounding box center [0, 0] width 0 height 0
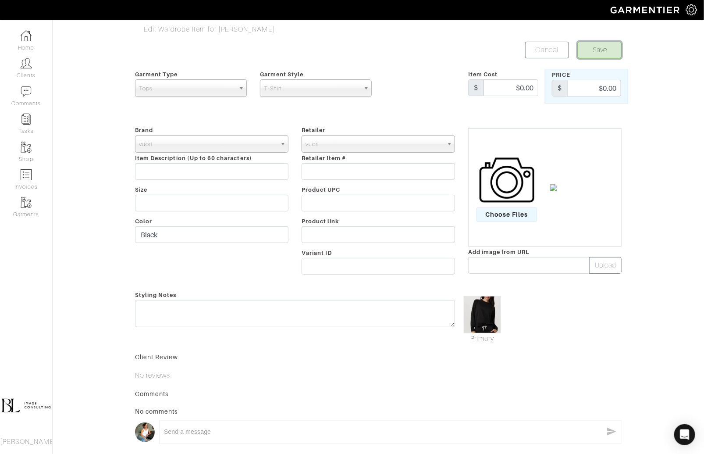
click at [606, 46] on button "Save" at bounding box center [600, 50] width 44 height 17
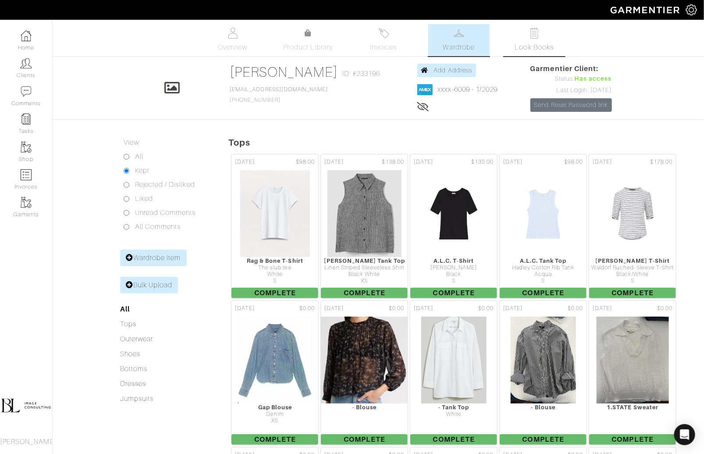
click at [535, 49] on span "Look Books" at bounding box center [534, 47] width 39 height 11
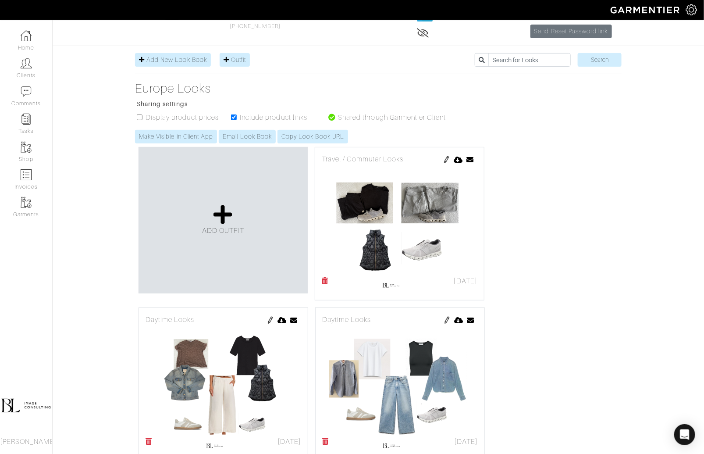
scroll to position [77, 0]
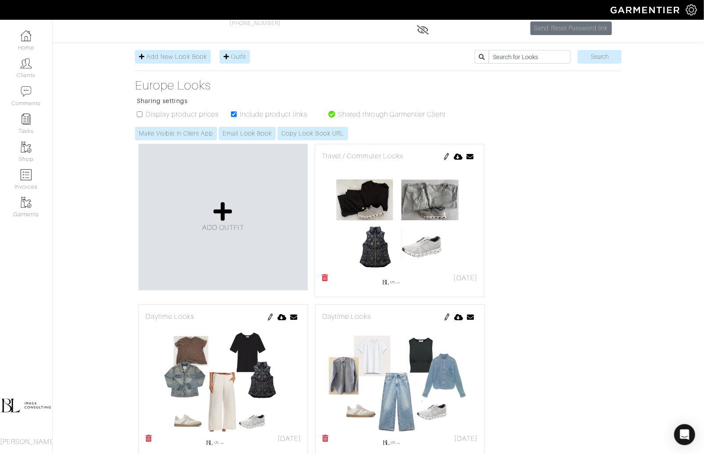
click at [447, 153] on img at bounding box center [446, 156] width 7 height 7
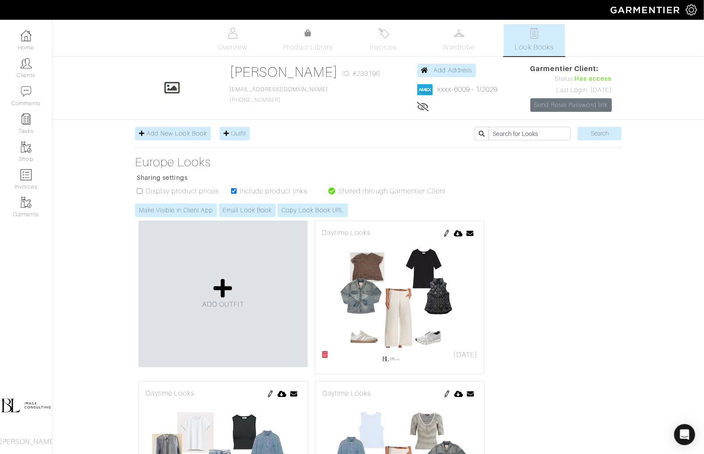
click at [445, 232] on img at bounding box center [446, 233] width 7 height 7
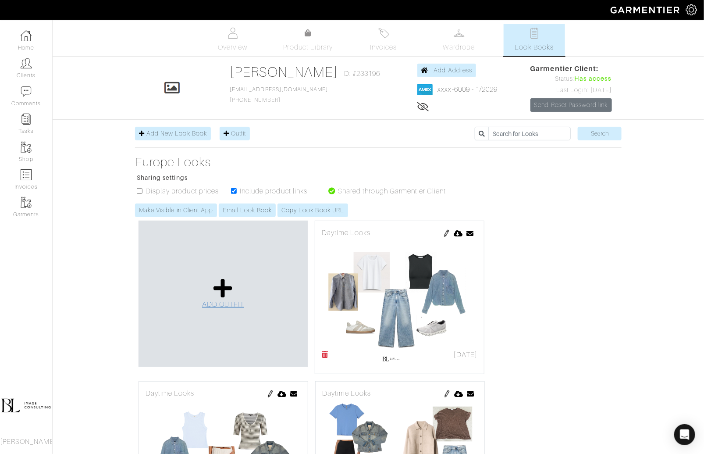
click at [223, 284] on icon at bounding box center [222, 287] width 19 height 21
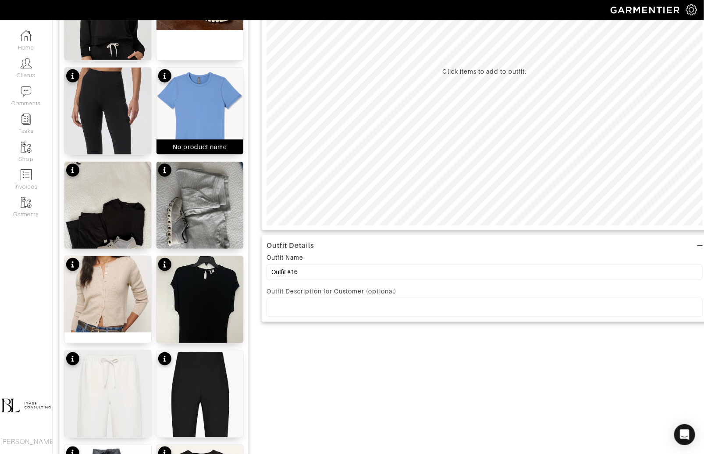
scroll to position [174, 0]
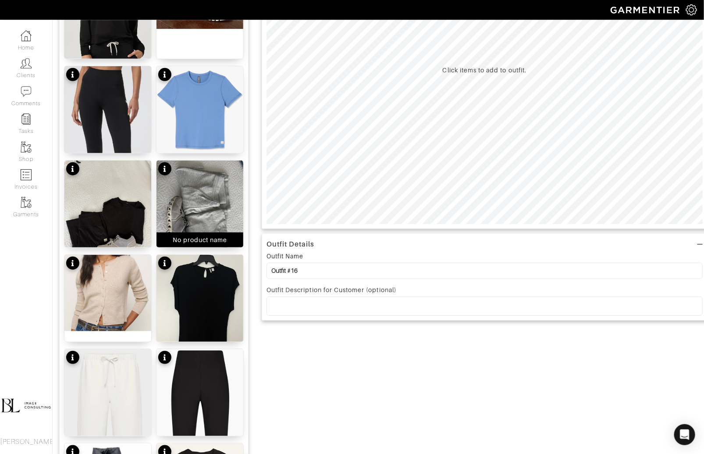
click at [210, 209] on img at bounding box center [200, 218] width 87 height 116
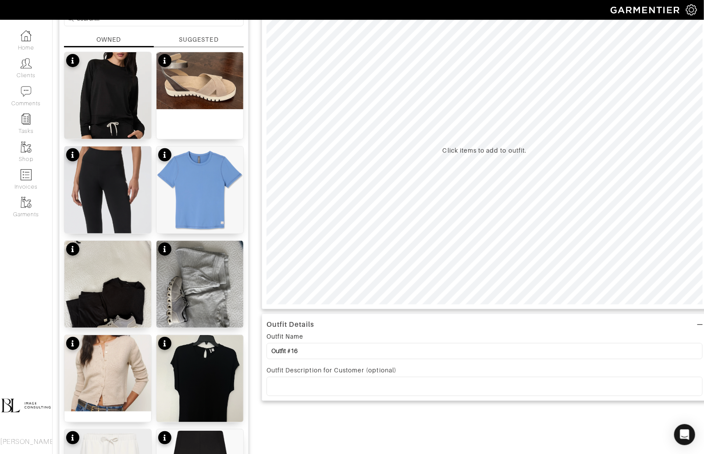
scroll to position [0, 0]
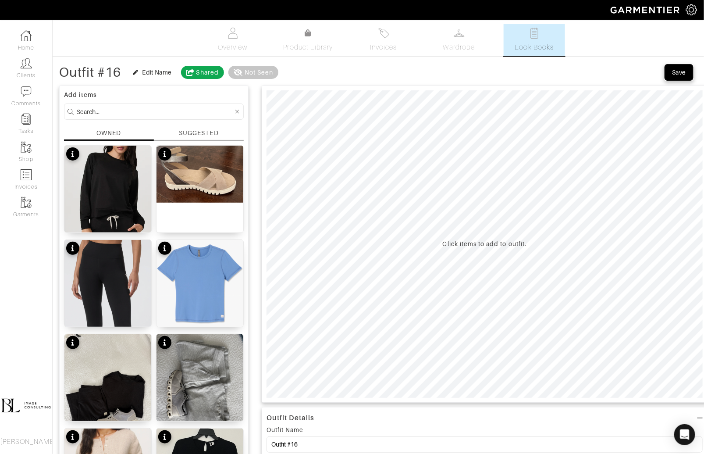
click at [683, 74] on div "Save" at bounding box center [679, 72] width 14 height 9
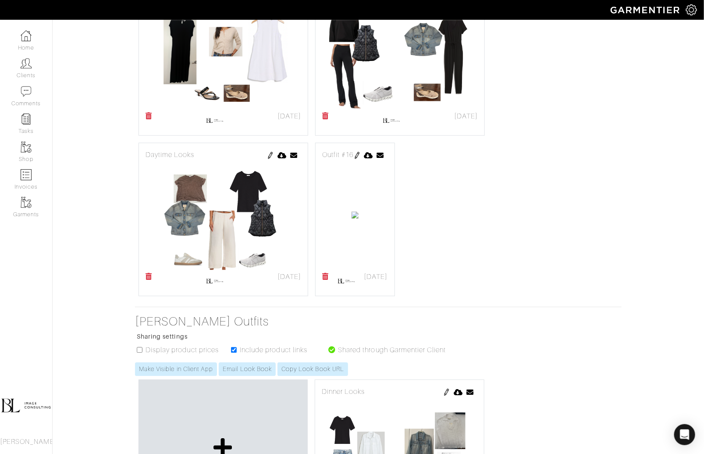
scroll to position [850, 0]
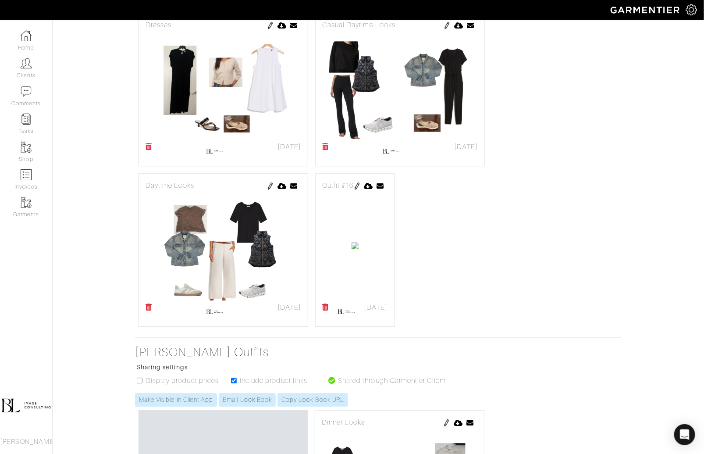
click at [328, 303] on div "[DATE] Send Outfit × Close Email [EMAIL_ADDRESS][DOMAIN_NAME] Cancel Send" at bounding box center [355, 311] width 66 height 18
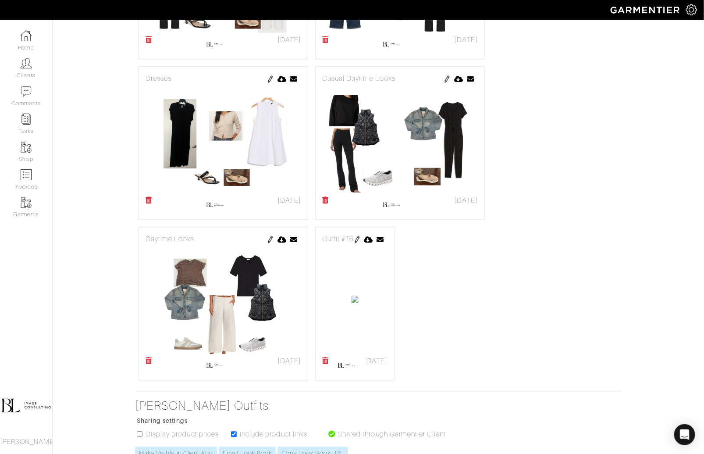
scroll to position [821, 0]
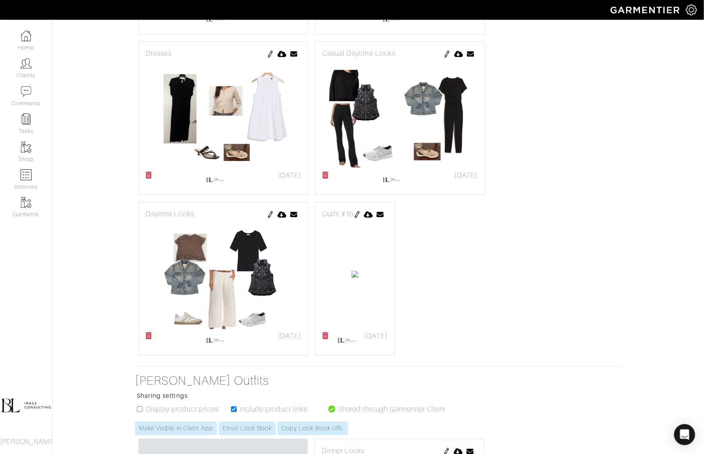
click at [327, 335] on icon at bounding box center [325, 335] width 7 height 7
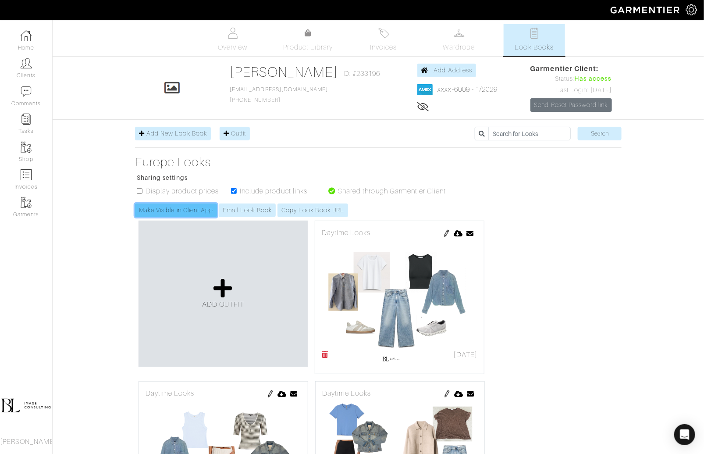
click at [187, 210] on link "Make Visible in Client App" at bounding box center [176, 210] width 82 height 14
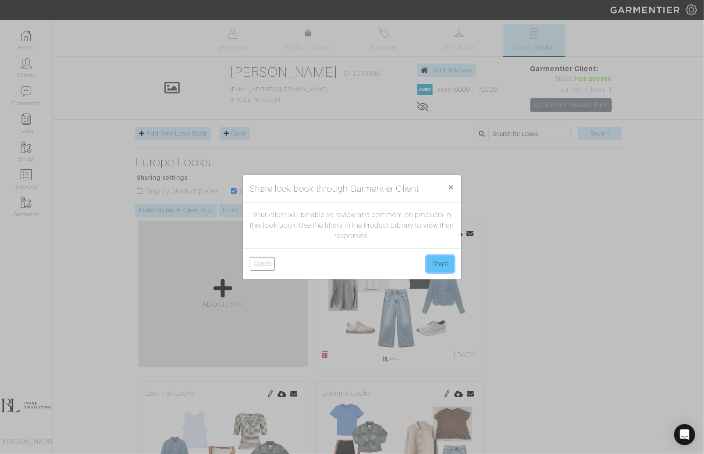
click at [434, 267] on button "Share" at bounding box center [441, 264] width 28 height 17
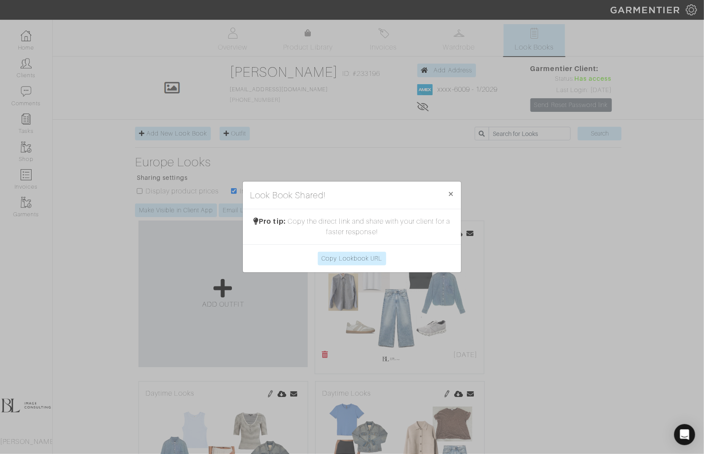
click at [235, 210] on div "Look Book Shared! × Close Pro tip: Copy the direct link and share with your cli…" at bounding box center [352, 227] width 704 height 454
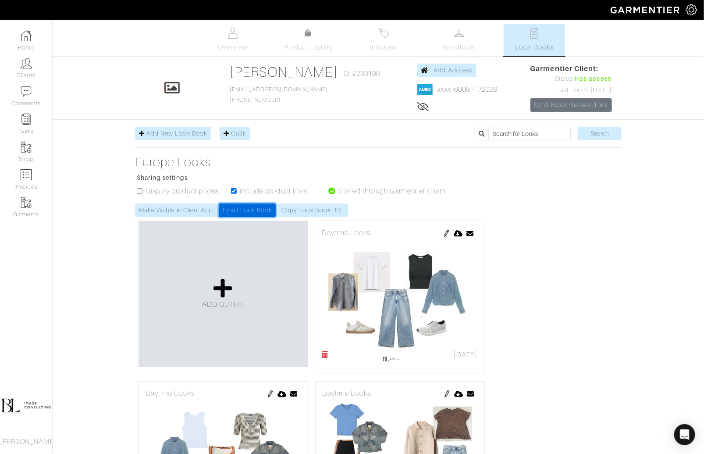
click at [235, 210] on link "Email Look Book" at bounding box center [247, 210] width 57 height 14
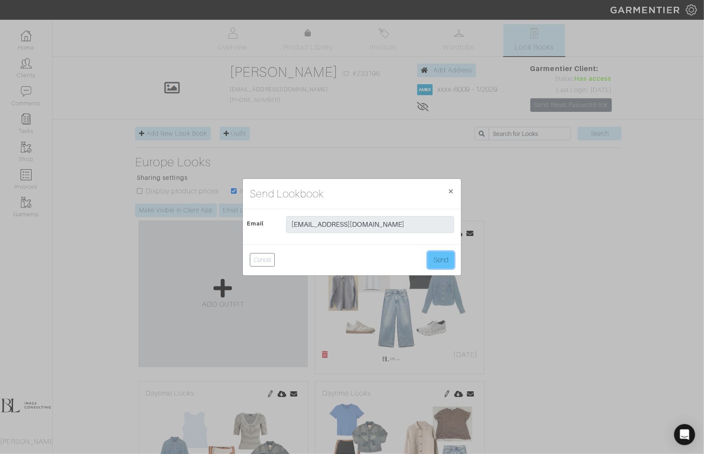
click at [440, 263] on button "Send" at bounding box center [441, 260] width 26 height 17
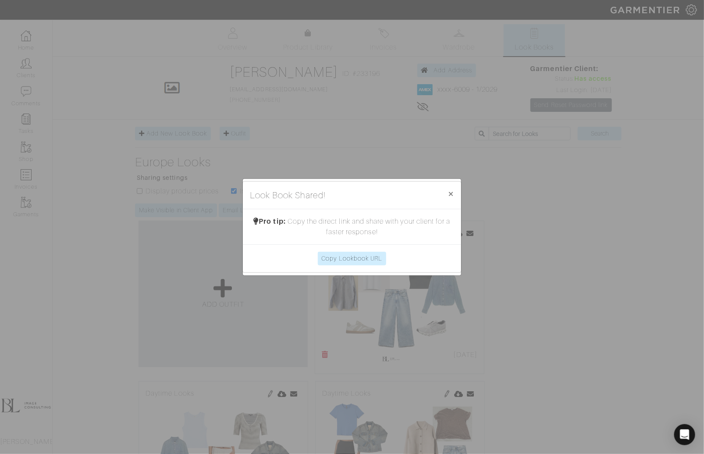
click at [555, 282] on div "Look Book Shared! × Close Pro tip: Copy the direct link and share with your cli…" at bounding box center [352, 227] width 704 height 454
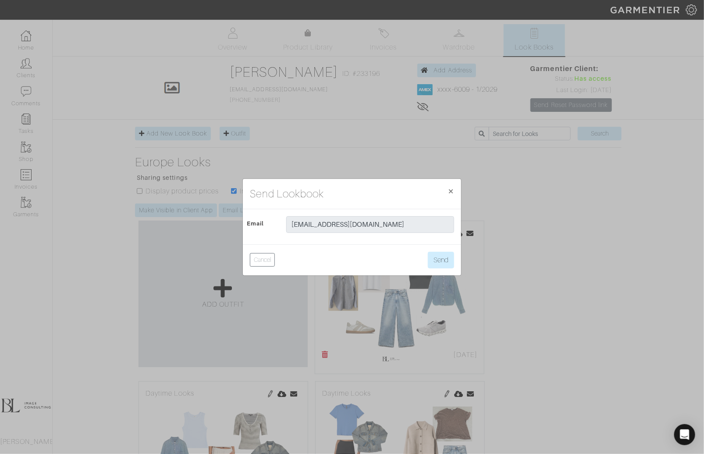
click at [555, 282] on div "Send Lookbook × Close Email [EMAIL_ADDRESS][DOMAIN_NAME] Cancel Send" at bounding box center [352, 227] width 704 height 454
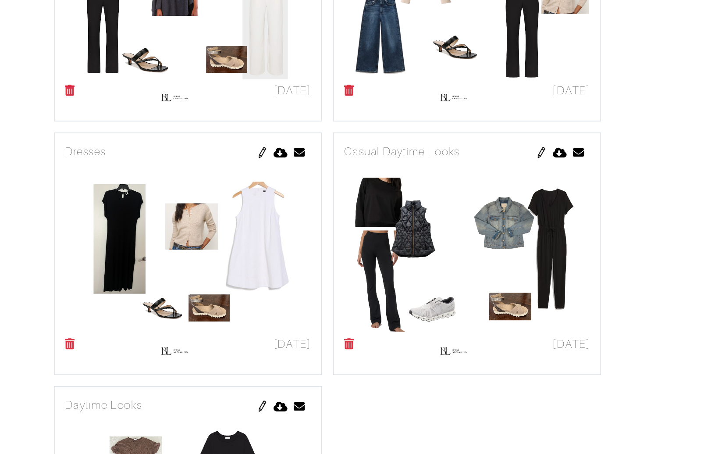
scroll to position [633, 0]
